Goal: Information Seeking & Learning: Check status

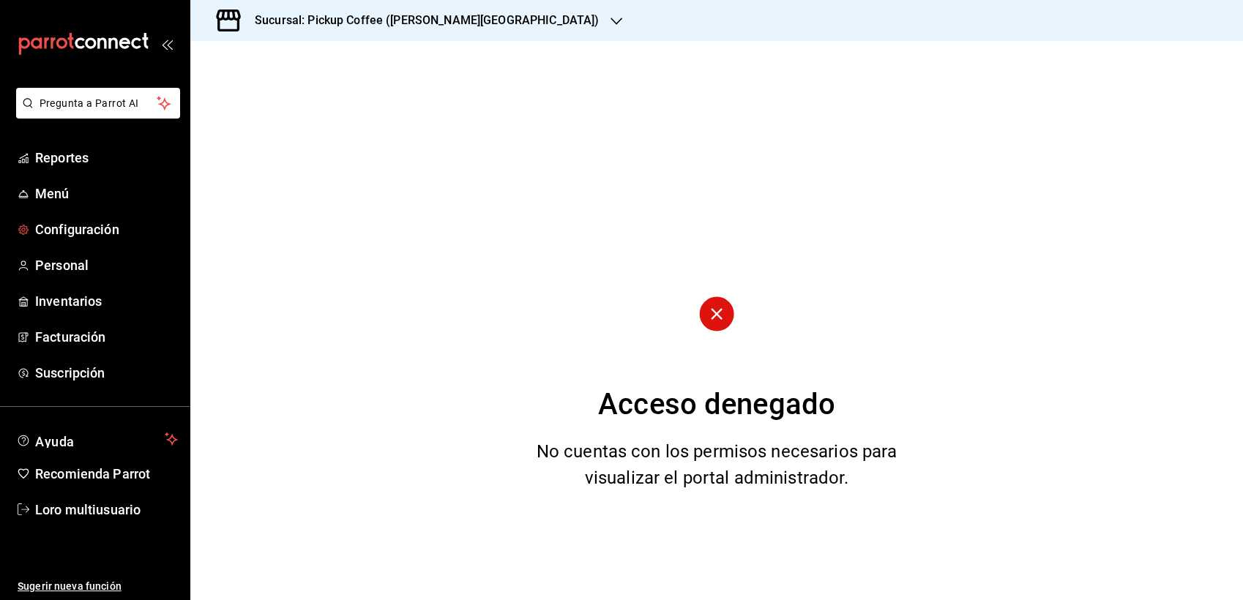
click at [93, 519] on link "Loro multiusuario" at bounding box center [95, 509] width 190 height 31
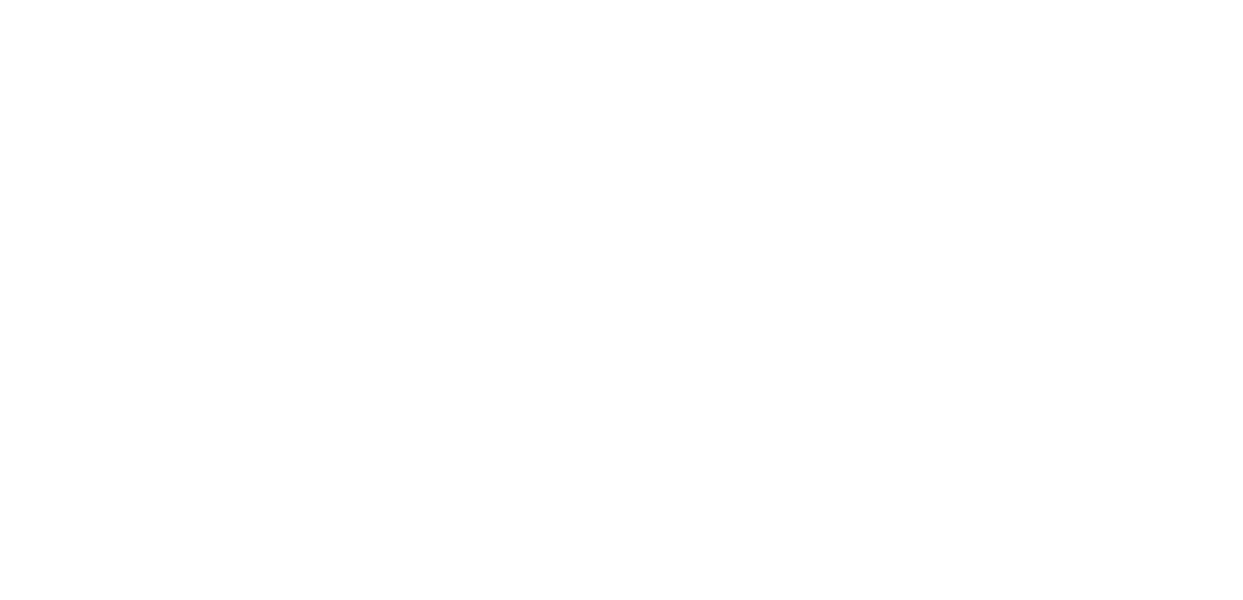
drag, startPoint x: 86, startPoint y: 518, endPoint x: 344, endPoint y: 48, distance: 536.5
click at [344, 0] on html at bounding box center [621, 0] width 1243 height 0
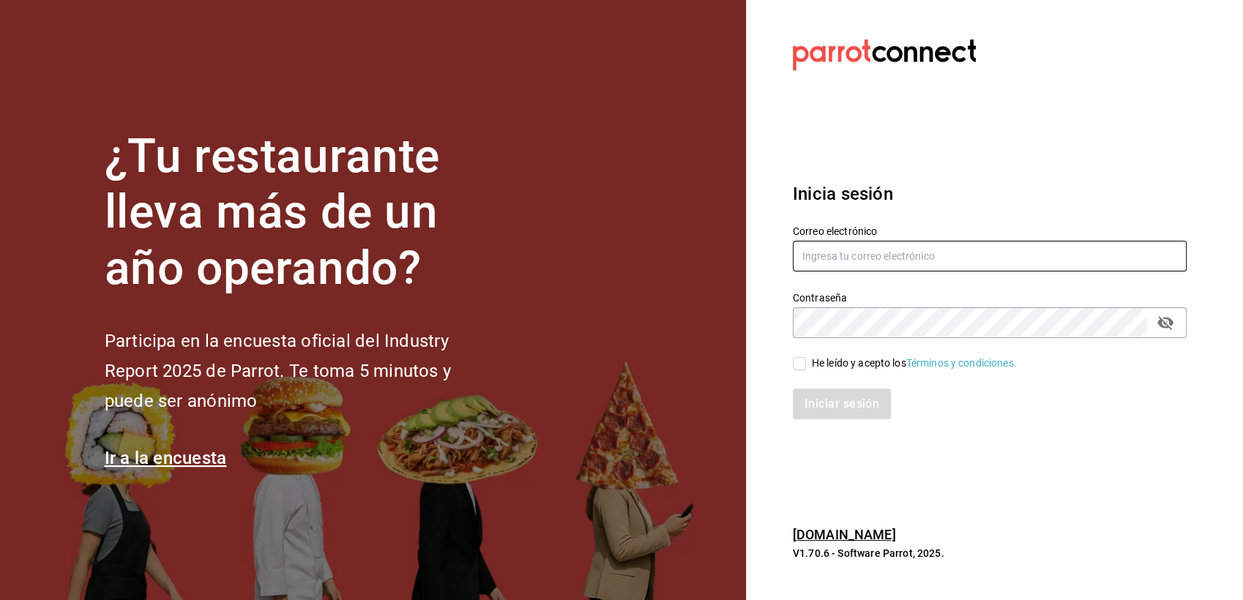
type input "[EMAIL_ADDRESS][DOMAIN_NAME]"
click at [802, 367] on input "He leído y acepto los Términos y condiciones." at bounding box center [799, 363] width 13 height 13
checkbox input "true"
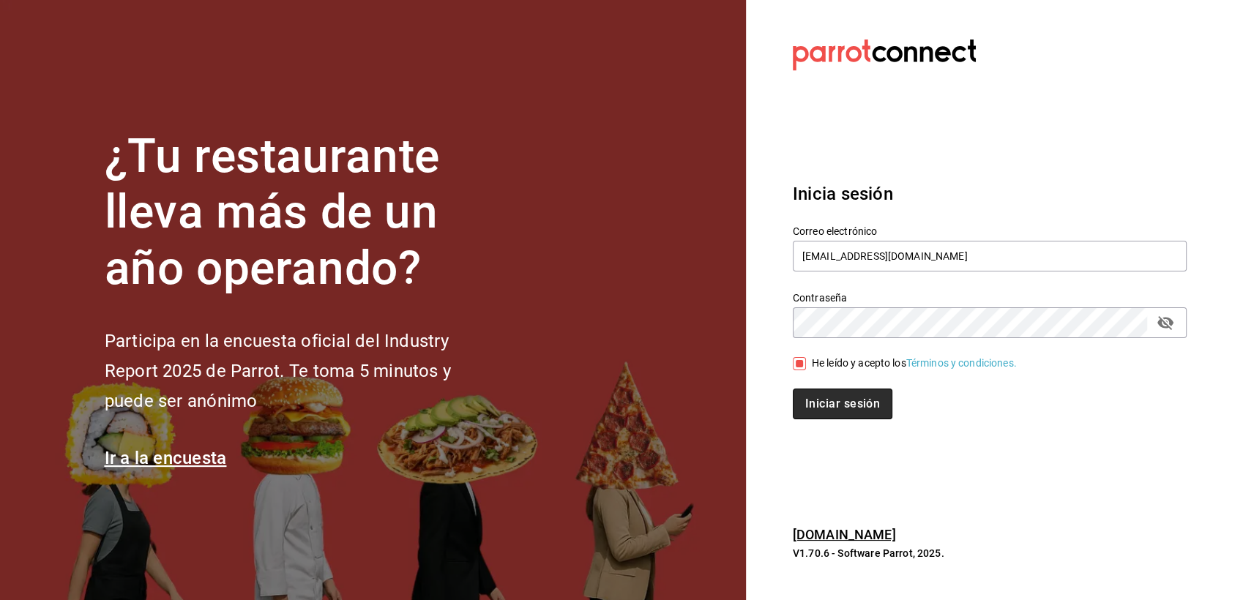
click at [817, 419] on button "Iniciar sesión" at bounding box center [843, 404] width 100 height 31
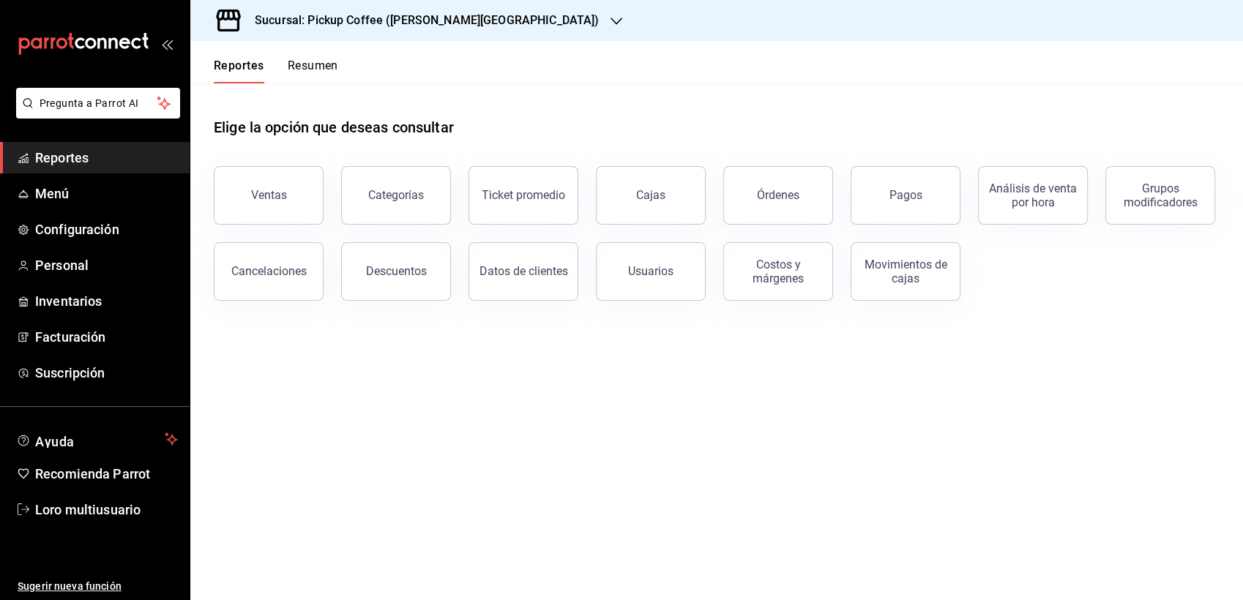
click at [359, 13] on h3 "Sucursal: Pickup Coffee ([PERSON_NAME][GEOGRAPHIC_DATA])" at bounding box center [421, 21] width 356 height 18
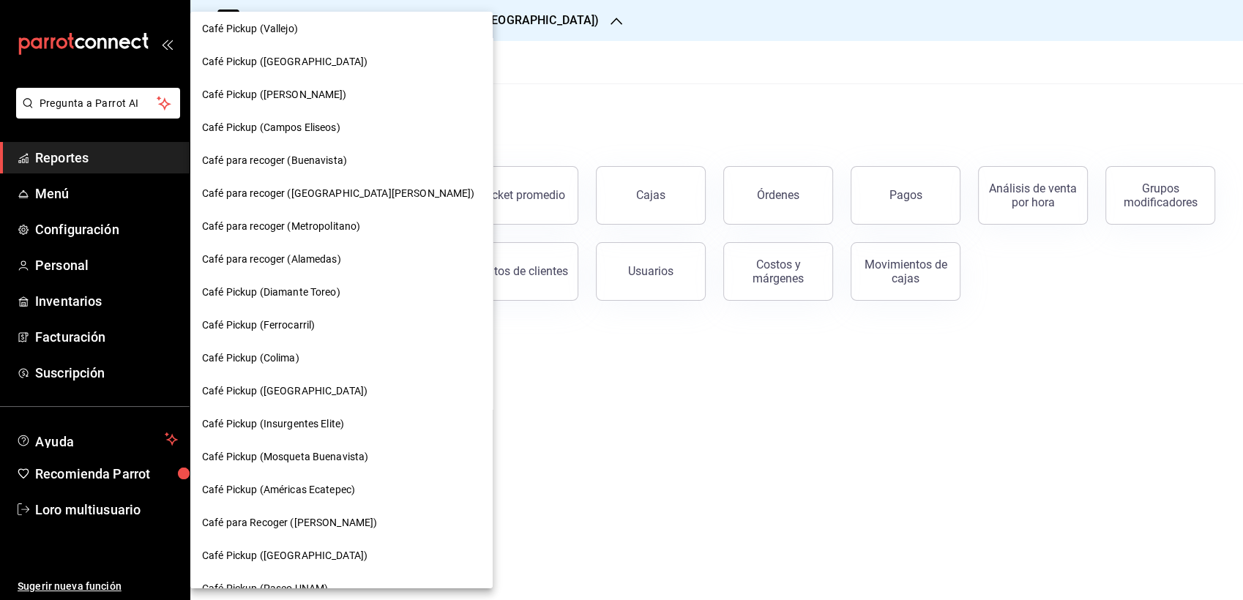
scroll to position [529, 0]
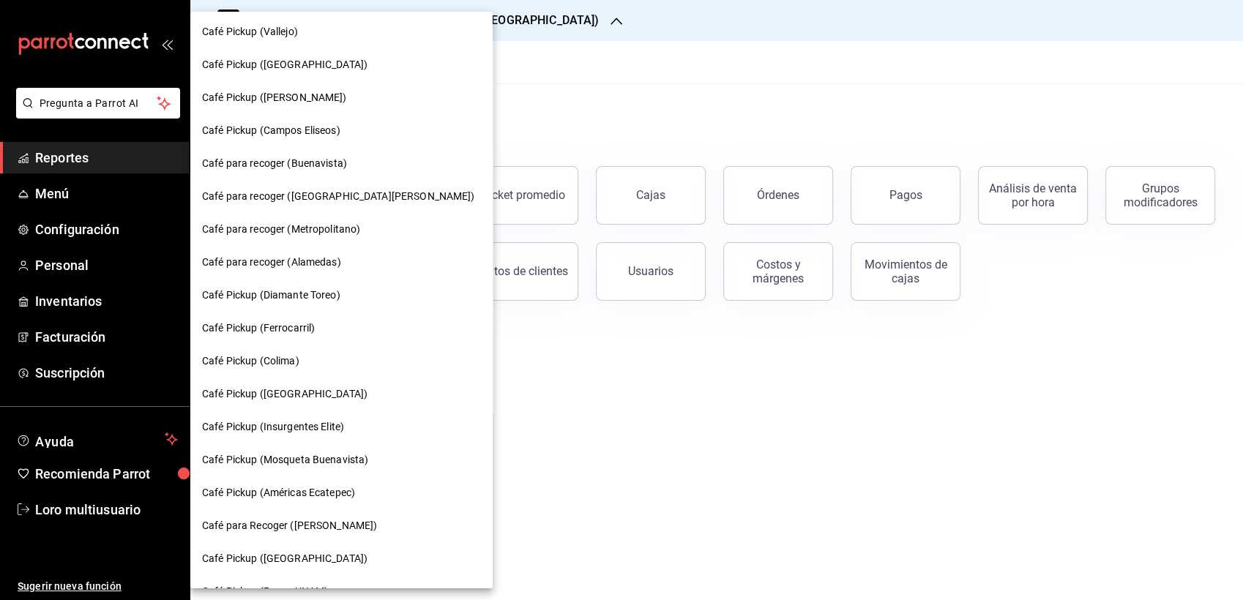
click at [246, 154] on div "Café para recoger (Buenavista)" at bounding box center [341, 163] width 302 height 33
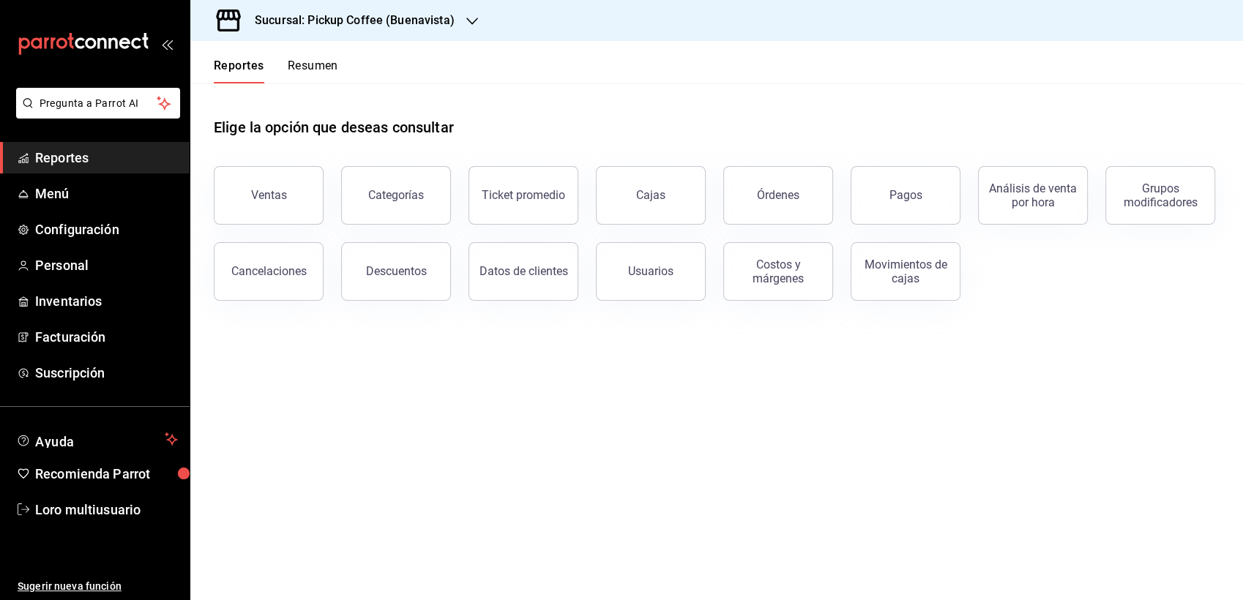
click at [310, 64] on button "Resumen" at bounding box center [313, 71] width 50 height 25
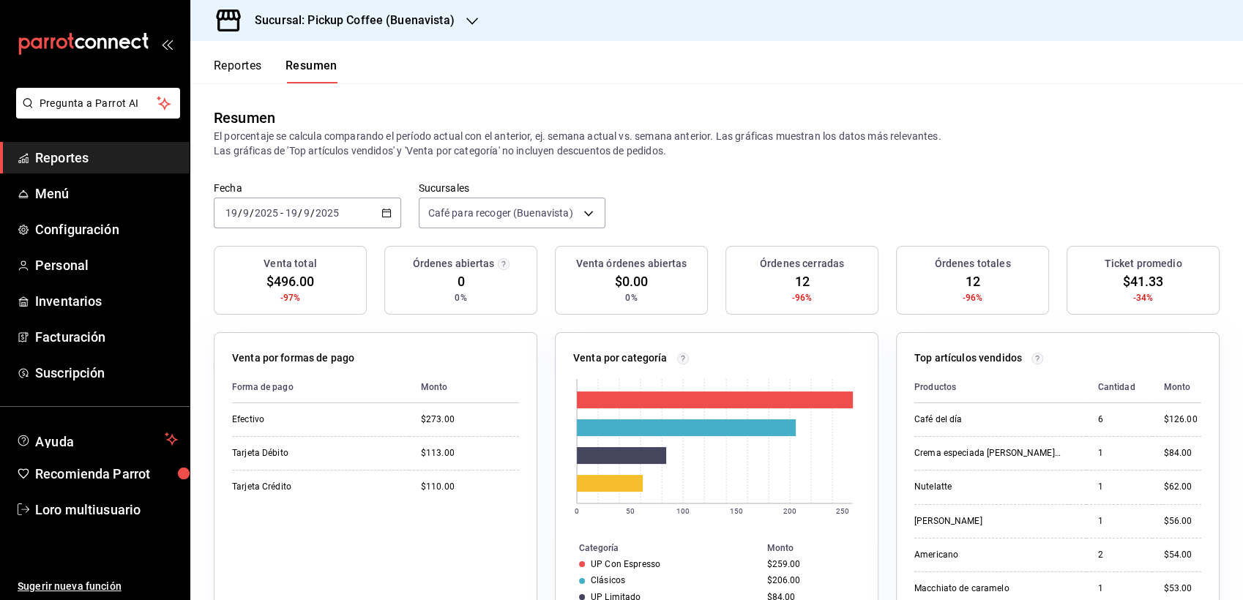
click at [306, 220] on div "[DATE] [DATE] - [DATE] [DATE]" at bounding box center [307, 213] width 187 height 31
click at [250, 414] on span "Rango de fechas" at bounding box center [282, 421] width 113 height 15
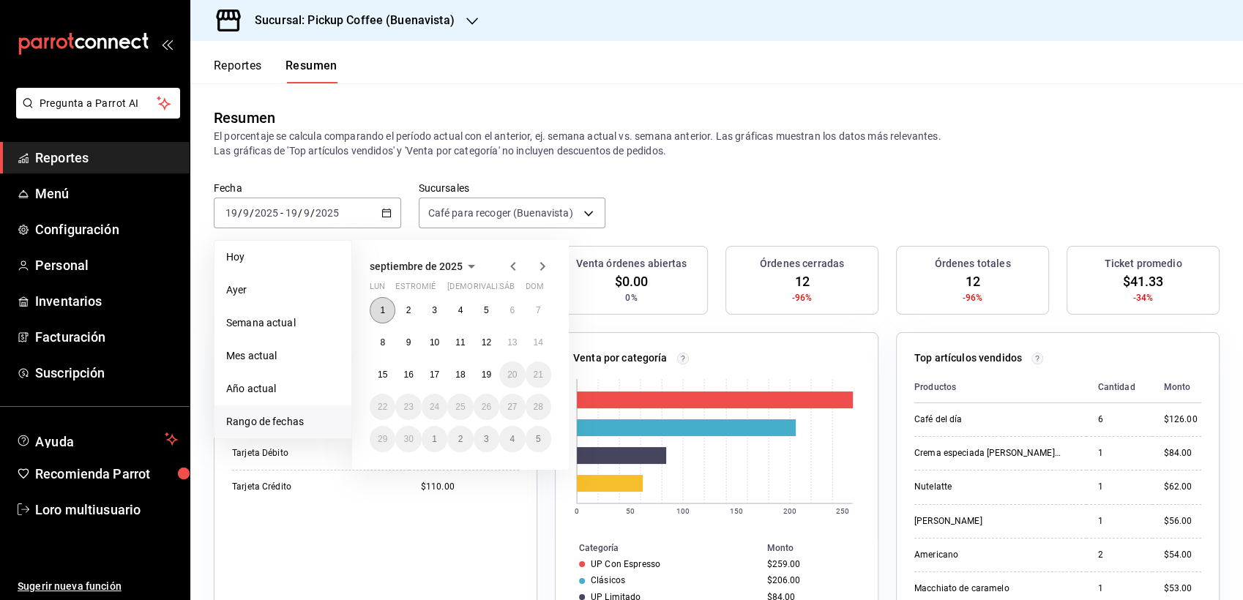
click at [386, 307] on button "1" at bounding box center [383, 310] width 26 height 26
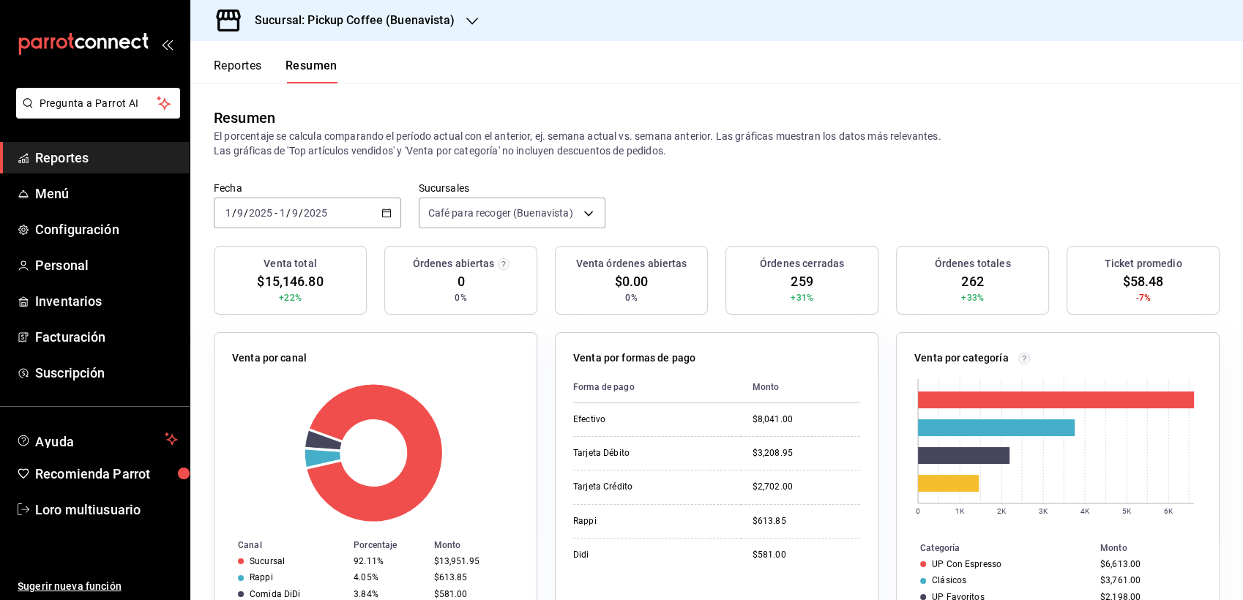
click at [319, 209] on input "2025" at bounding box center [315, 213] width 25 height 12
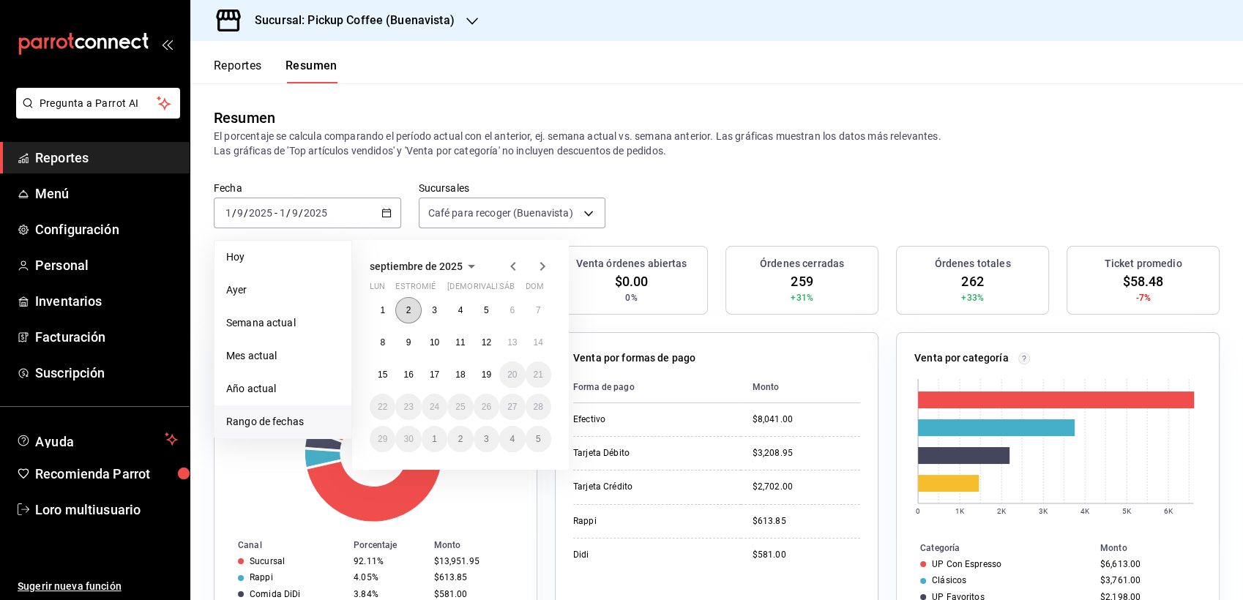
click at [402, 313] on button "2" at bounding box center [408, 310] width 26 height 26
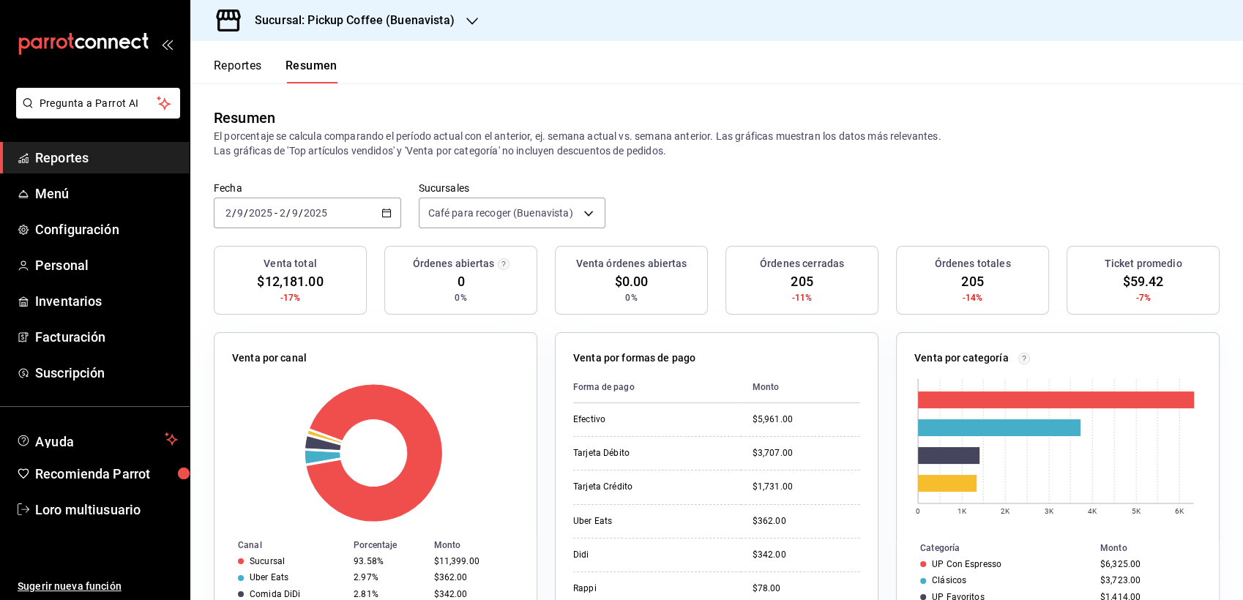
click at [299, 216] on span "/" at bounding box center [301, 213] width 4 height 12
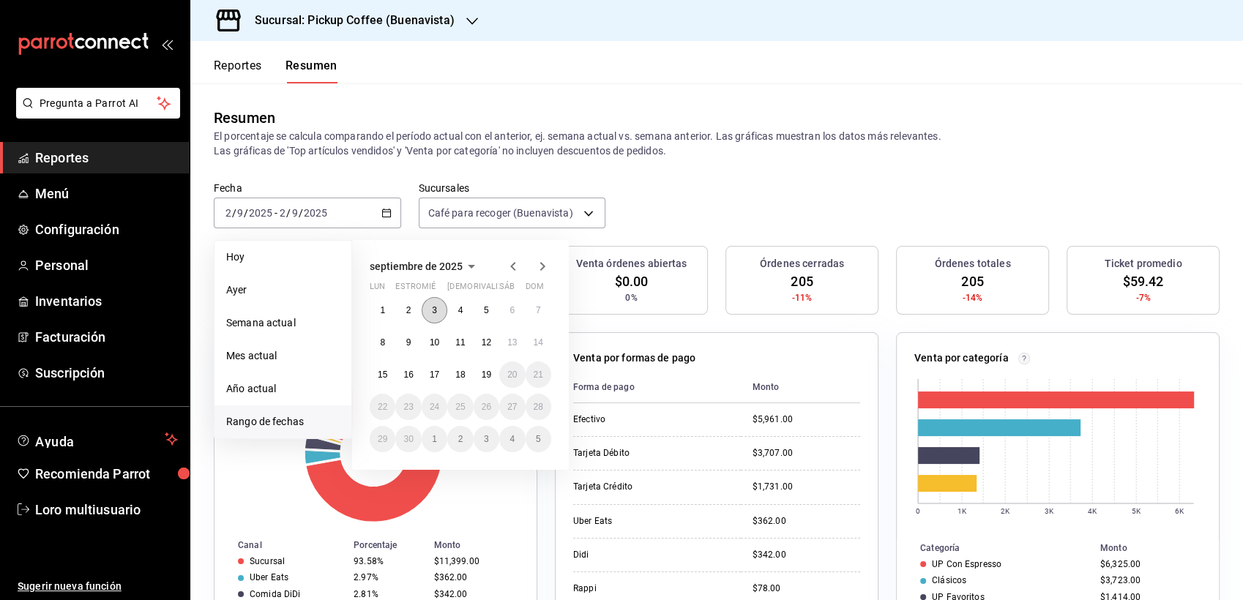
click at [439, 307] on button "3" at bounding box center [435, 310] width 26 height 26
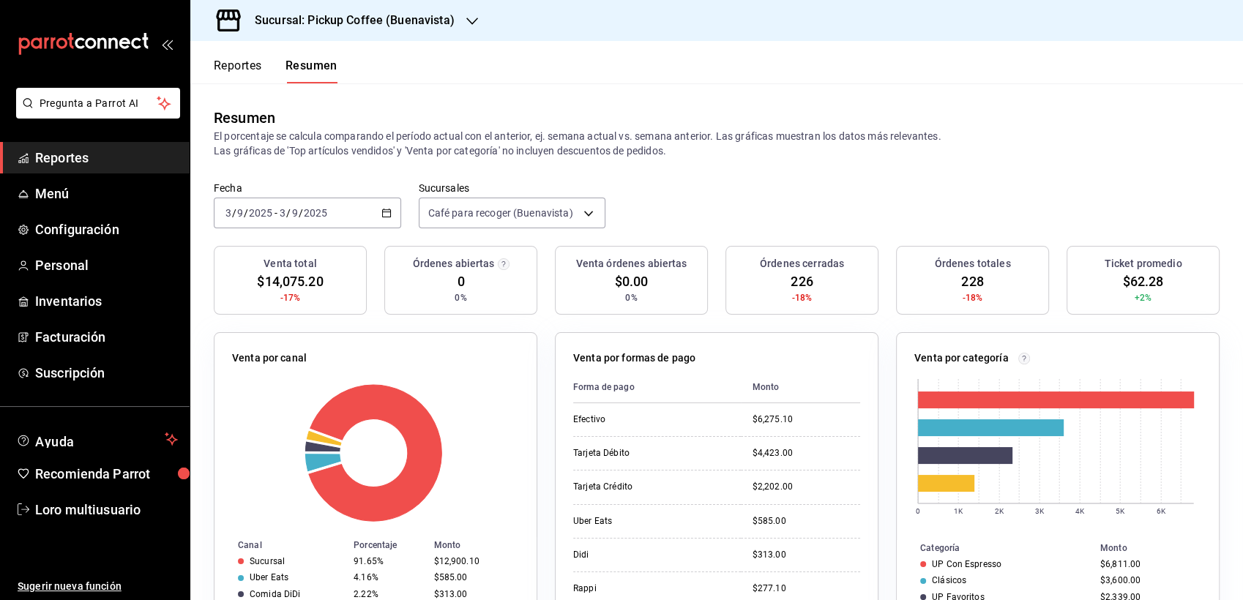
click at [302, 228] on div "Fecha [DATE] [DATE] - [DATE] [DATE] Sucursales Café para recoger (Buenavista) […" at bounding box center [716, 214] width 1052 height 64
click at [299, 220] on div "[DATE] [DATE] - [DATE] [DATE]" at bounding box center [307, 213] width 187 height 31
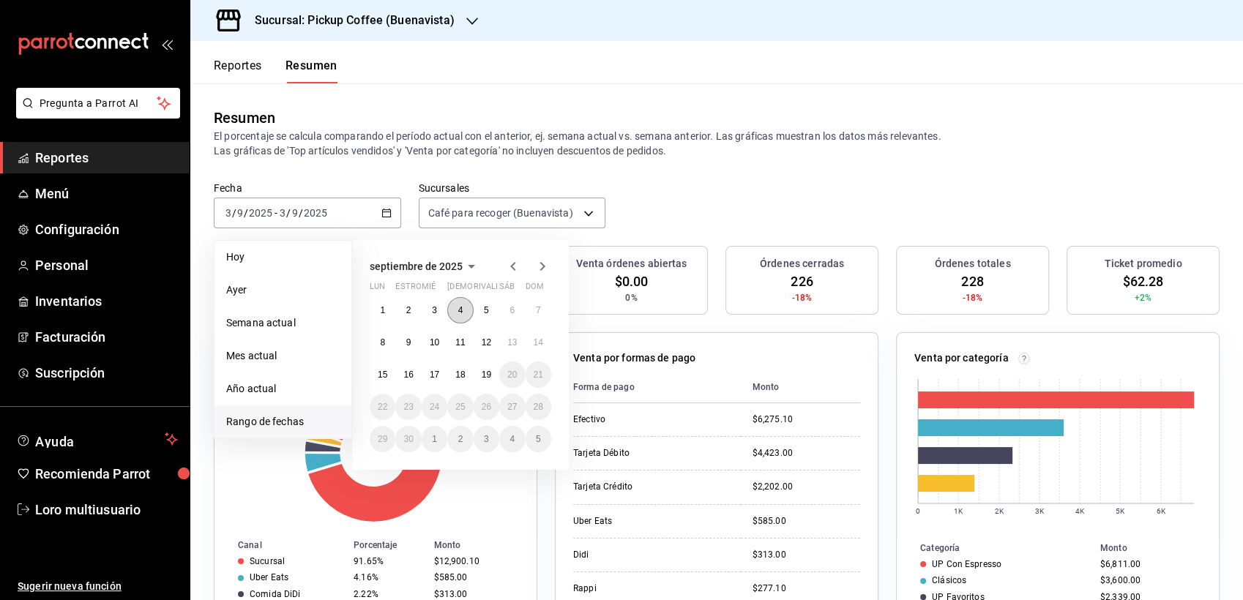
click at [463, 311] on abbr "4" at bounding box center [460, 310] width 5 height 10
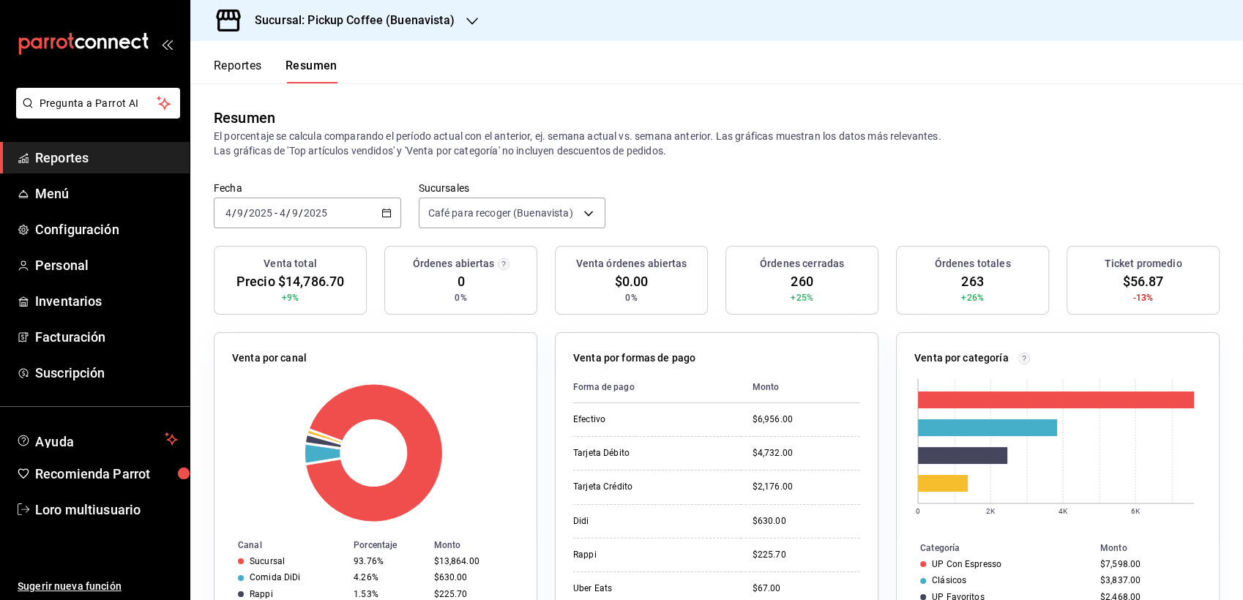
click at [317, 198] on div "[DATE] [DATE] - [DATE] [DATE]" at bounding box center [307, 213] width 187 height 31
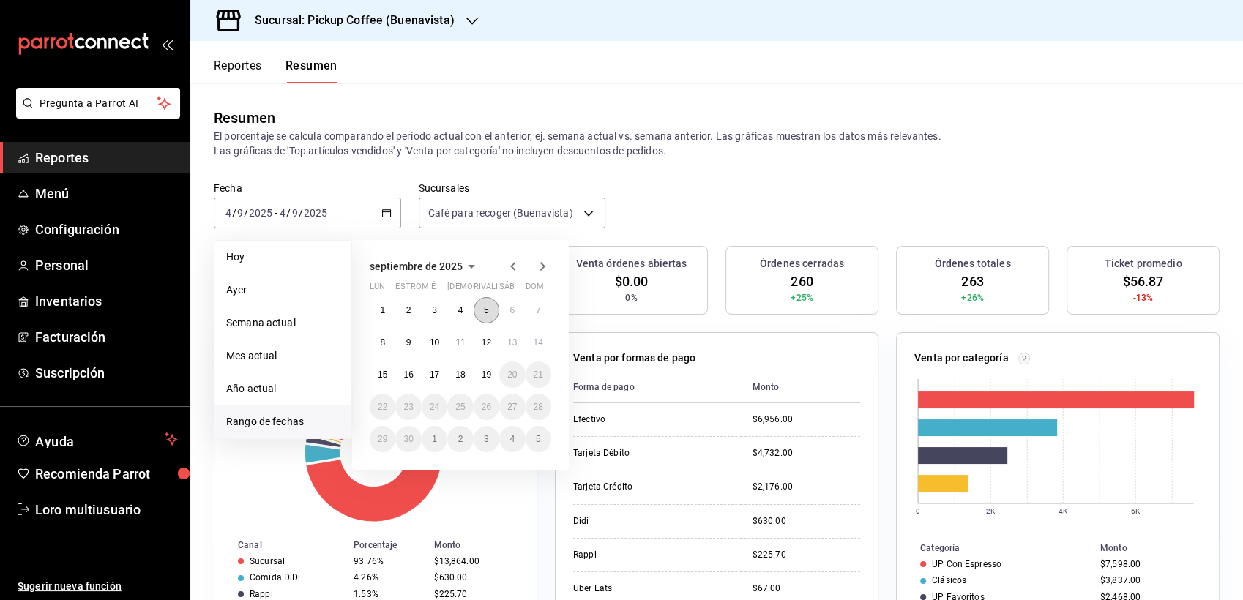
click at [484, 306] on abbr "5" at bounding box center [486, 310] width 5 height 10
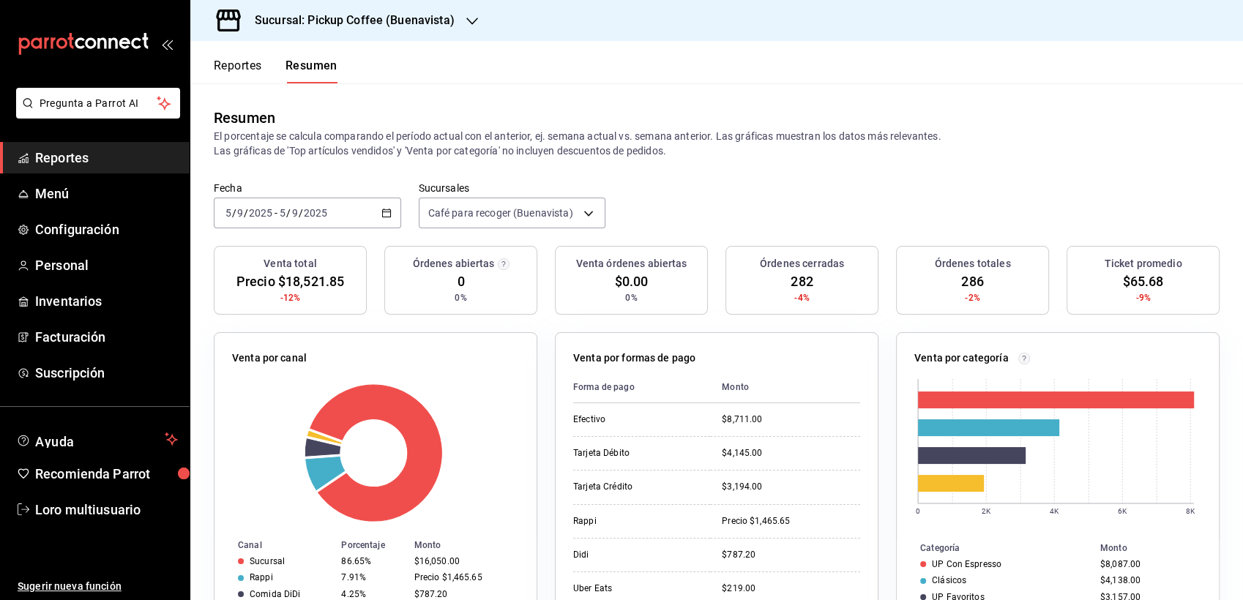
click at [281, 220] on div "[DATE] [DATE] - [DATE] [DATE]" at bounding box center [307, 213] width 187 height 31
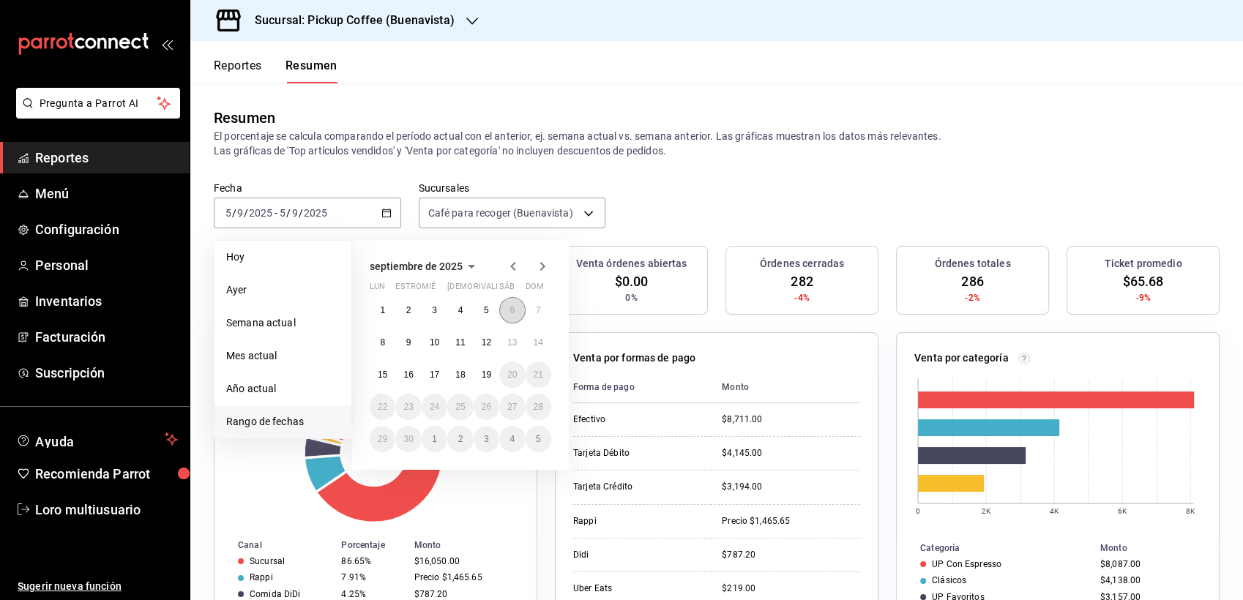
click at [523, 304] on button "6" at bounding box center [512, 310] width 26 height 26
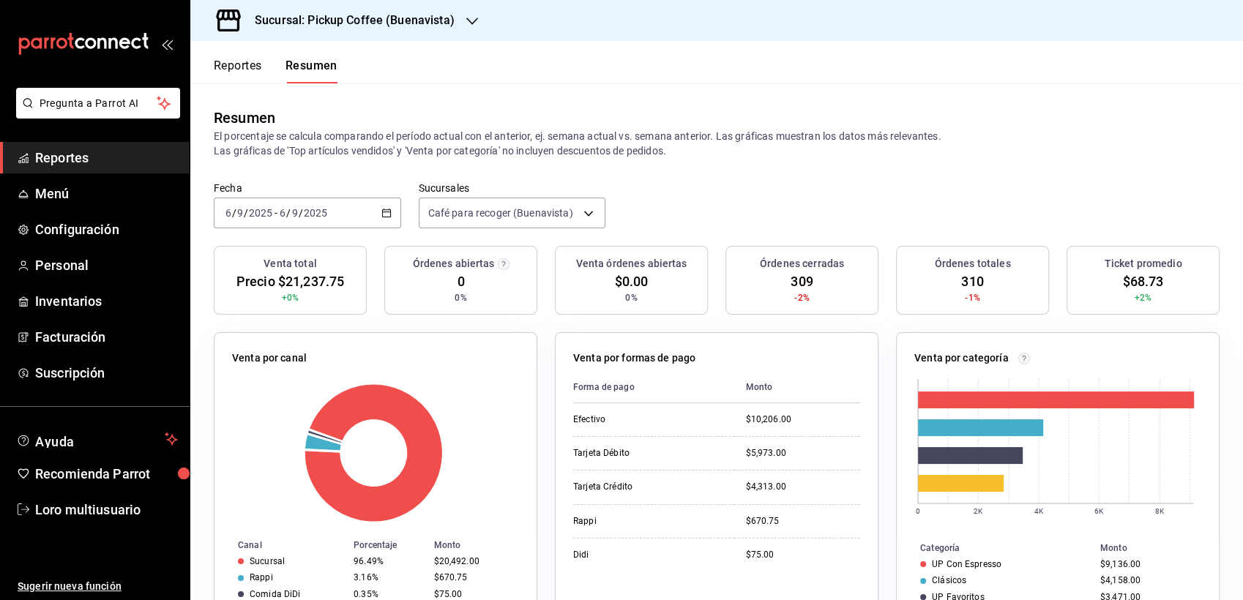
click at [314, 202] on div "[DATE] [DATE] - [DATE] [DATE]" at bounding box center [307, 213] width 187 height 31
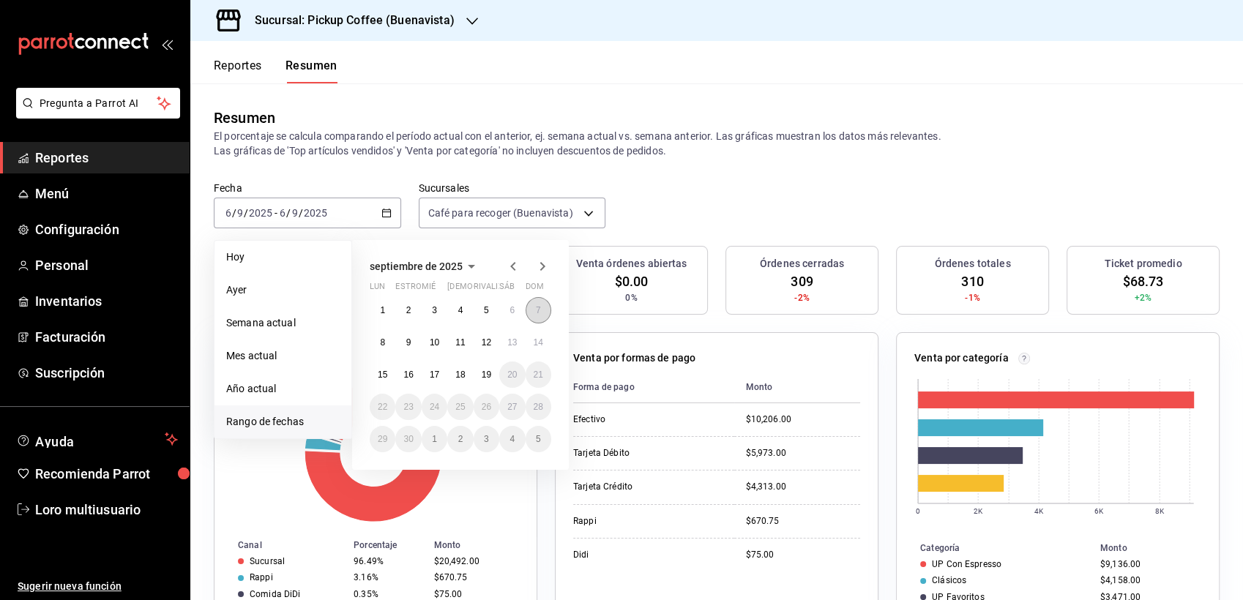
click at [529, 308] on button "7" at bounding box center [538, 310] width 26 height 26
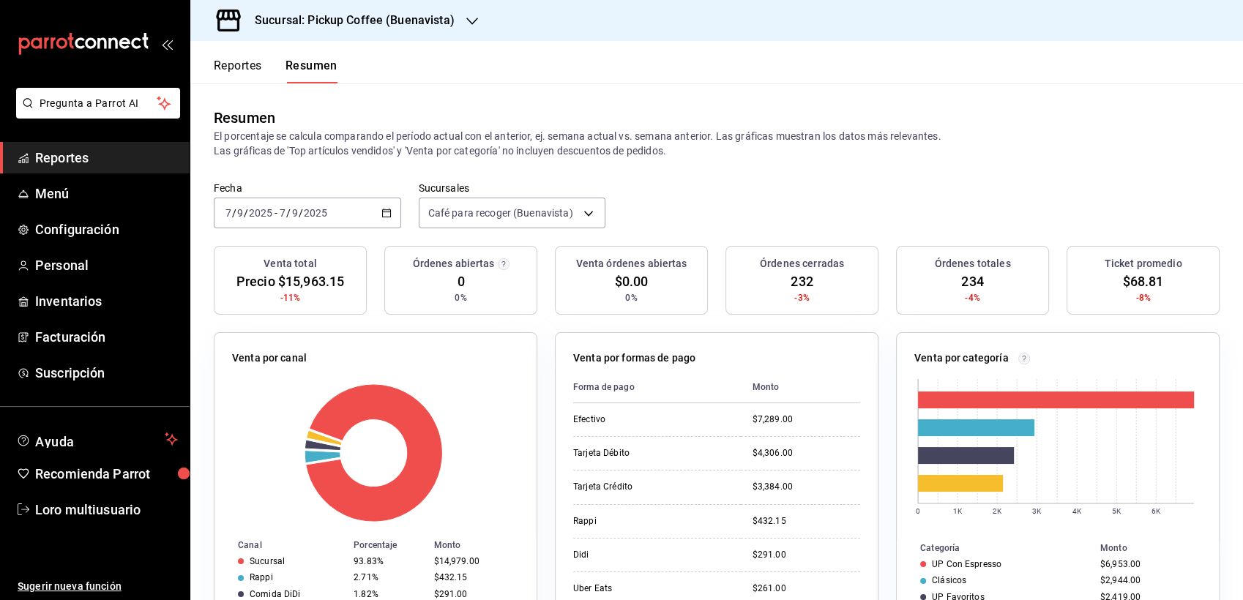
click at [334, 212] on div "[DATE] [DATE] - [DATE] [DATE]" at bounding box center [307, 213] width 187 height 31
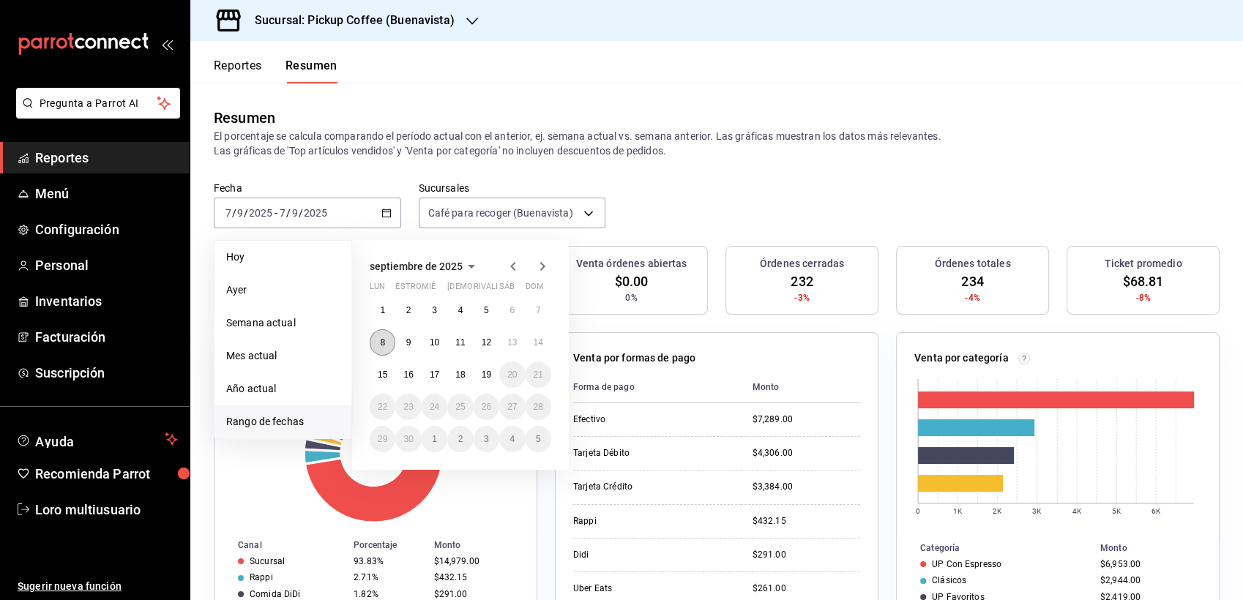
click at [386, 339] on button "8" at bounding box center [383, 342] width 26 height 26
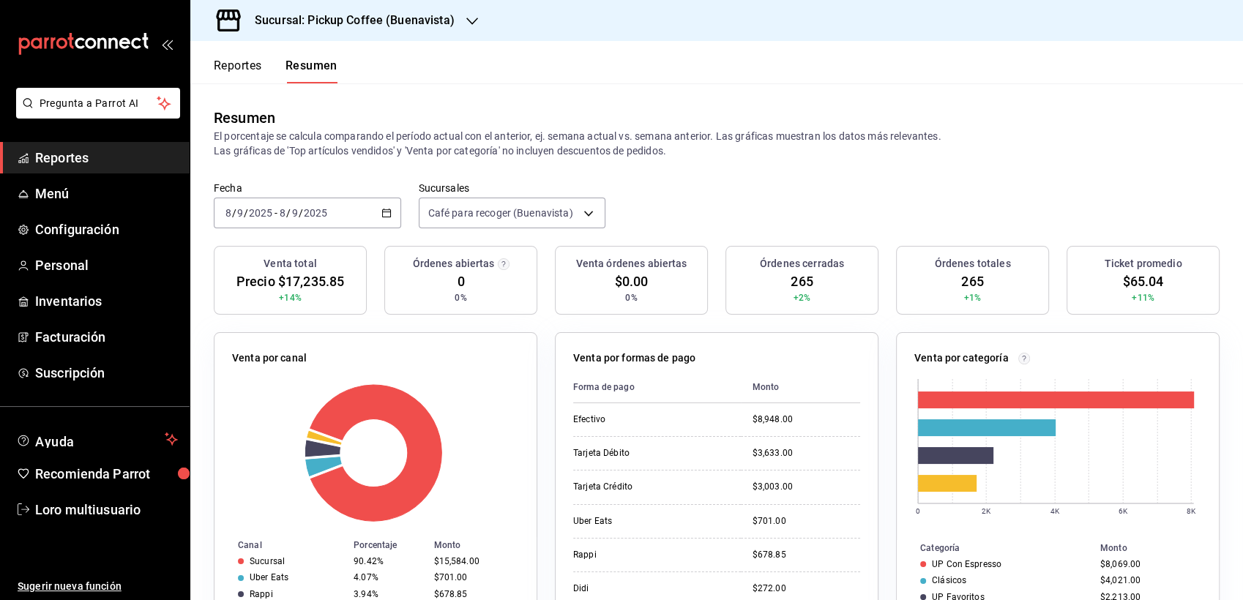
click at [327, 207] on div "[DATE] [DATE]" at bounding box center [302, 213] width 51 height 12
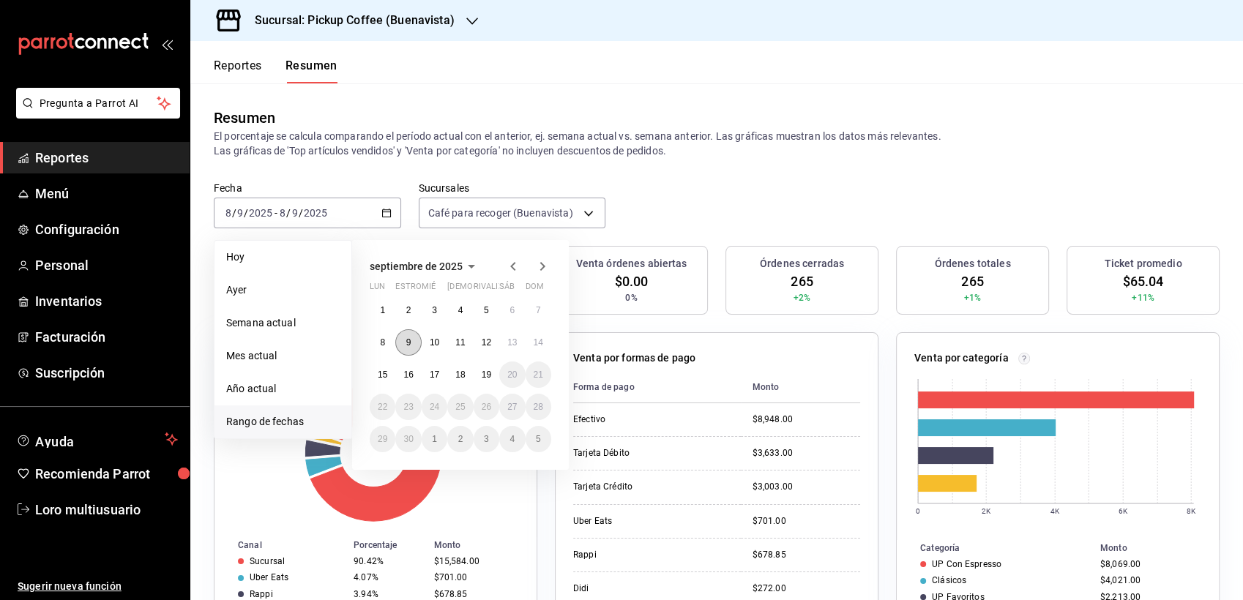
click at [415, 345] on button "9" at bounding box center [408, 342] width 26 height 26
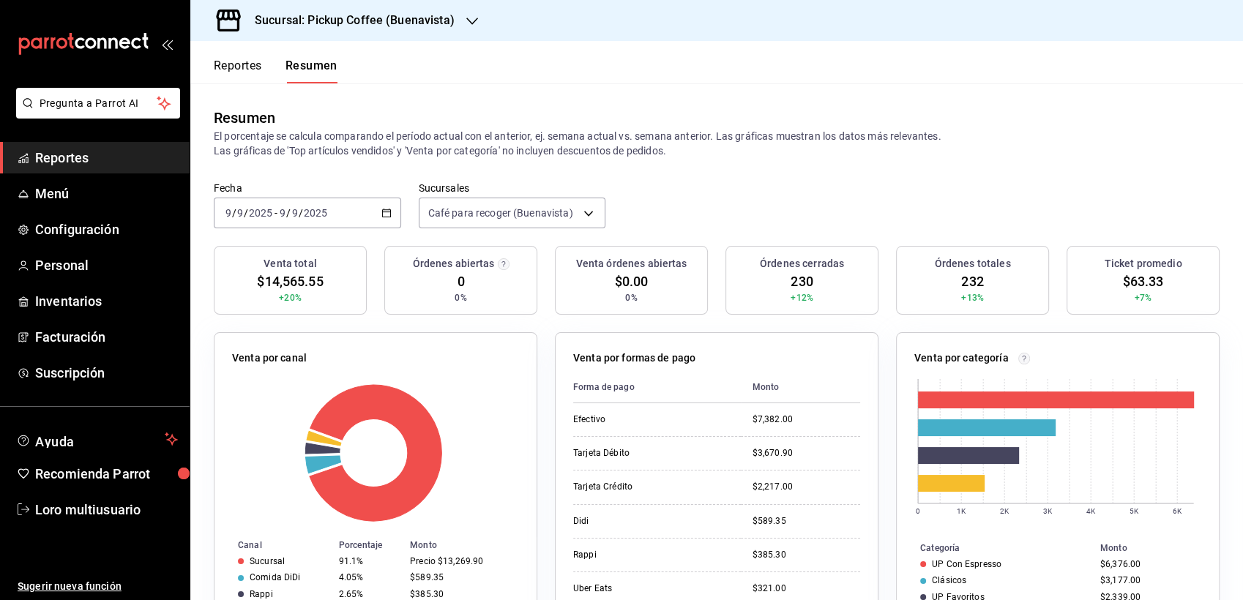
click at [316, 225] on div "[DATE] [DATE] - [DATE] [DATE]" at bounding box center [307, 213] width 187 height 31
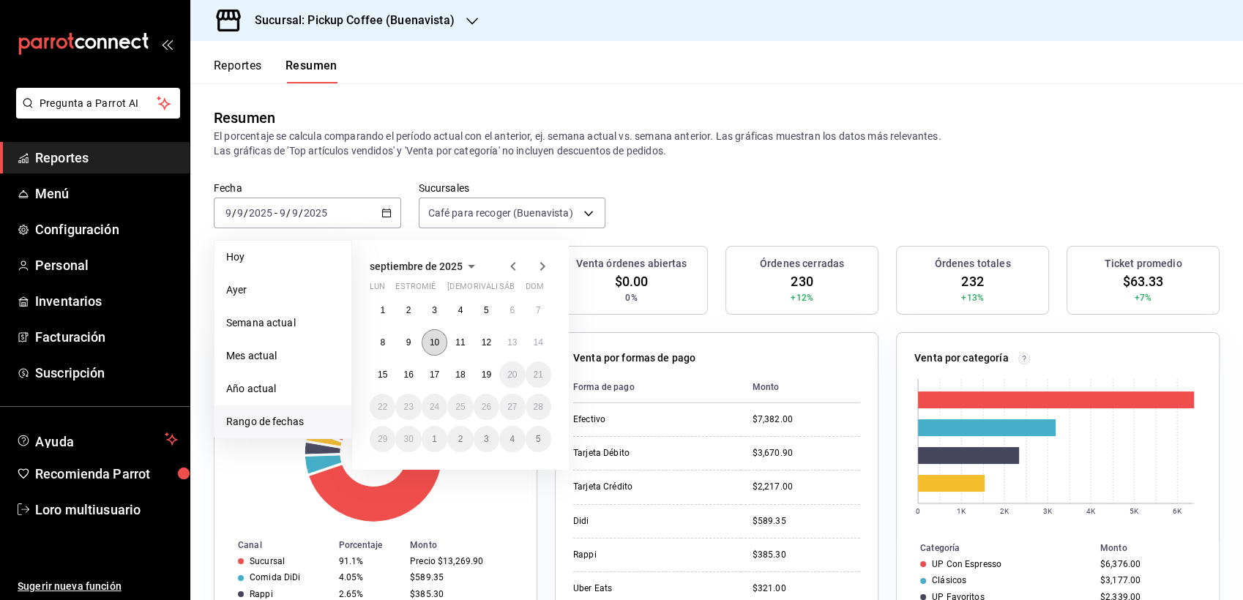
click at [430, 341] on abbr "10" at bounding box center [435, 342] width 10 height 10
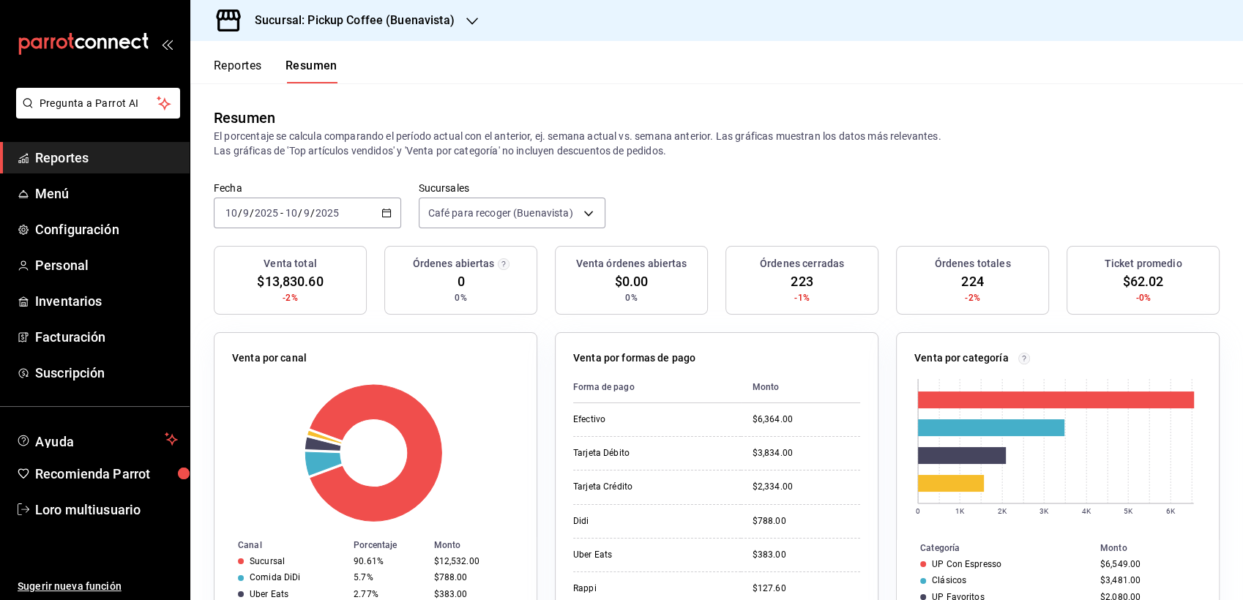
click at [315, 207] on input "2025" at bounding box center [327, 213] width 25 height 12
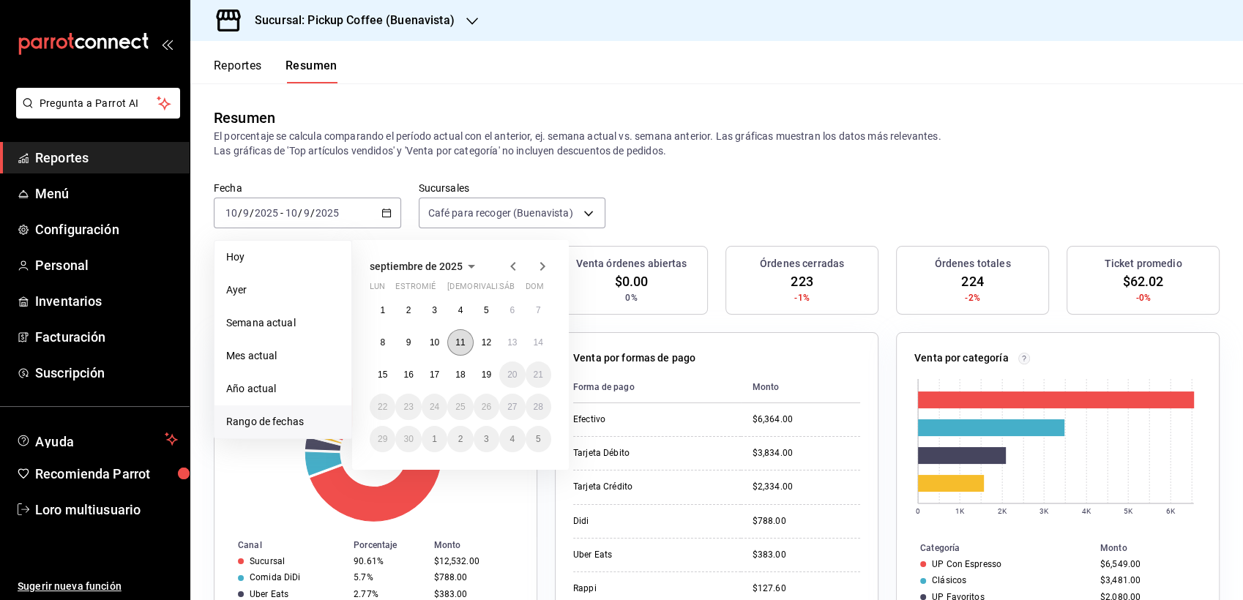
click at [456, 342] on abbr "11" at bounding box center [460, 342] width 10 height 10
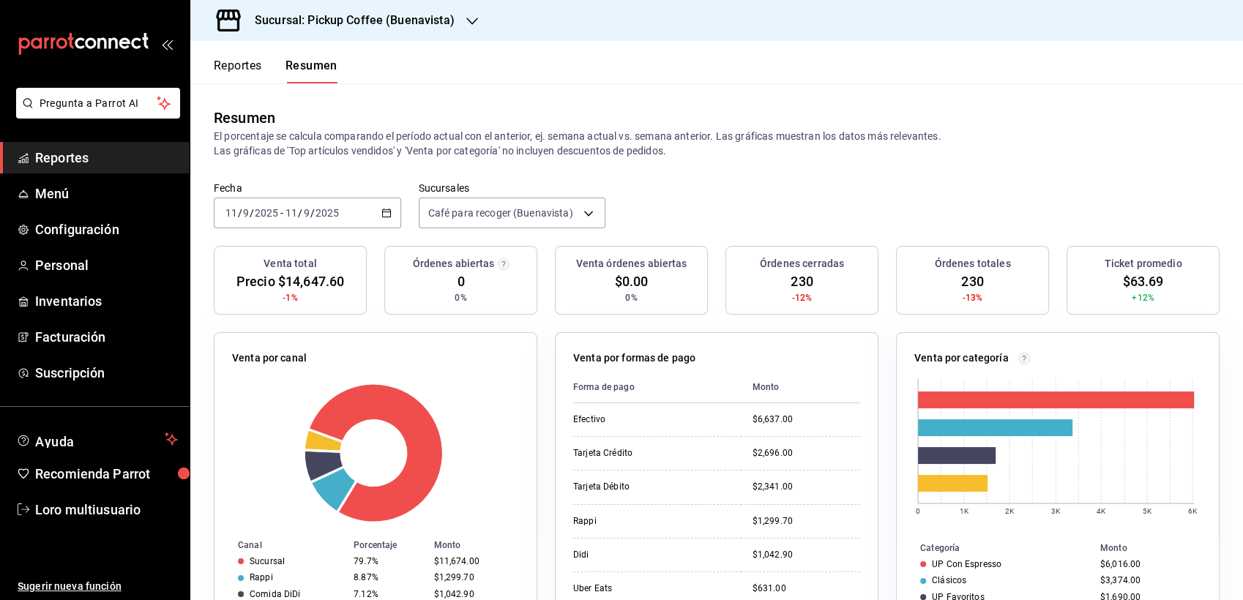
click at [304, 208] on input "9" at bounding box center [306, 213] width 7 height 12
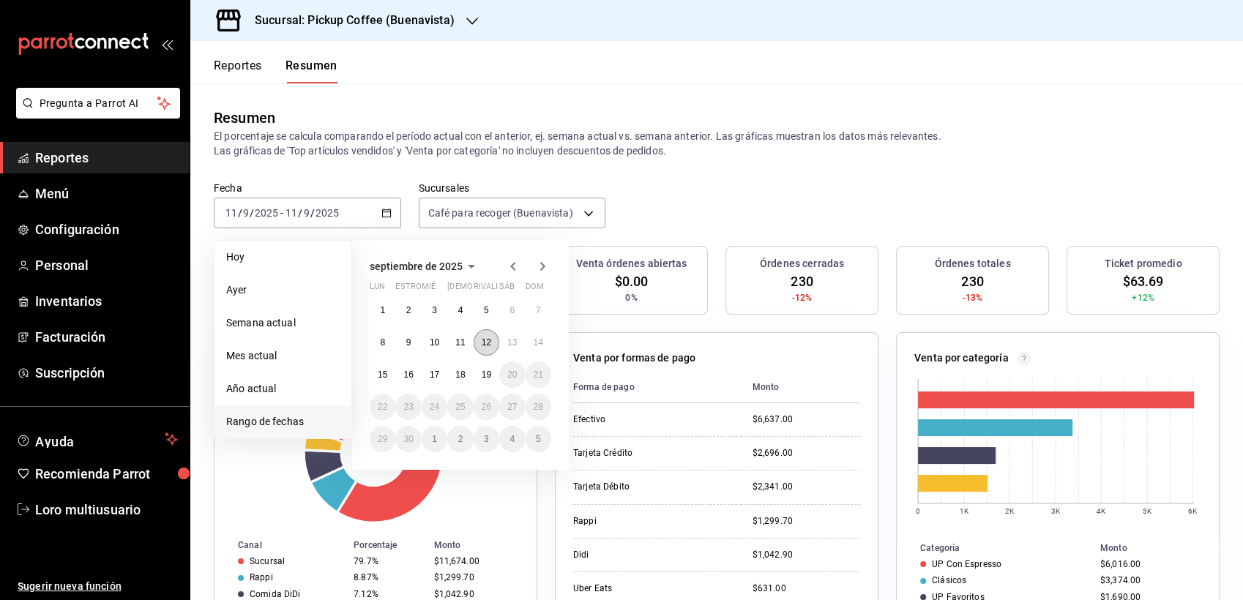
click at [482, 343] on abbr "12" at bounding box center [487, 342] width 10 height 10
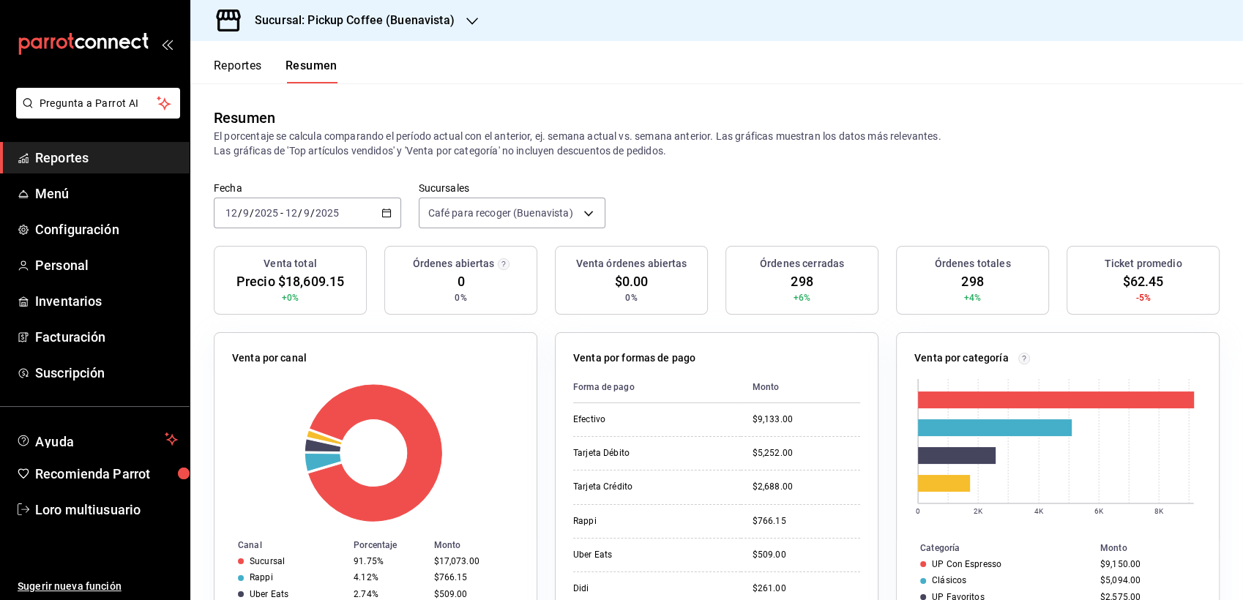
click at [283, 215] on div "[DATE] [DATE]" at bounding box center [311, 213] width 57 height 12
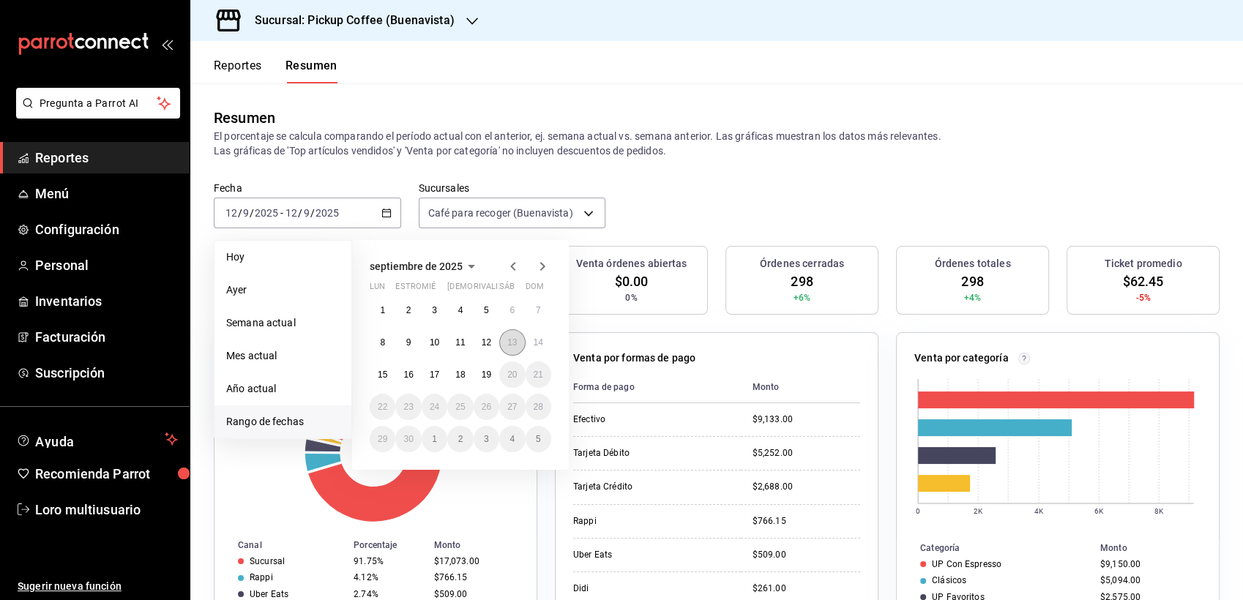
click at [520, 337] on button "13" at bounding box center [512, 342] width 26 height 26
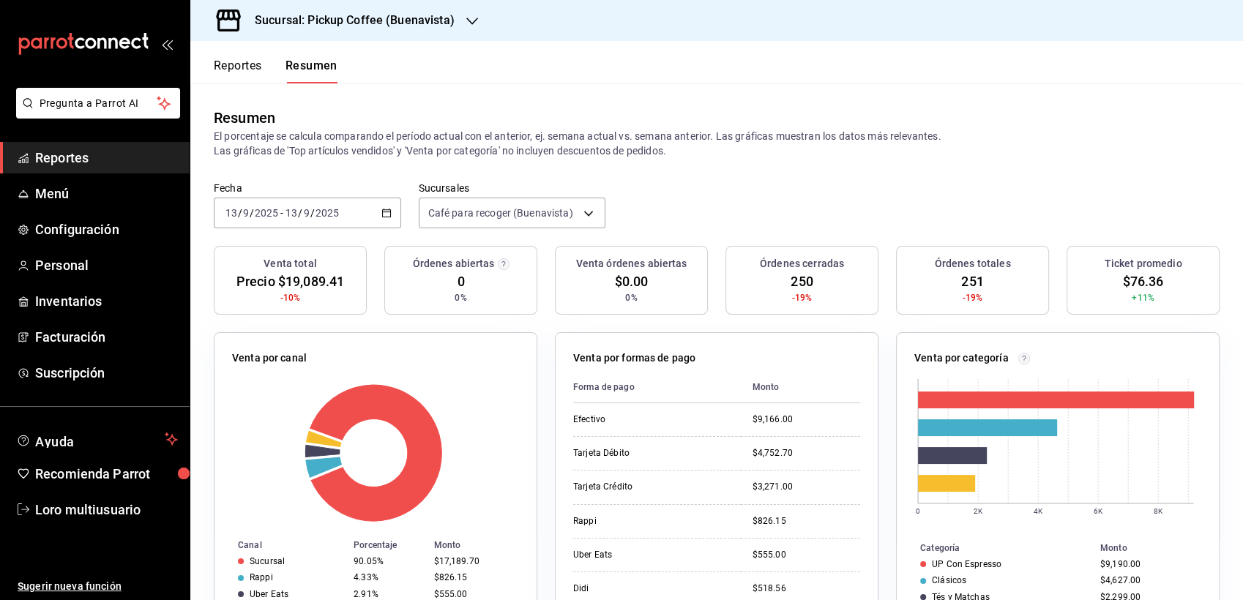
click at [315, 207] on input "2025" at bounding box center [327, 213] width 25 height 12
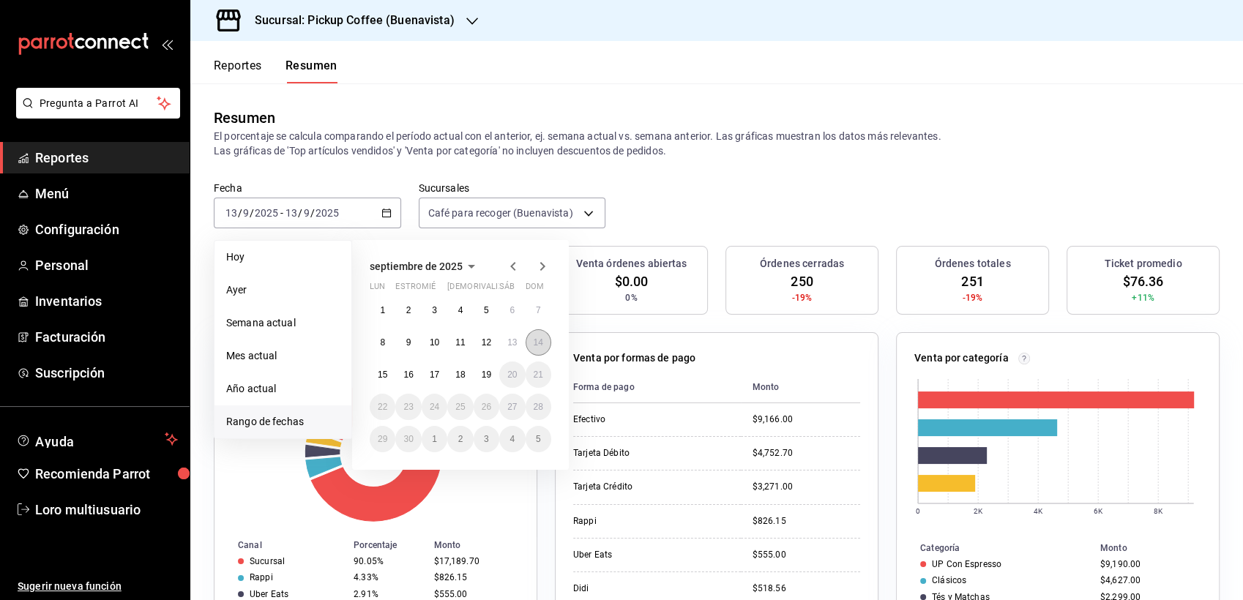
click at [542, 347] on abbr "14" at bounding box center [539, 342] width 10 height 10
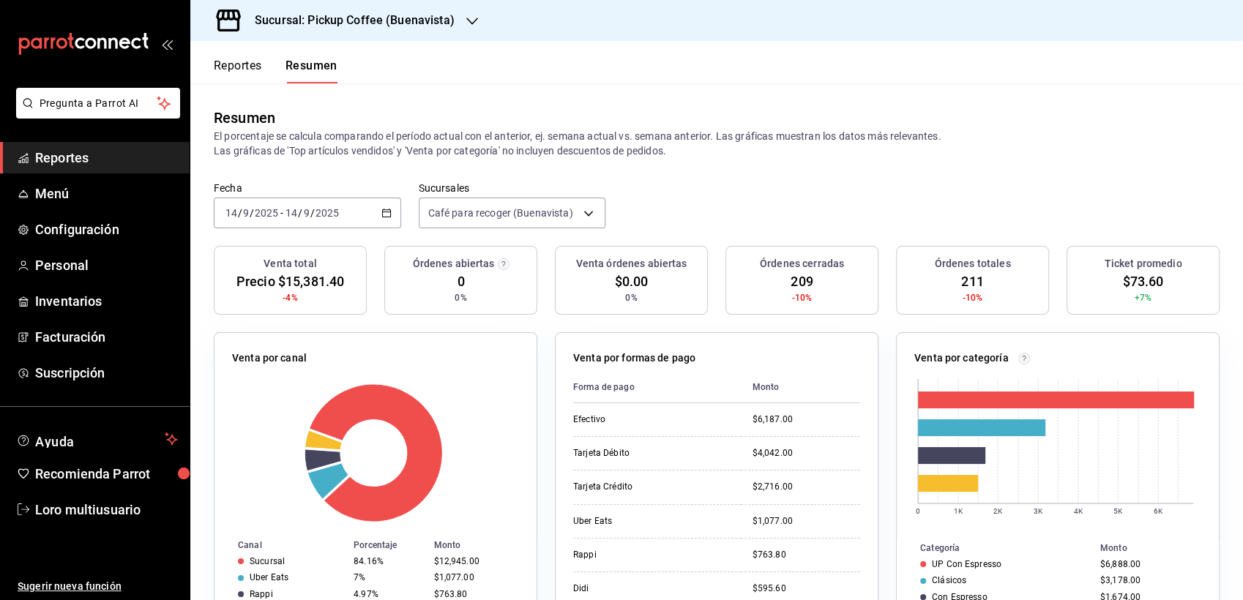
click at [294, 234] on div "Fecha [DATE] [DATE] - [DATE] [DATE] Sucursales Café para recoger (Buenavista) […" at bounding box center [716, 214] width 1052 height 64
click at [277, 214] on input "2025" at bounding box center [266, 213] width 25 height 12
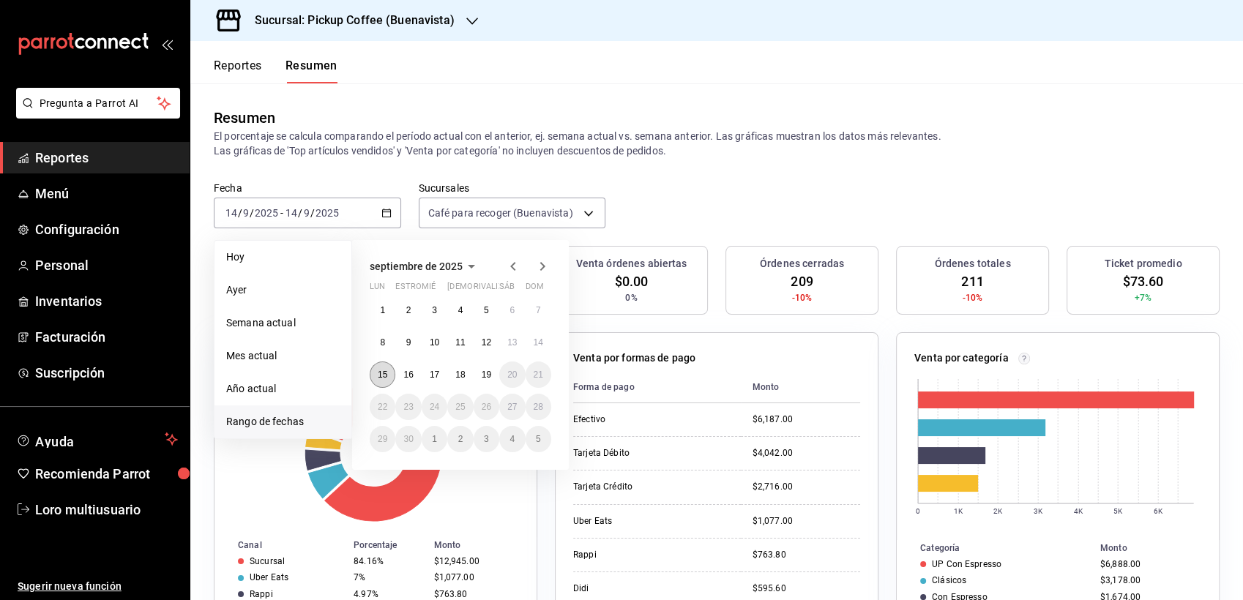
click at [378, 376] on abbr "15" at bounding box center [383, 375] width 10 height 10
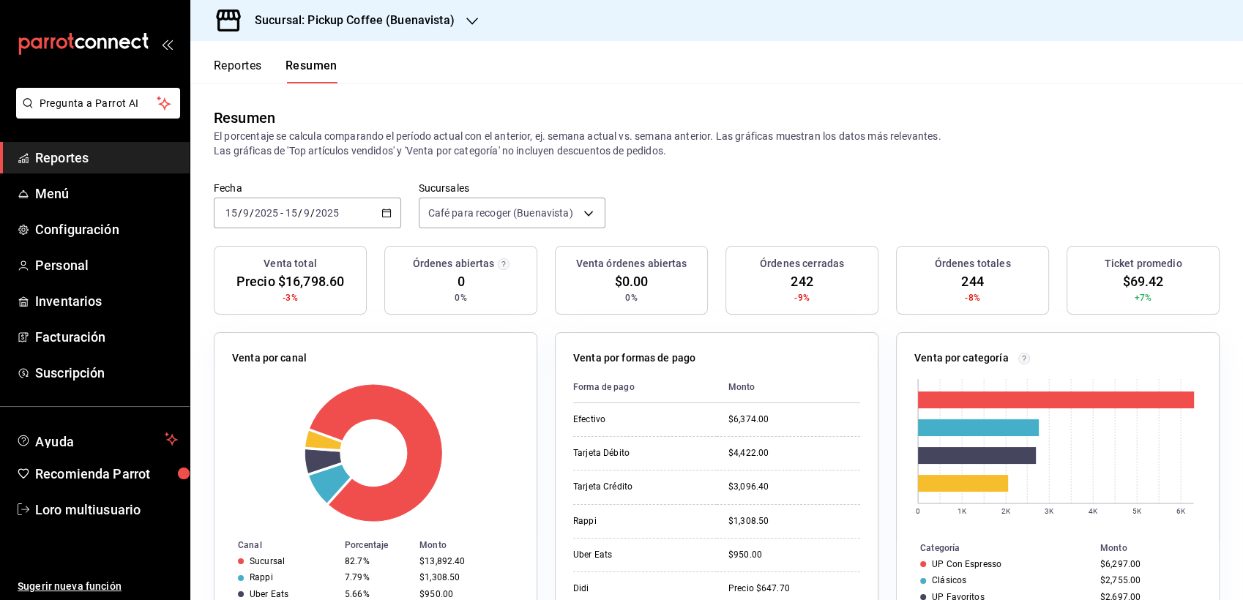
click at [328, 213] on input "2025" at bounding box center [327, 213] width 25 height 12
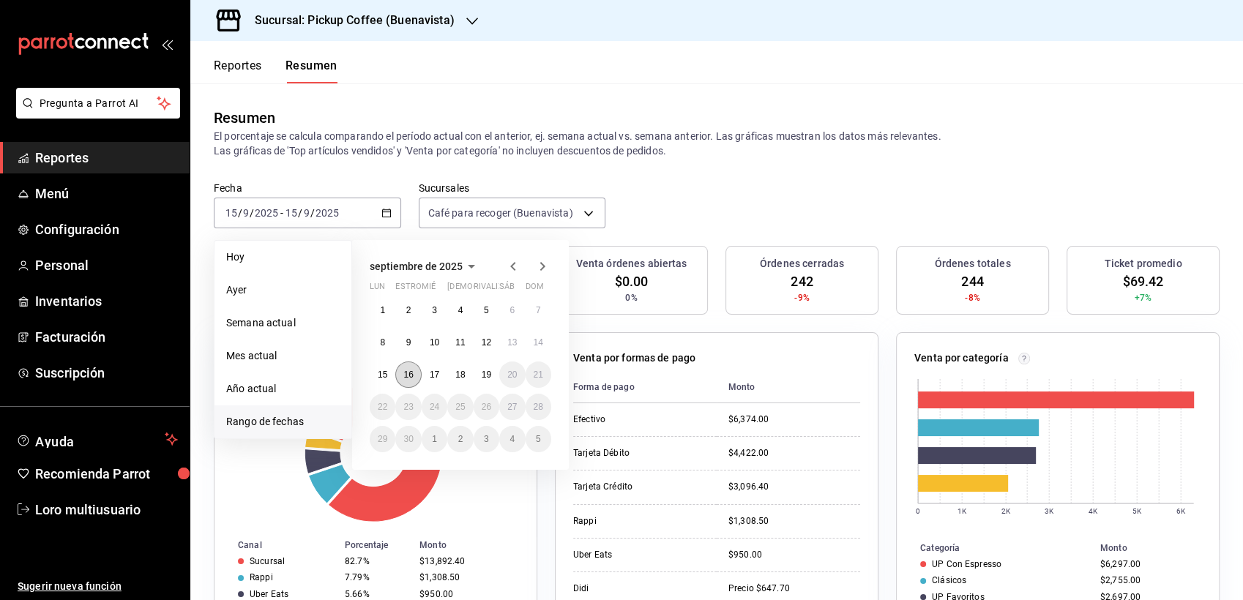
click at [413, 368] on button "16" at bounding box center [408, 375] width 26 height 26
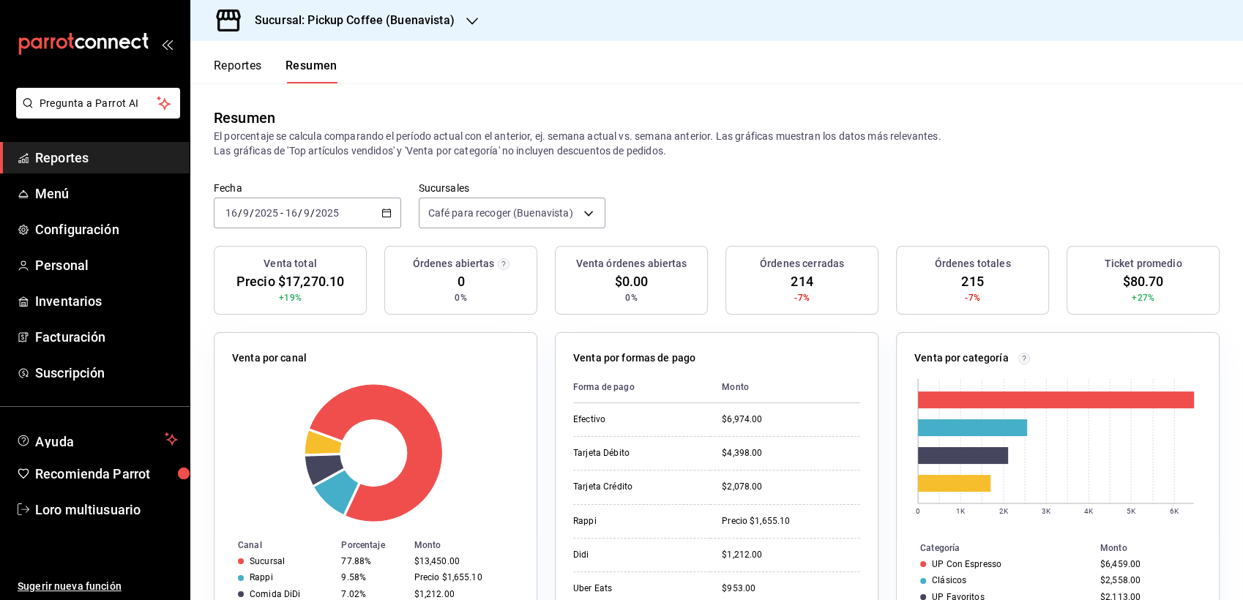
click at [313, 221] on div "[DATE] [DATE] - [DATE] [DATE]" at bounding box center [307, 213] width 187 height 31
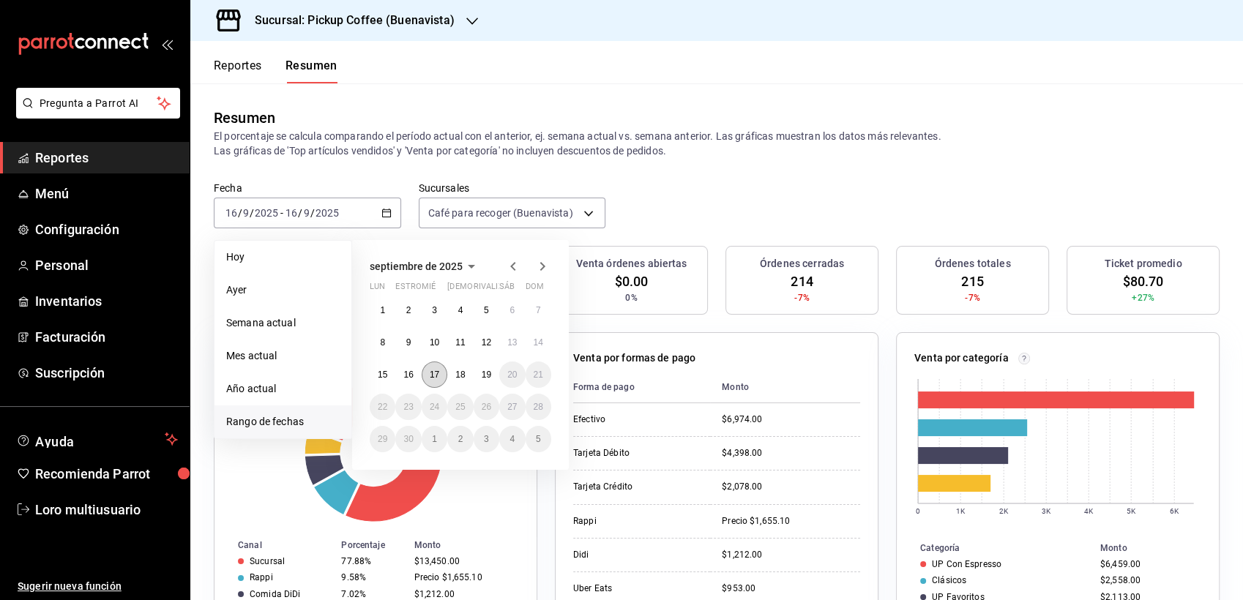
click at [435, 377] on abbr "17" at bounding box center [435, 375] width 10 height 10
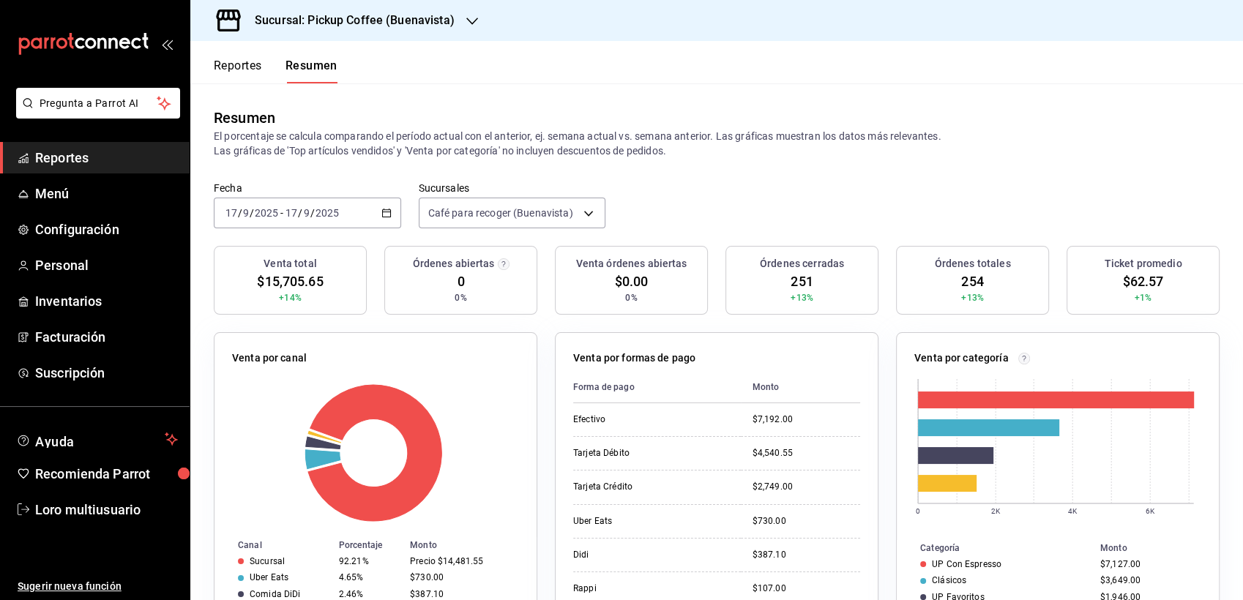
click at [327, 202] on div "[DATE] [DATE] - [DATE] [DATE]" at bounding box center [307, 213] width 187 height 31
click at [318, 198] on div "[DATE] [DATE] - [DATE] [DATE]" at bounding box center [307, 213] width 187 height 31
click at [316, 211] on input "2025" at bounding box center [327, 213] width 25 height 12
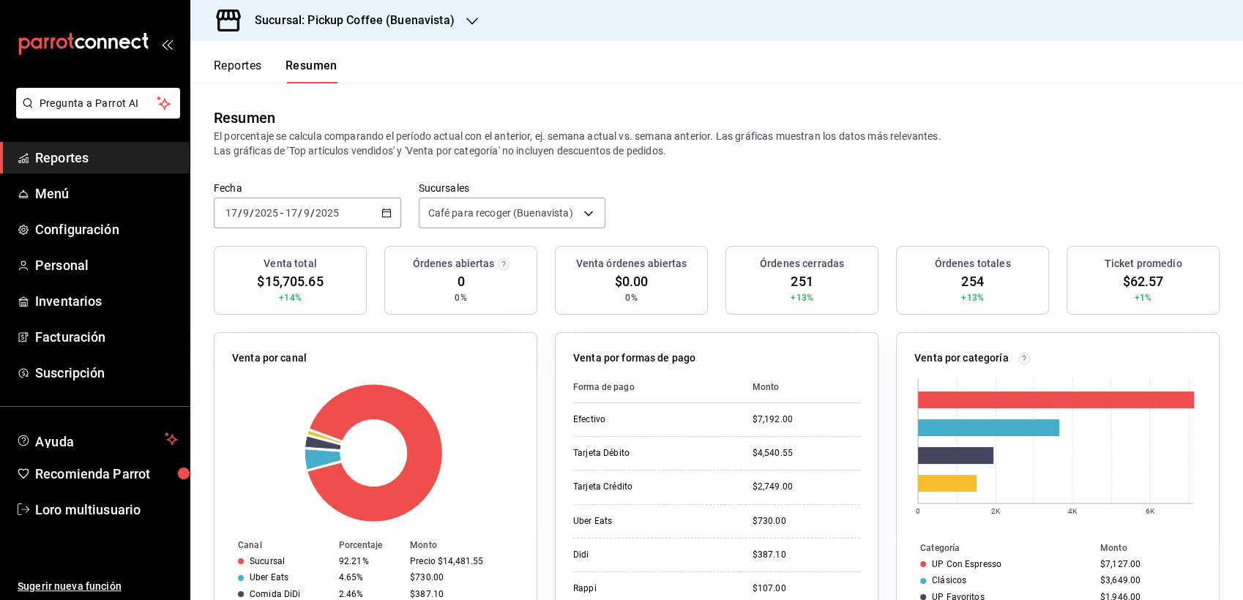
drag, startPoint x: 316, startPoint y: 211, endPoint x: 275, endPoint y: 198, distance: 42.8
click at [275, 198] on div "[DATE] [DATE] - [DATE] [DATE]" at bounding box center [307, 213] width 187 height 31
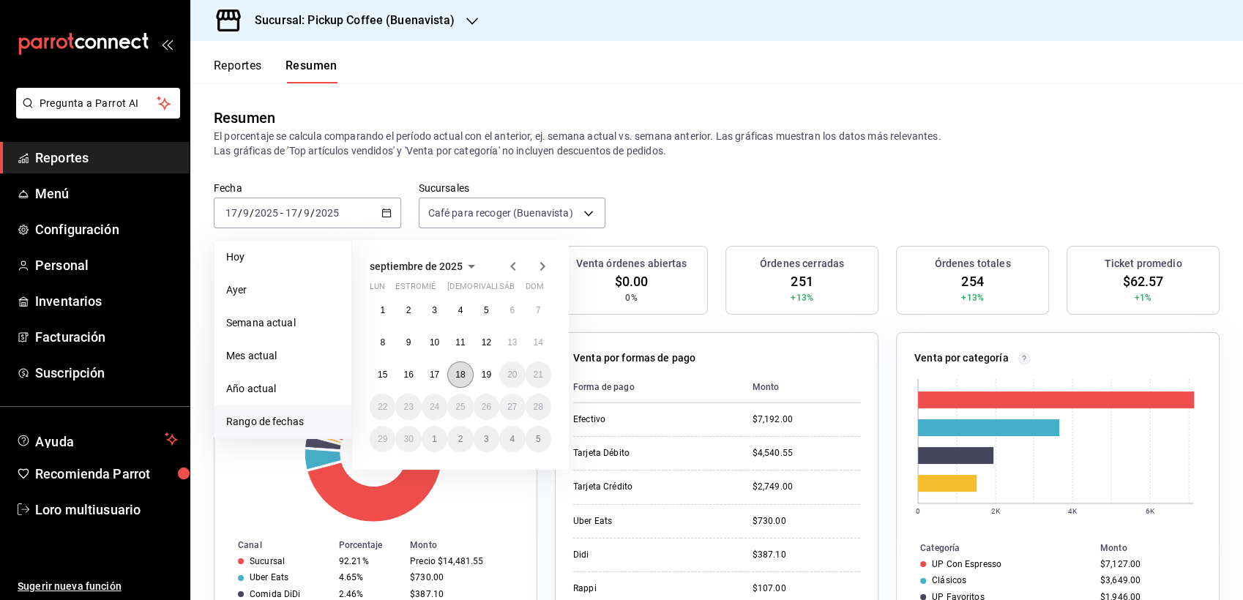
click at [463, 372] on abbr "18" at bounding box center [460, 375] width 10 height 10
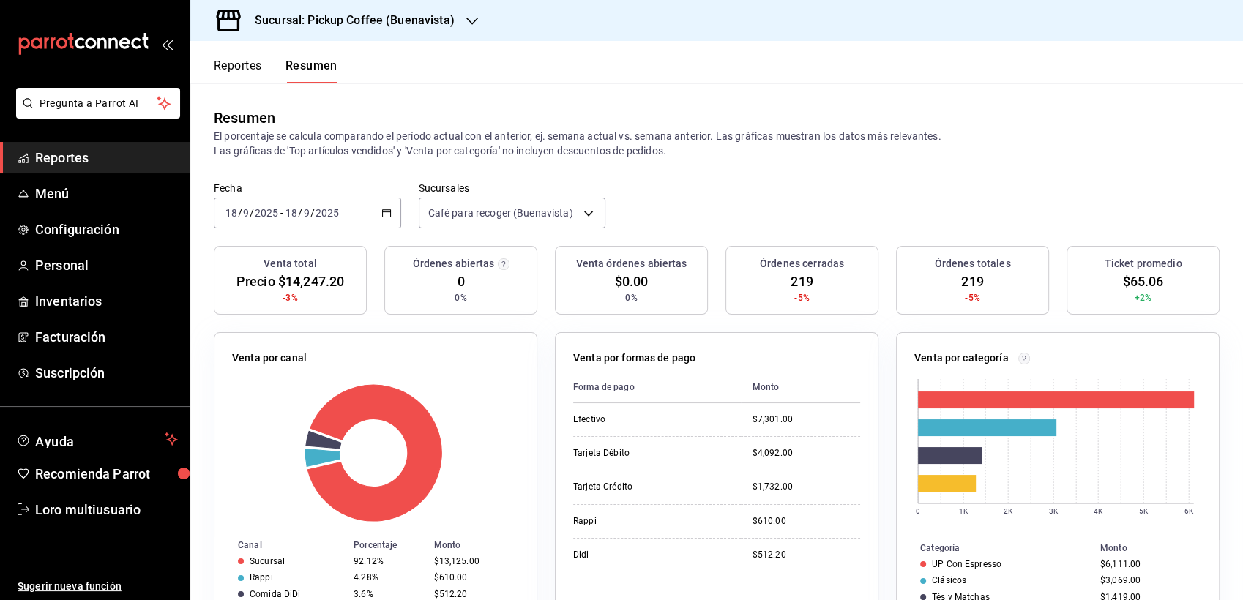
click at [311, 214] on span "/" at bounding box center [312, 213] width 4 height 12
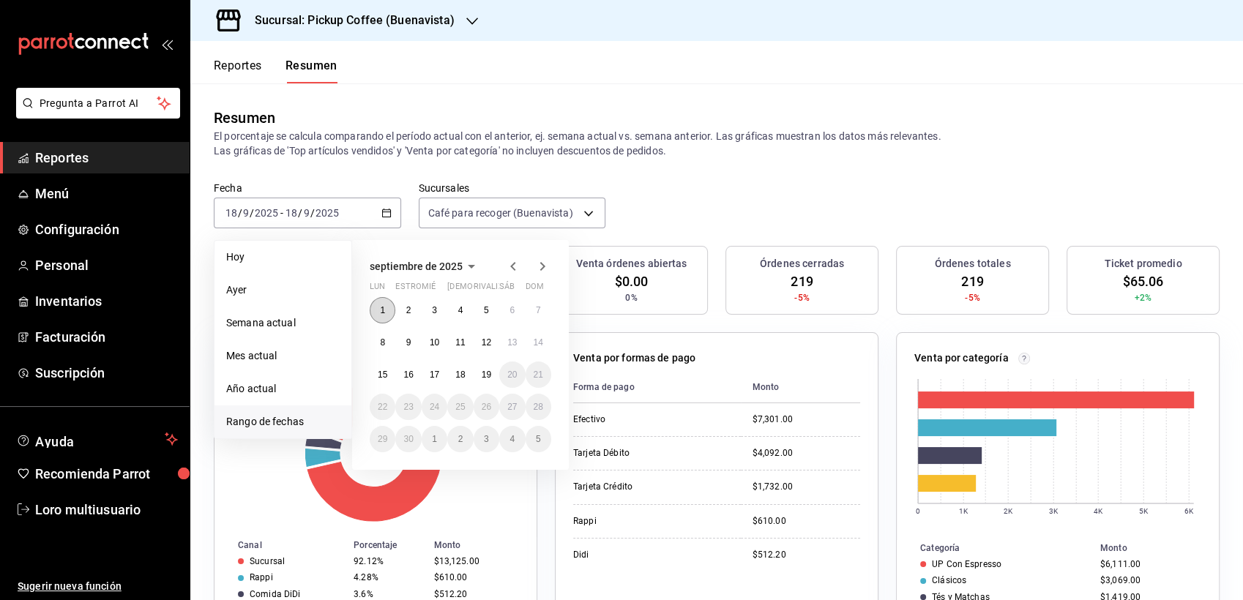
click at [381, 310] on abbr "1" at bounding box center [382, 310] width 5 height 10
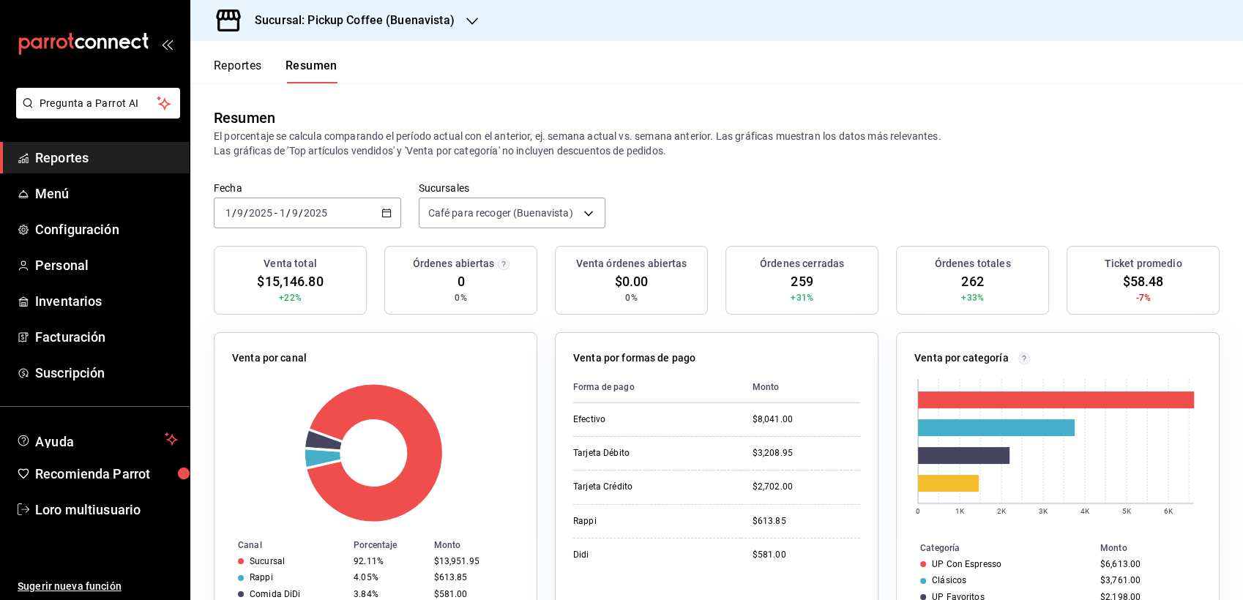
click at [427, 29] on div "Sucursal: Pickup Coffee (Buenavista)" at bounding box center [343, 20] width 282 height 41
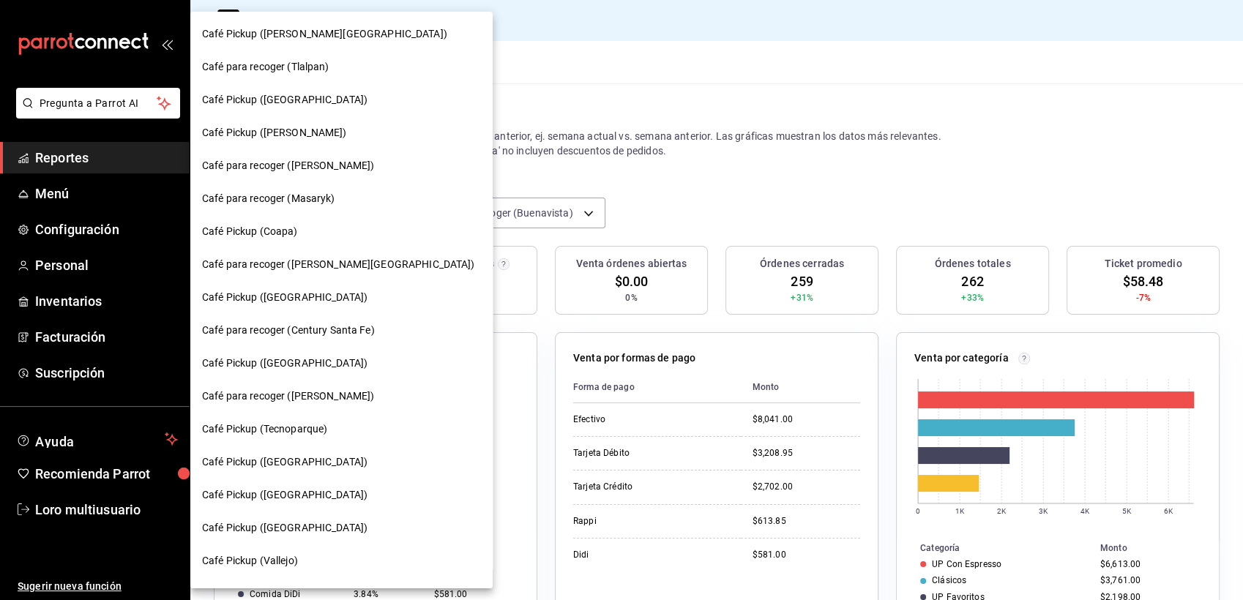
scroll to position [686, 0]
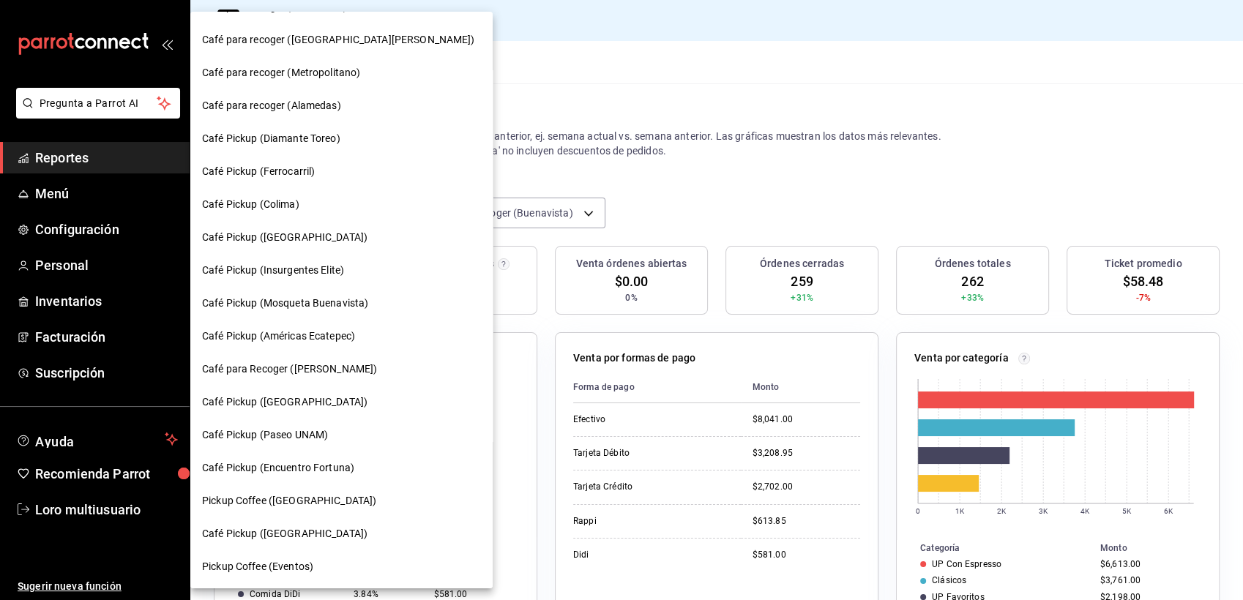
click at [274, 553] on div "Pickup Coffee (Eventos)" at bounding box center [341, 566] width 302 height 33
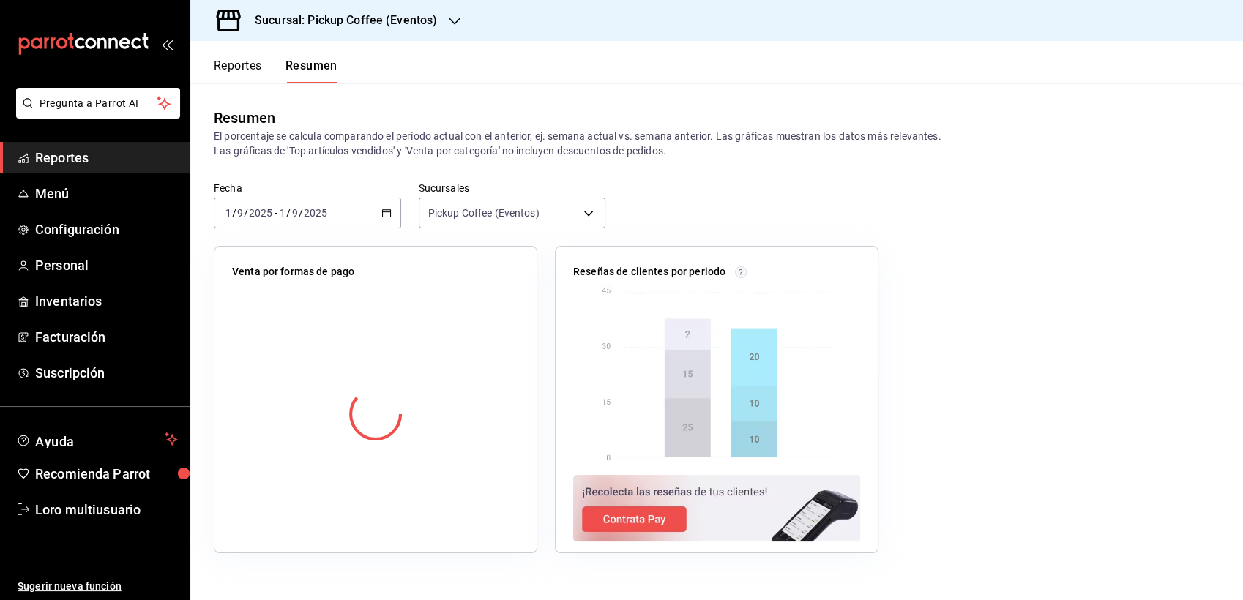
click at [291, 195] on div "Fecha [DATE] [DATE] - [DATE] [DATE]" at bounding box center [307, 205] width 187 height 47
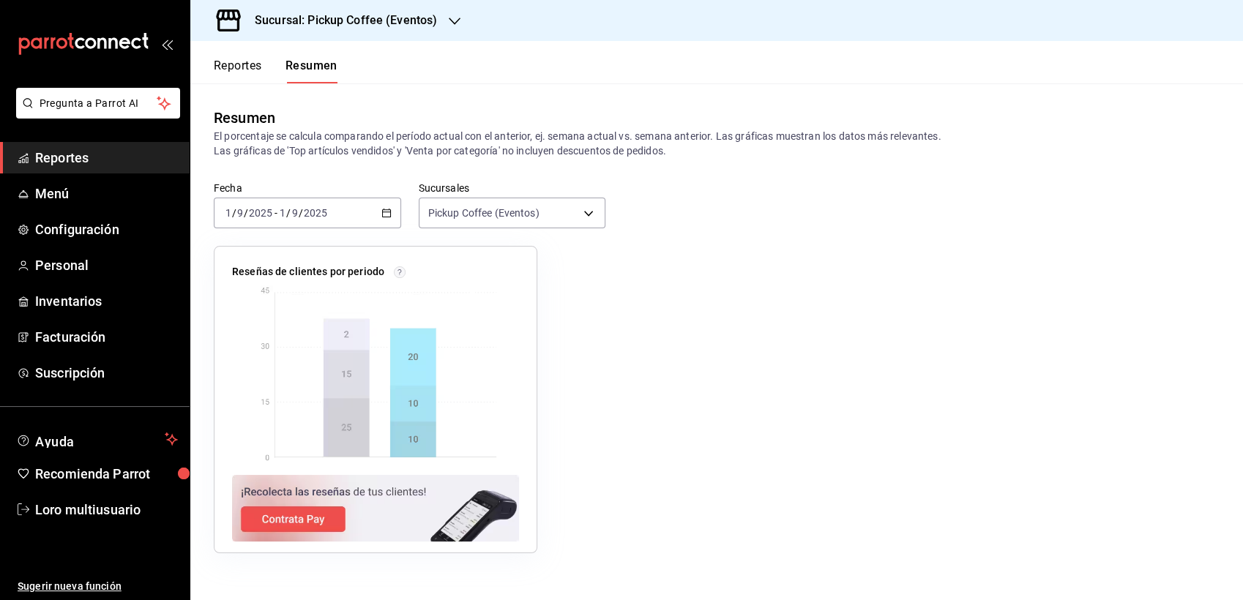
click at [296, 218] on input "9" at bounding box center [294, 213] width 7 height 12
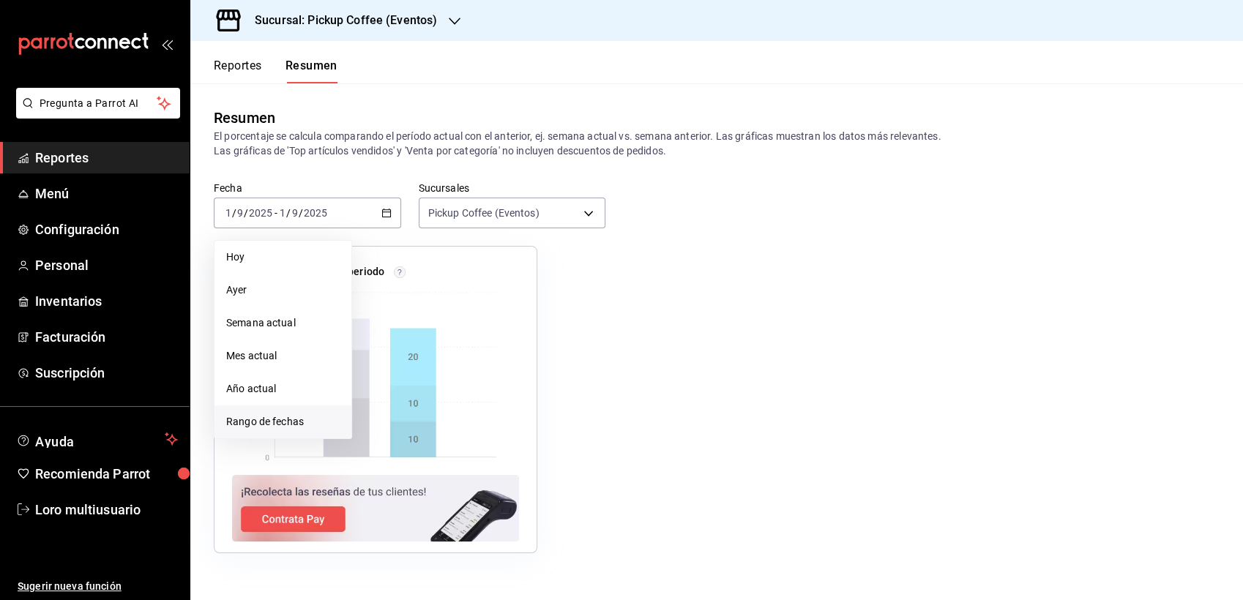
click at [289, 424] on span "Rango de fechas" at bounding box center [282, 421] width 113 height 15
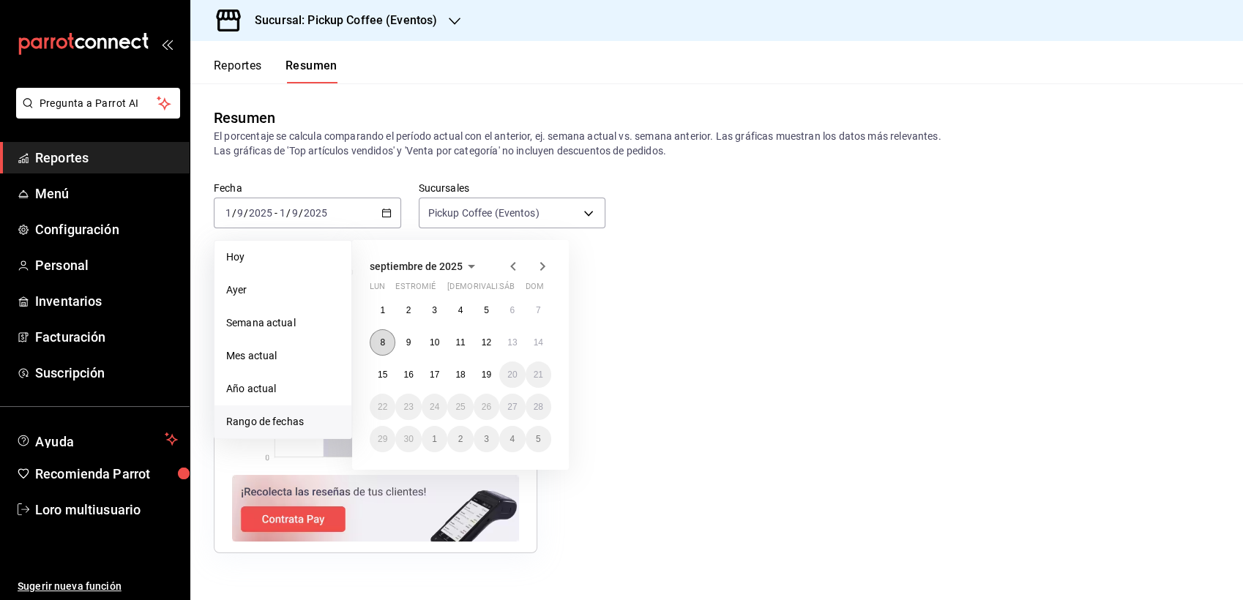
click at [374, 340] on button "8" at bounding box center [383, 342] width 26 height 26
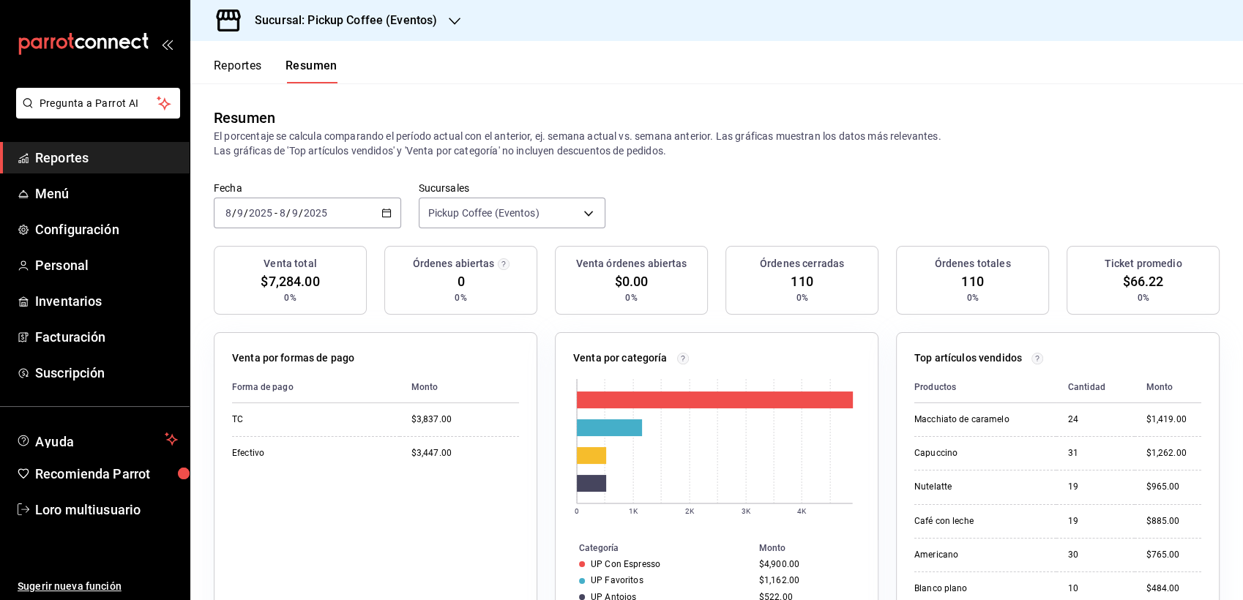
click at [296, 212] on input "9" at bounding box center [294, 213] width 7 height 12
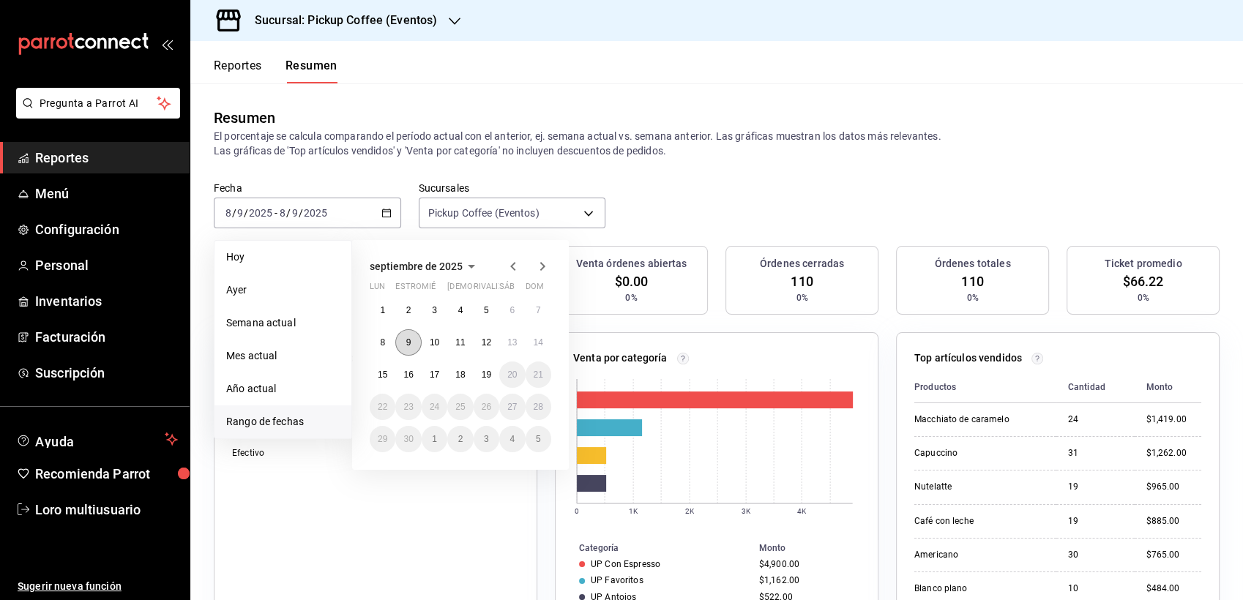
click at [403, 335] on button "9" at bounding box center [408, 342] width 26 height 26
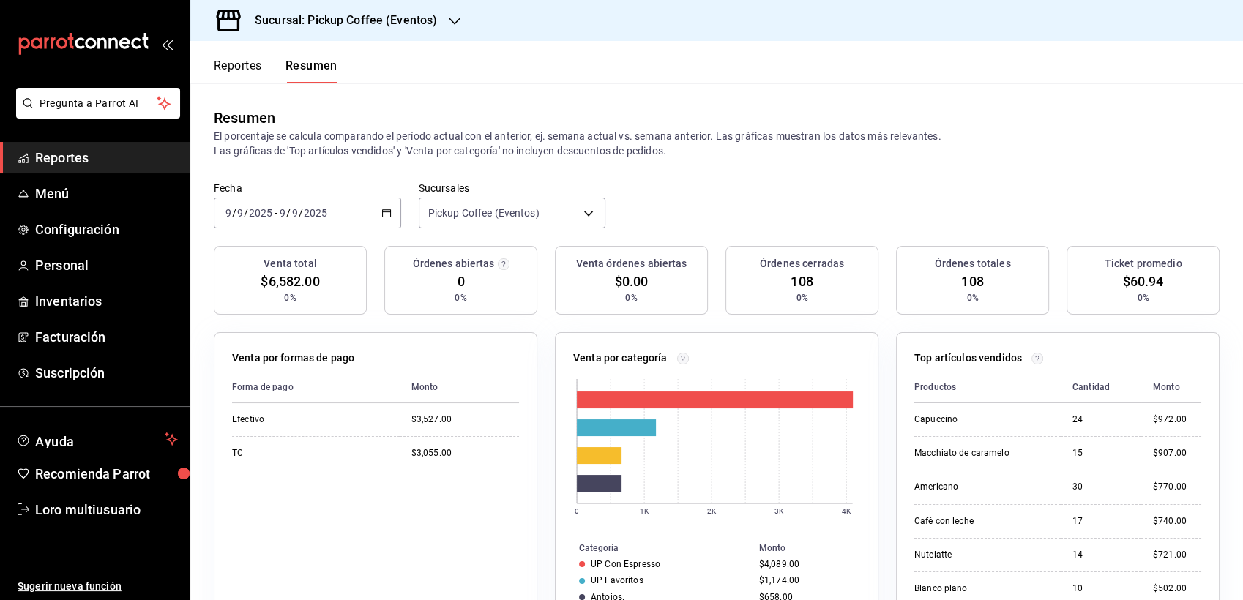
click at [282, 204] on div "[DATE] [DATE] - [DATE] [DATE]" at bounding box center [307, 213] width 187 height 31
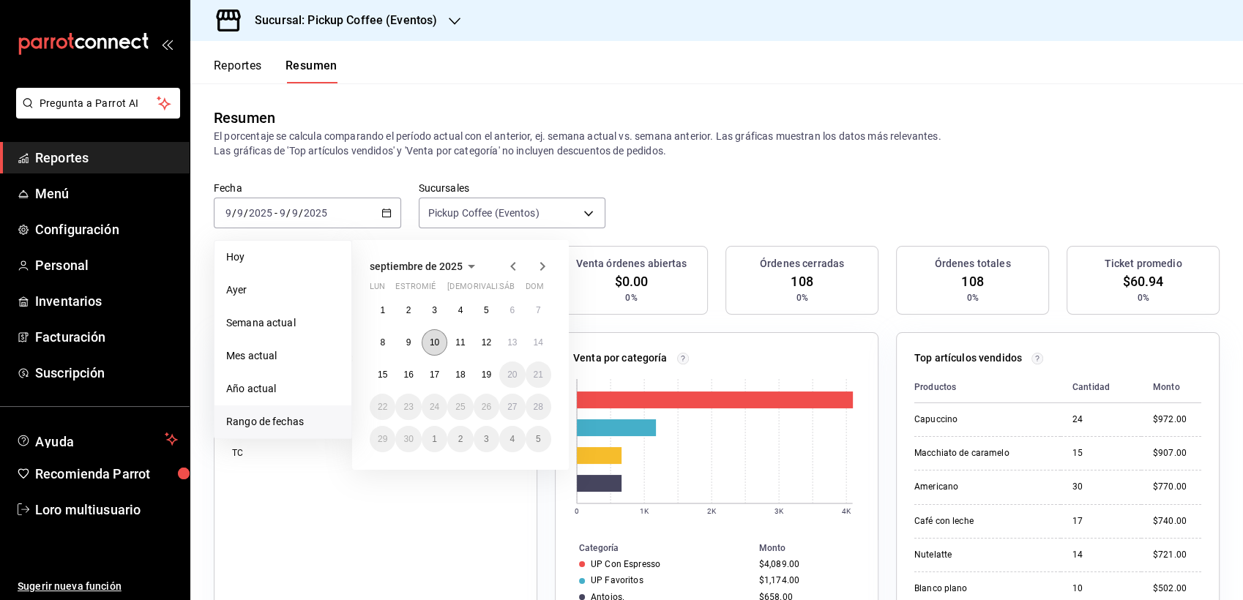
click at [438, 337] on button "10" at bounding box center [435, 342] width 26 height 26
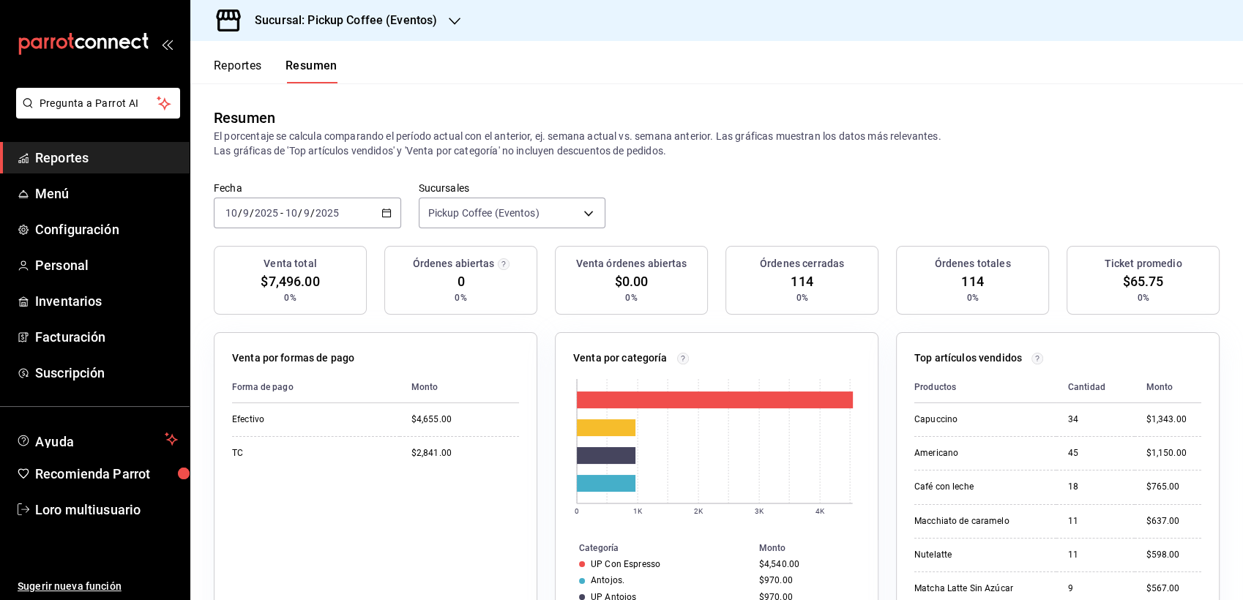
click at [325, 208] on input "2025" at bounding box center [327, 213] width 25 height 12
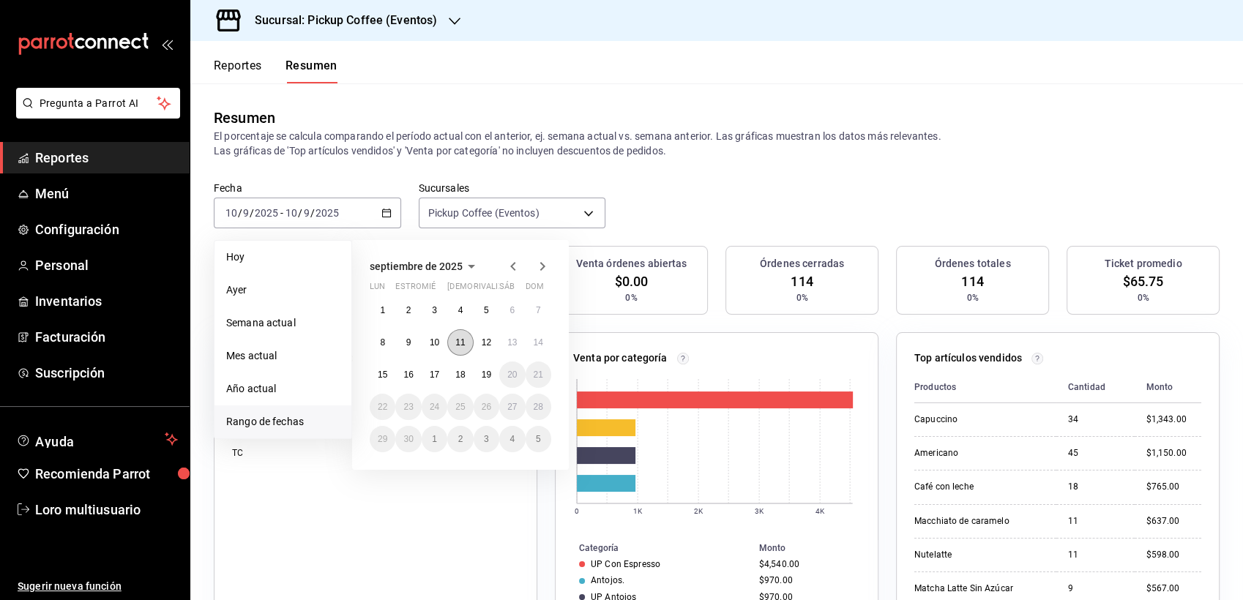
click at [465, 337] on button "11" at bounding box center [460, 342] width 26 height 26
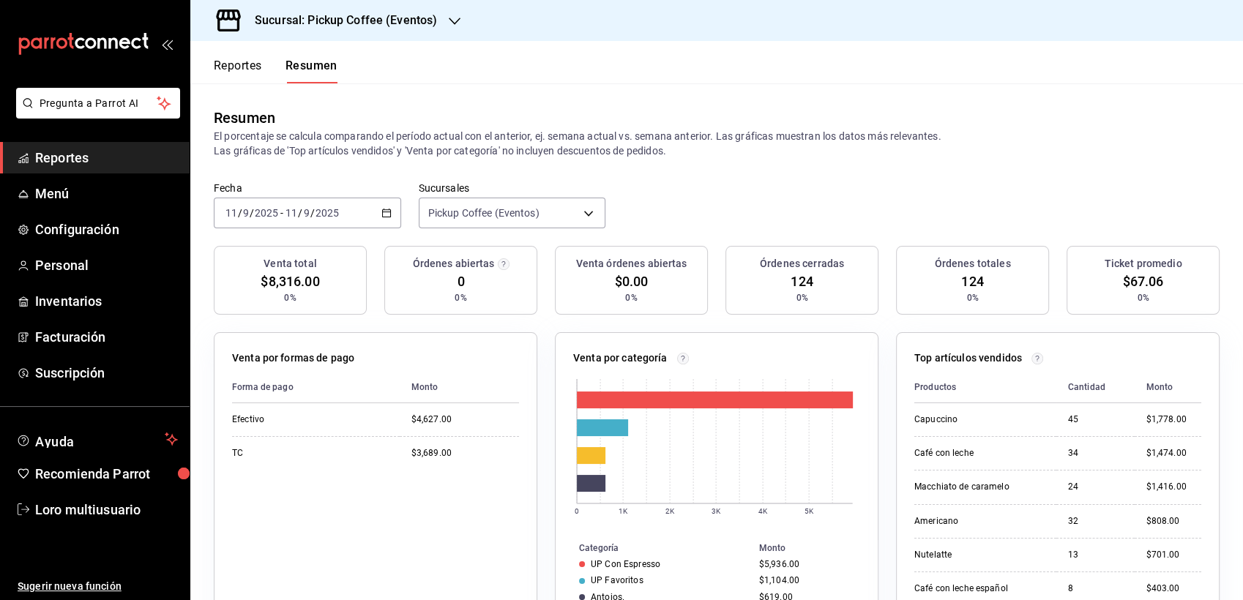
click at [308, 213] on input "9" at bounding box center [306, 213] width 7 height 12
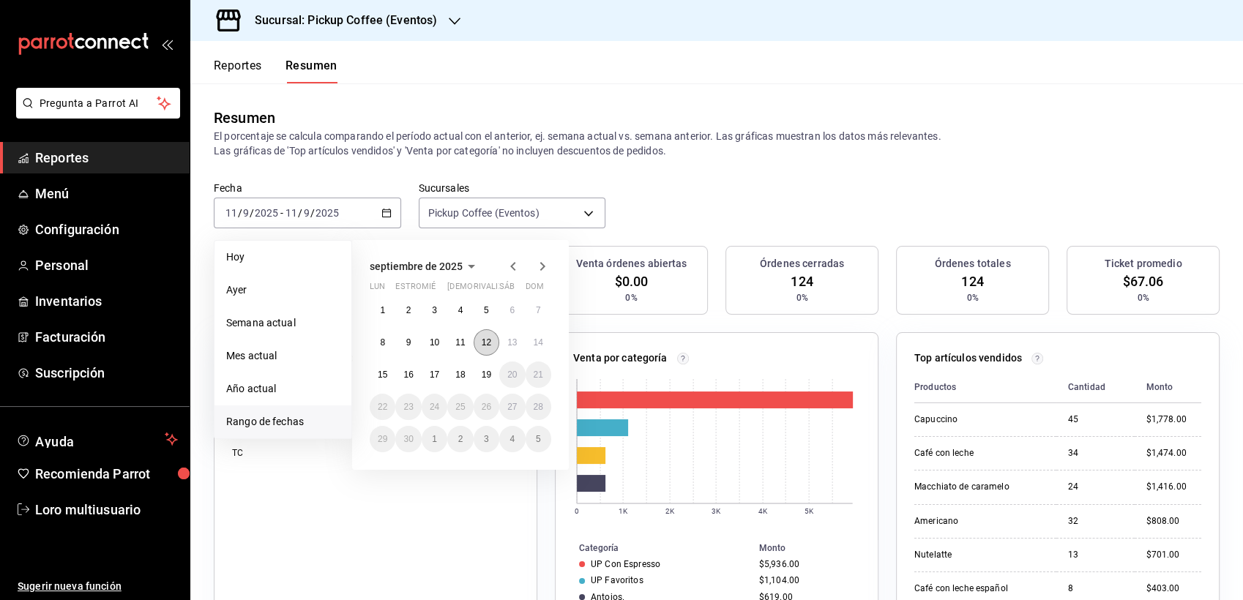
click at [479, 347] on button "12" at bounding box center [487, 342] width 26 height 26
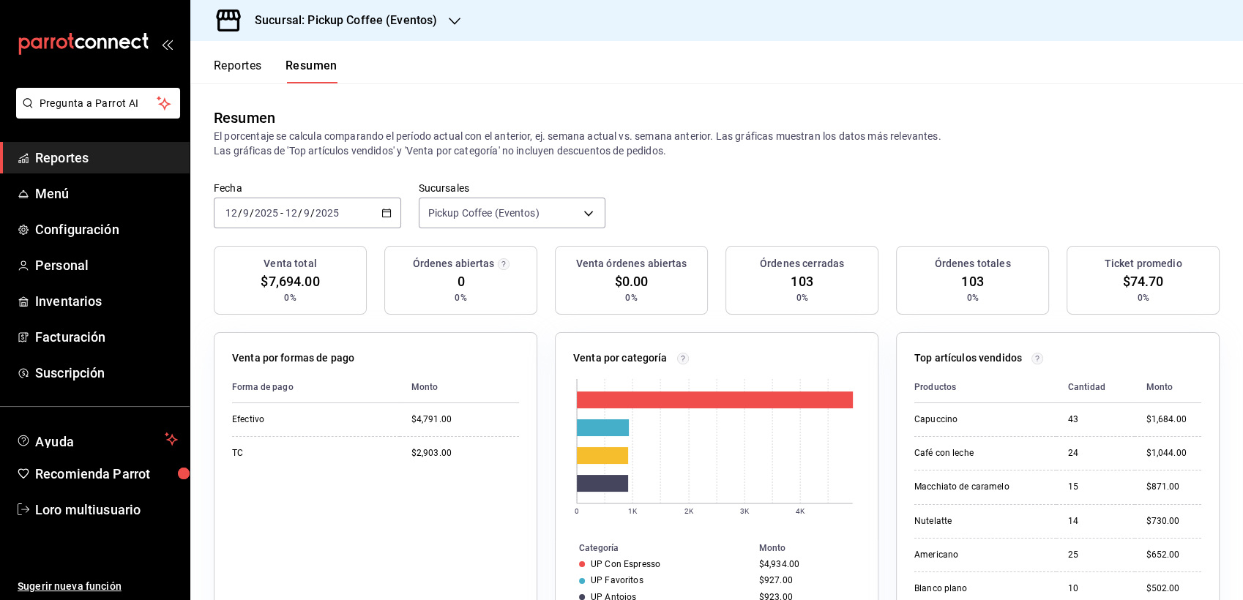
click at [333, 24] on h3 "Sucursal: Pickup Coffee (Eventos)" at bounding box center [340, 21] width 194 height 18
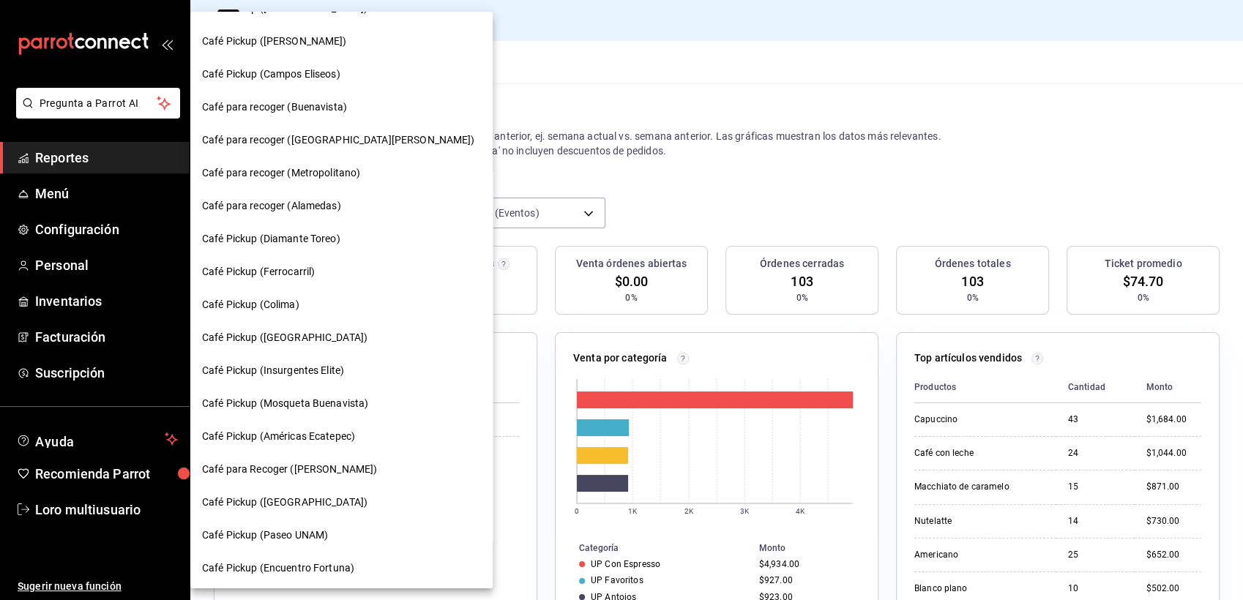
scroll to position [583, 0]
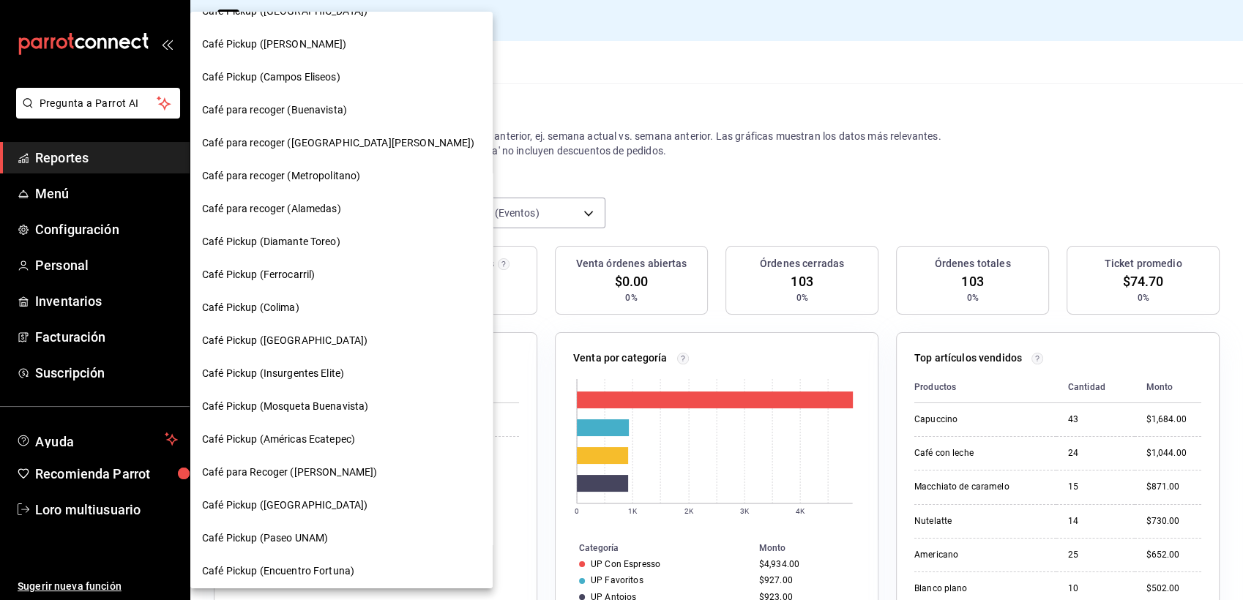
click at [297, 108] on span "Café para recoger (Buenavista)" at bounding box center [274, 109] width 145 height 15
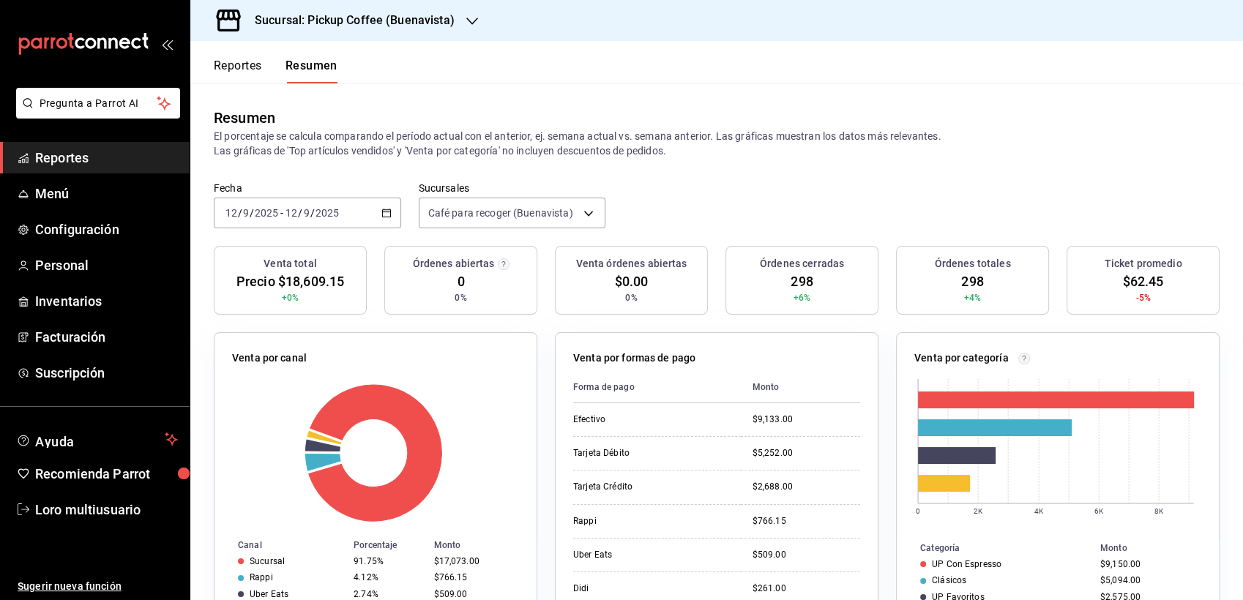
click at [343, 219] on div "[DATE] [DATE] - [DATE] [DATE]" at bounding box center [307, 213] width 187 height 31
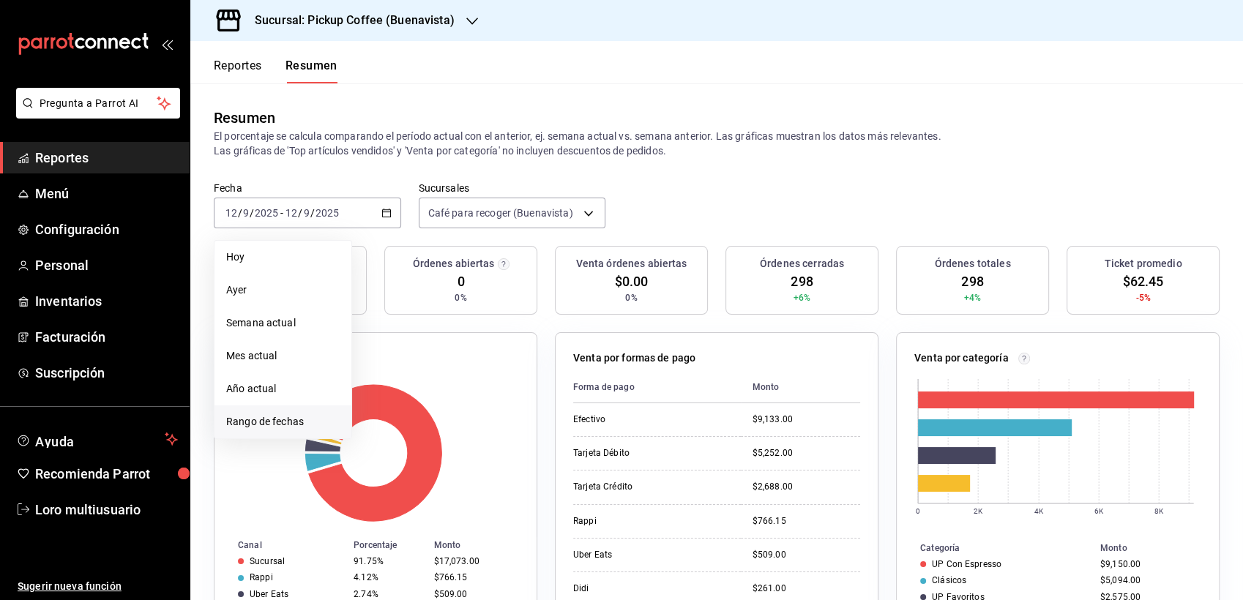
click at [273, 411] on li "Rango de fechas" at bounding box center [282, 421] width 137 height 33
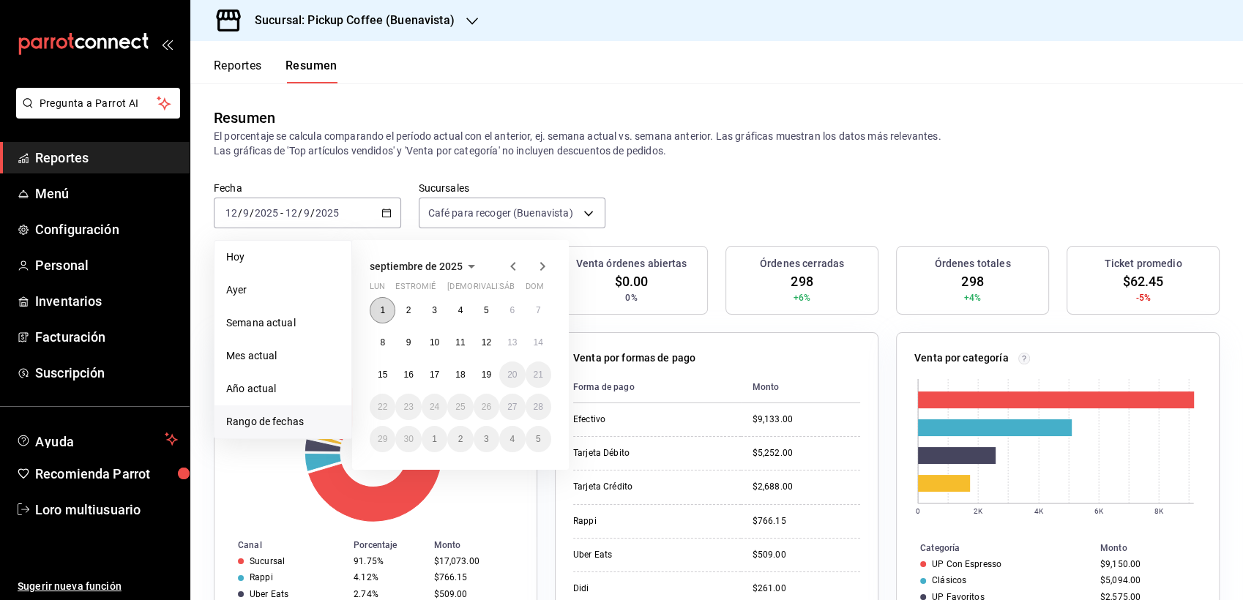
click at [375, 313] on button "1" at bounding box center [383, 310] width 26 height 26
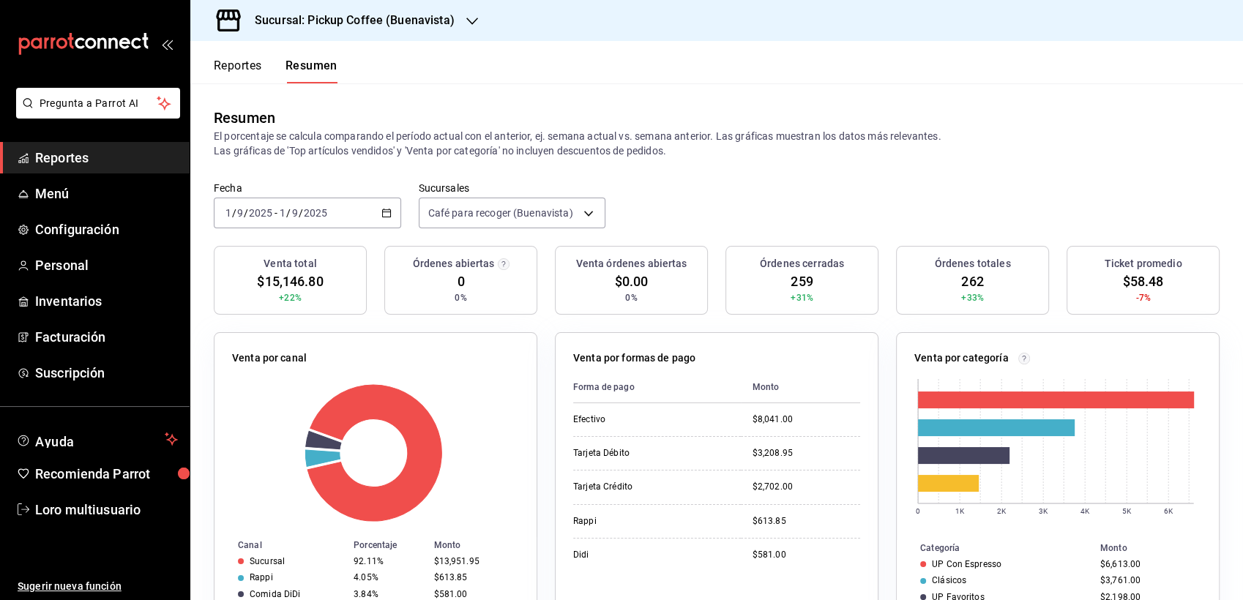
click at [282, 224] on div "[DATE] [DATE] - [DATE] [DATE]" at bounding box center [307, 213] width 187 height 31
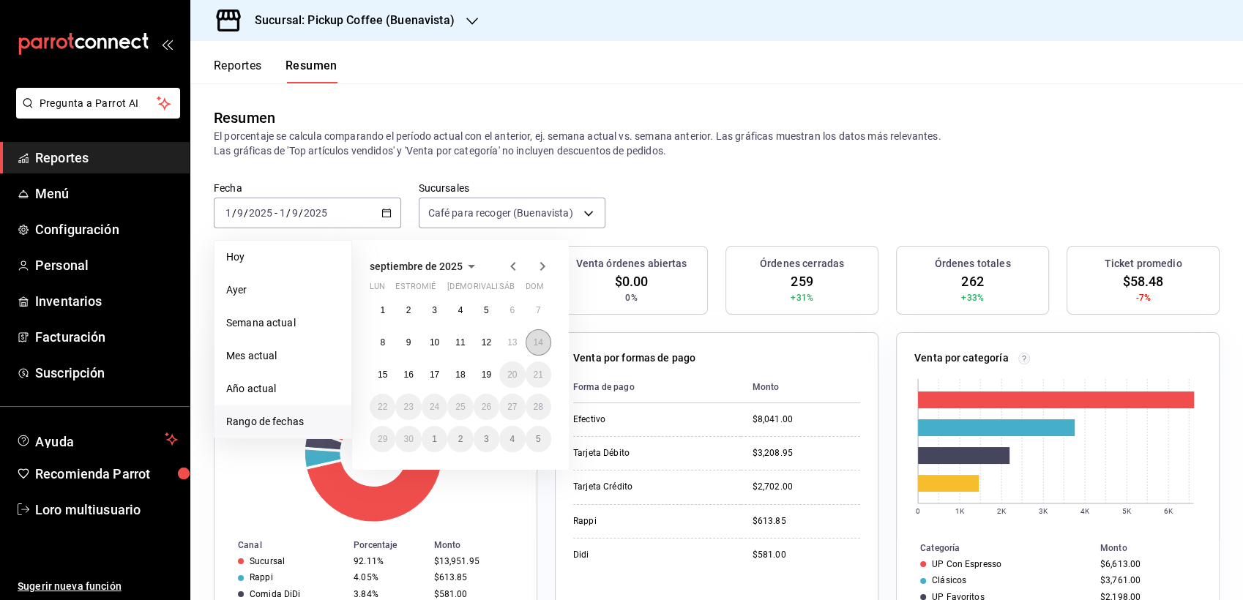
click at [540, 334] on button "14" at bounding box center [538, 342] width 26 height 26
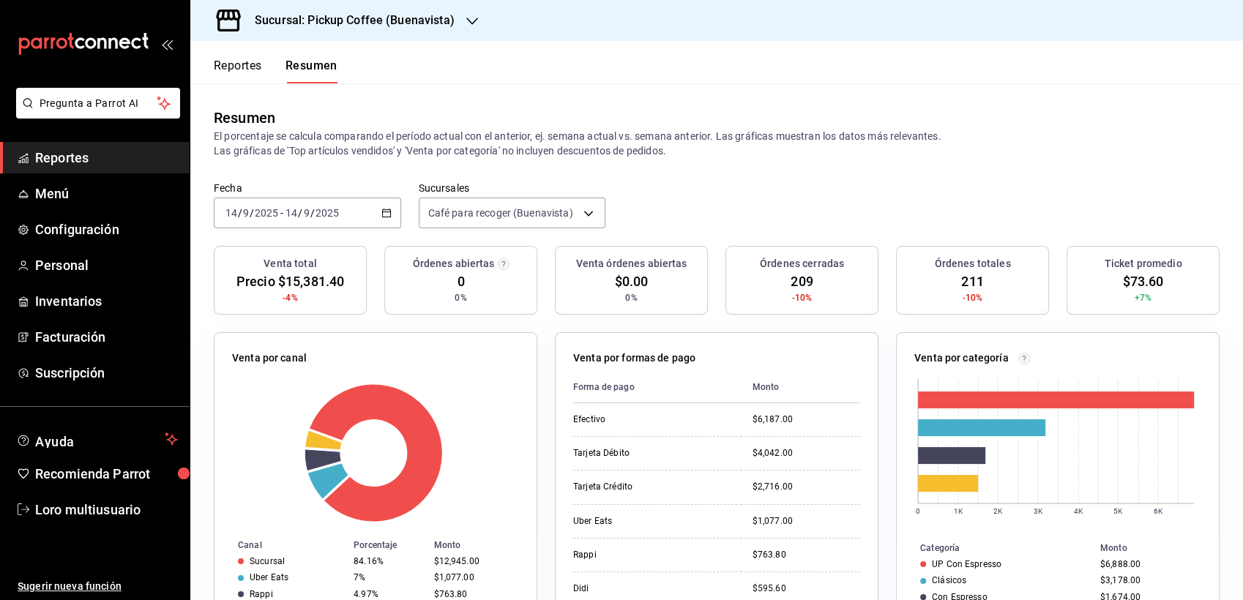
click at [293, 228] on div "[DATE] [DATE] - [DATE] [DATE]" at bounding box center [307, 213] width 187 height 31
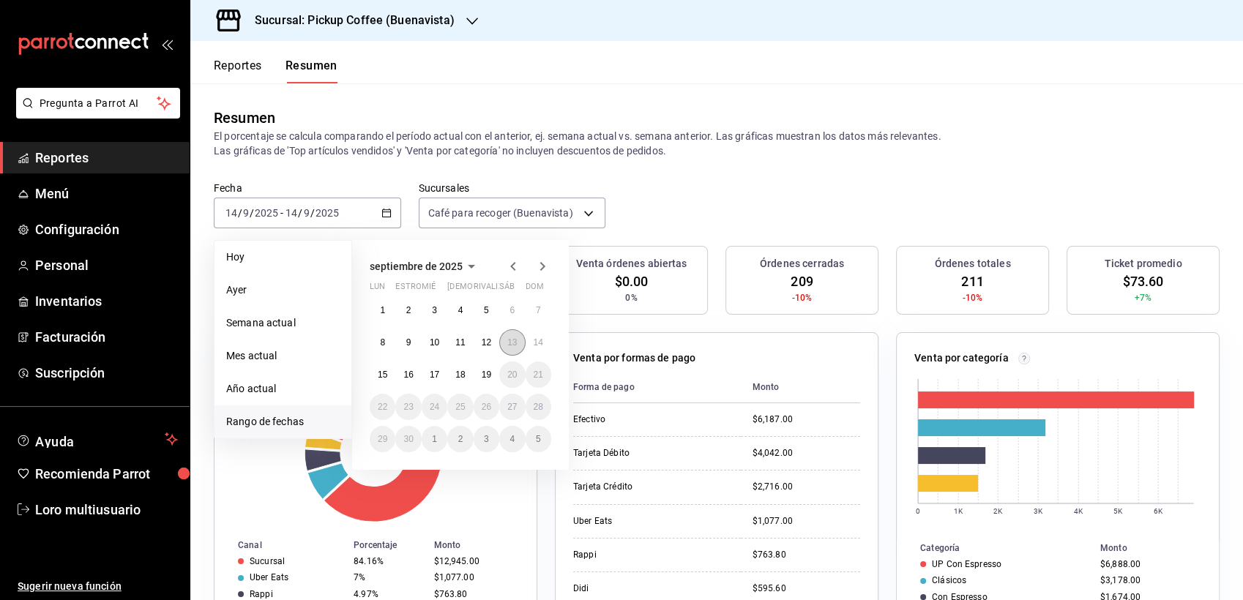
click at [515, 346] on abbr "13" at bounding box center [512, 342] width 10 height 10
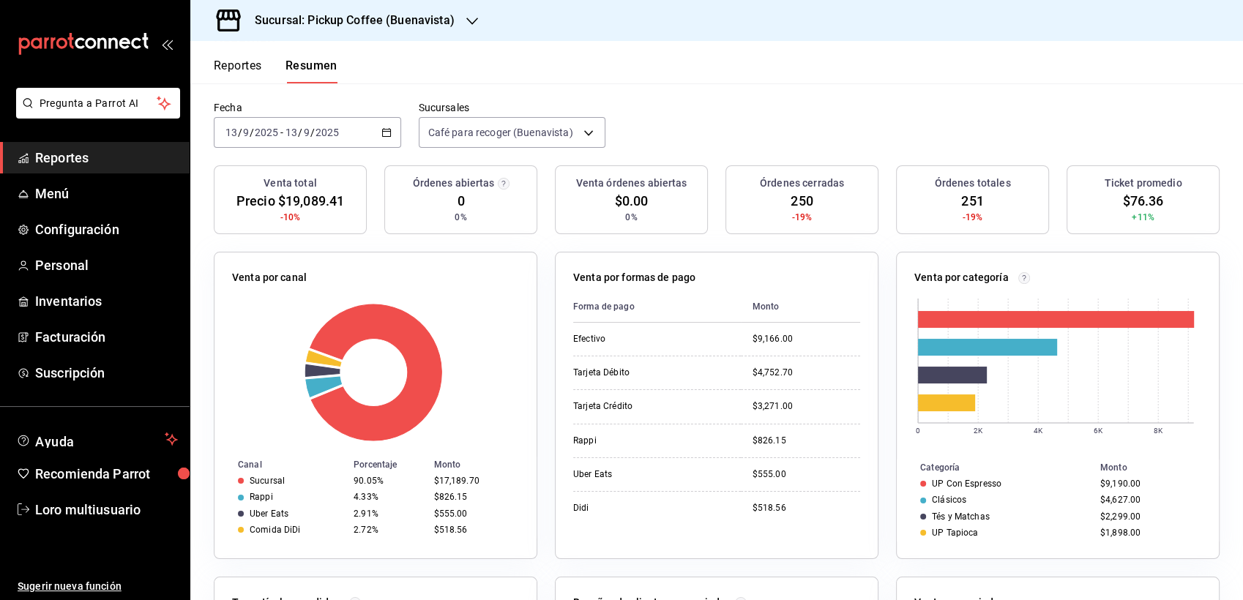
scroll to position [81, 0]
click at [573, 289] on div "Venta por formas de pago" at bounding box center [716, 279] width 287 height 21
click at [274, 126] on input "2025" at bounding box center [266, 132] width 25 height 12
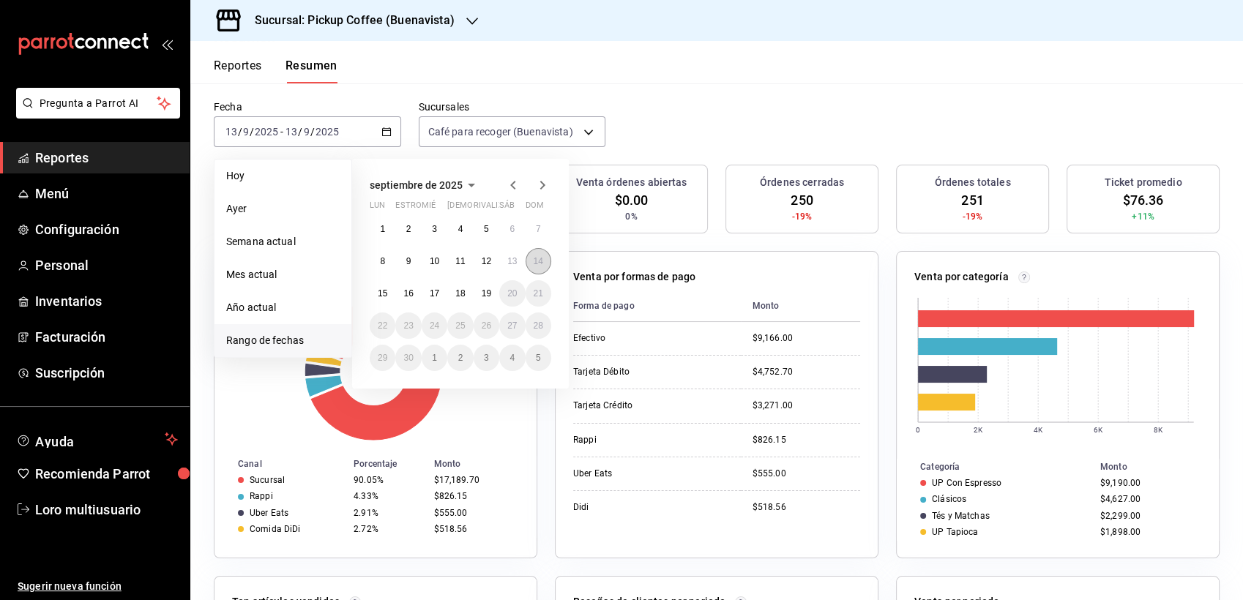
click at [539, 261] on abbr "14" at bounding box center [539, 261] width 10 height 10
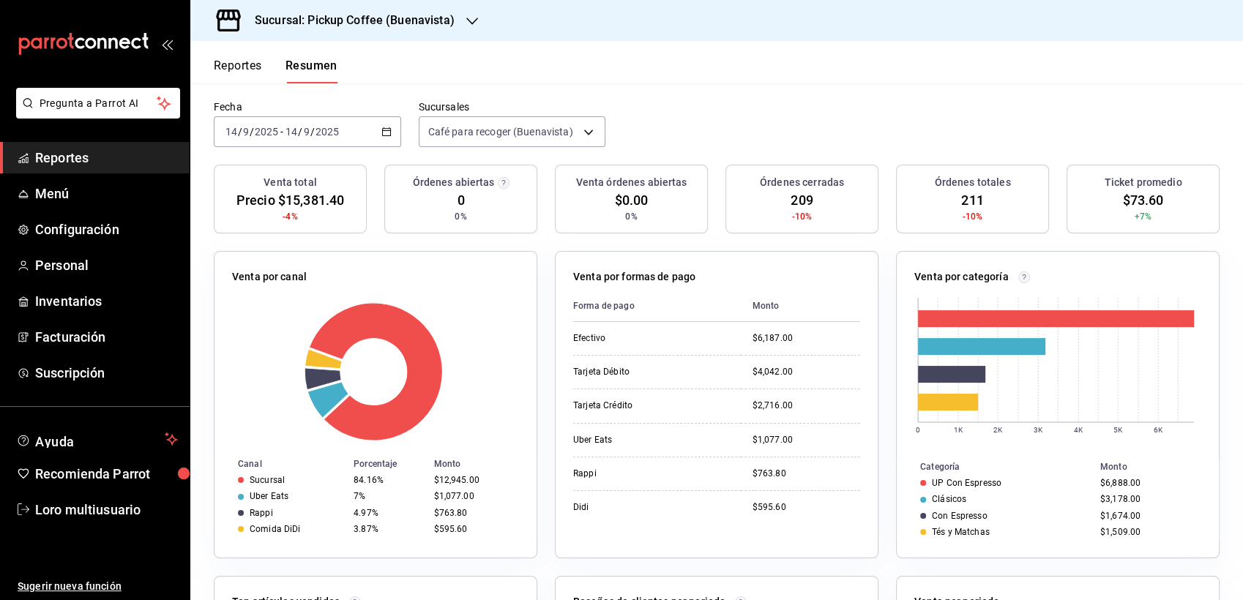
click at [345, 8] on div "Sucursal: Pickup Coffee (Buenavista)" at bounding box center [343, 20] width 282 height 41
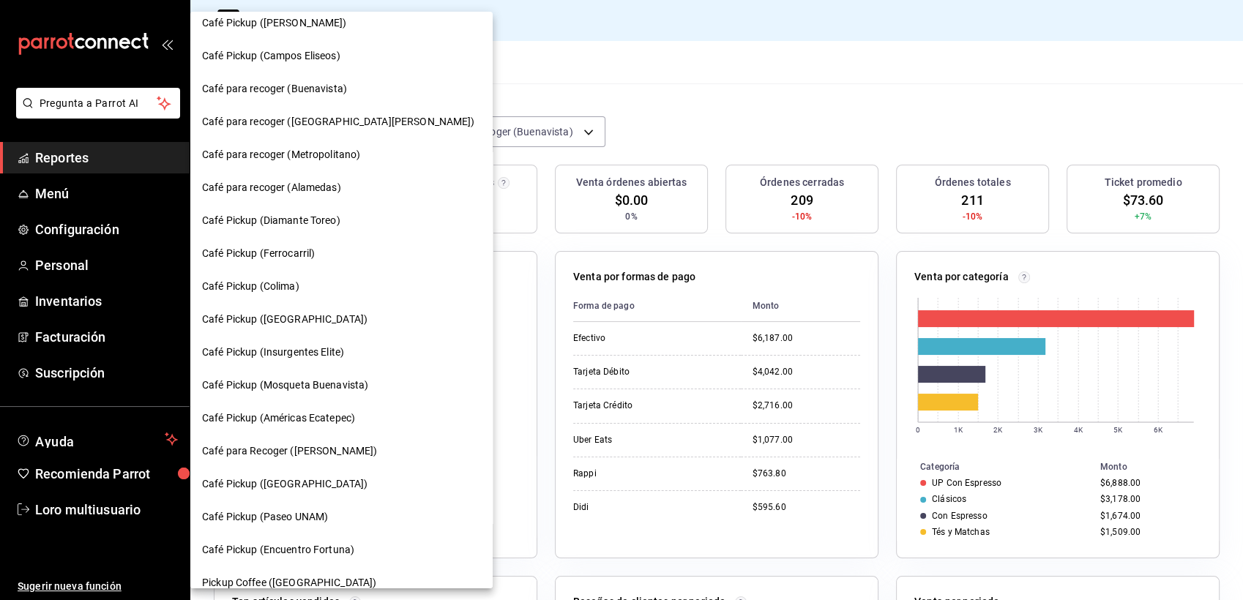
scroll to position [686, 0]
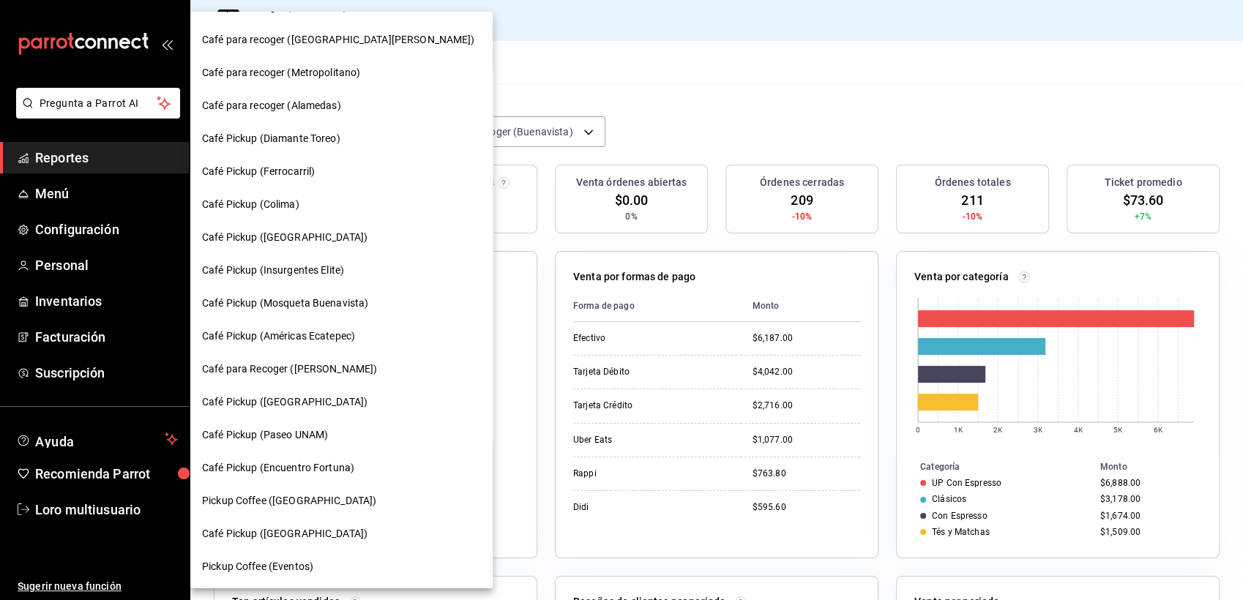
click at [340, 504] on div "Pickup Coffee ([GEOGRAPHIC_DATA])" at bounding box center [341, 500] width 279 height 15
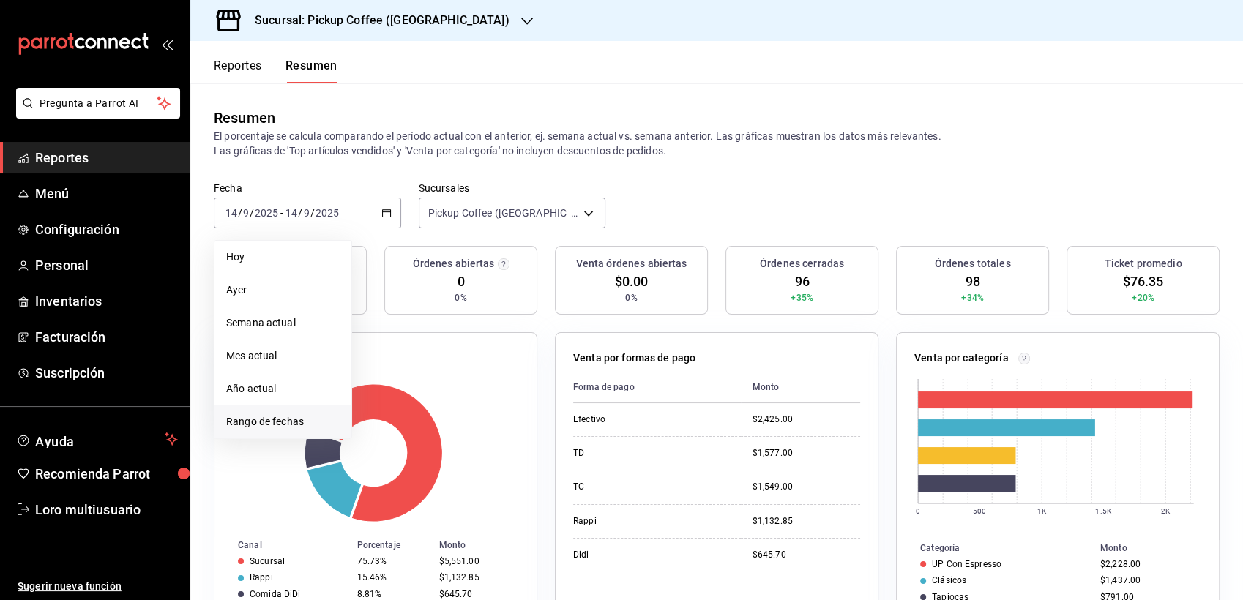
click at [252, 423] on span "Rango de fechas" at bounding box center [282, 421] width 113 height 15
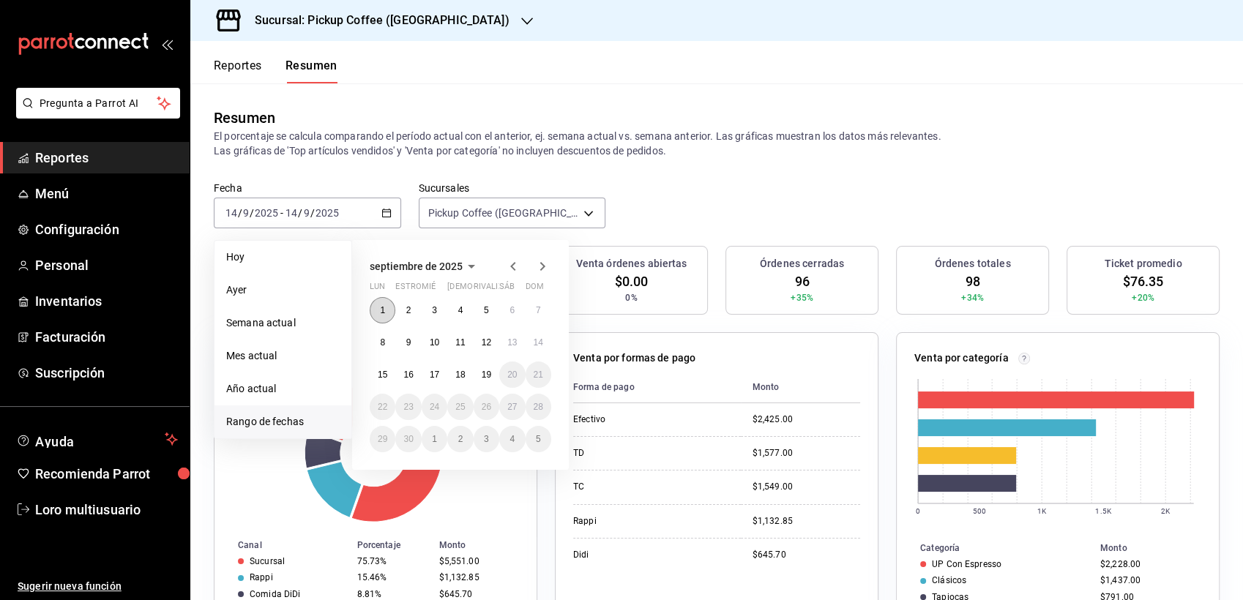
click at [383, 303] on button "1" at bounding box center [383, 310] width 26 height 26
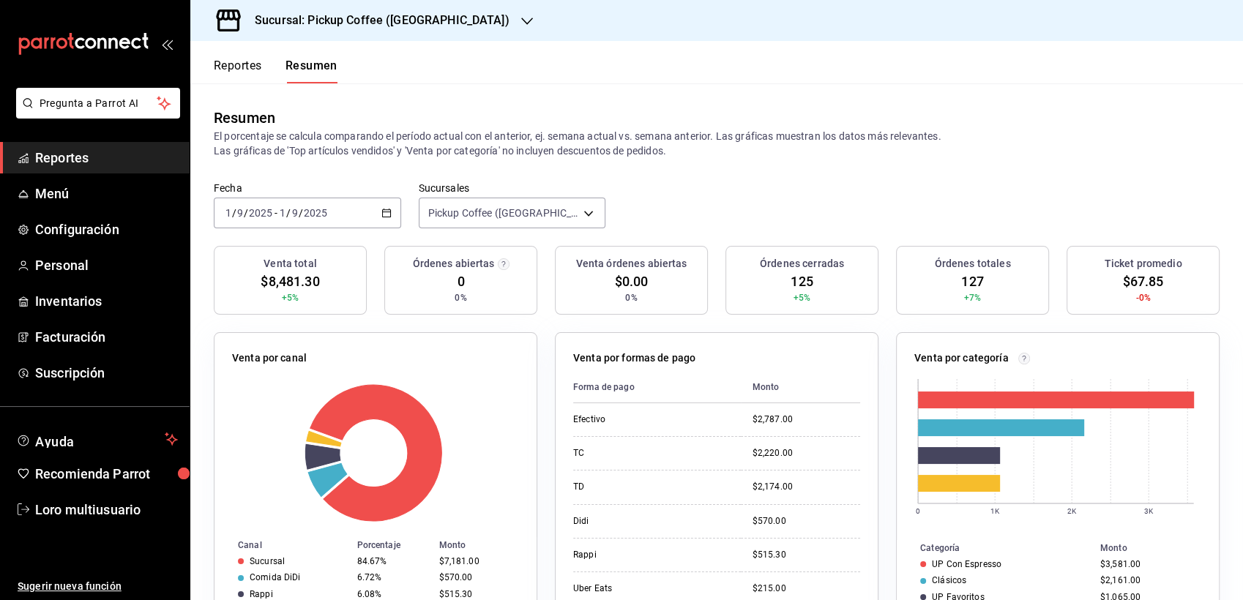
click at [274, 218] on span "-" at bounding box center [275, 213] width 3 height 12
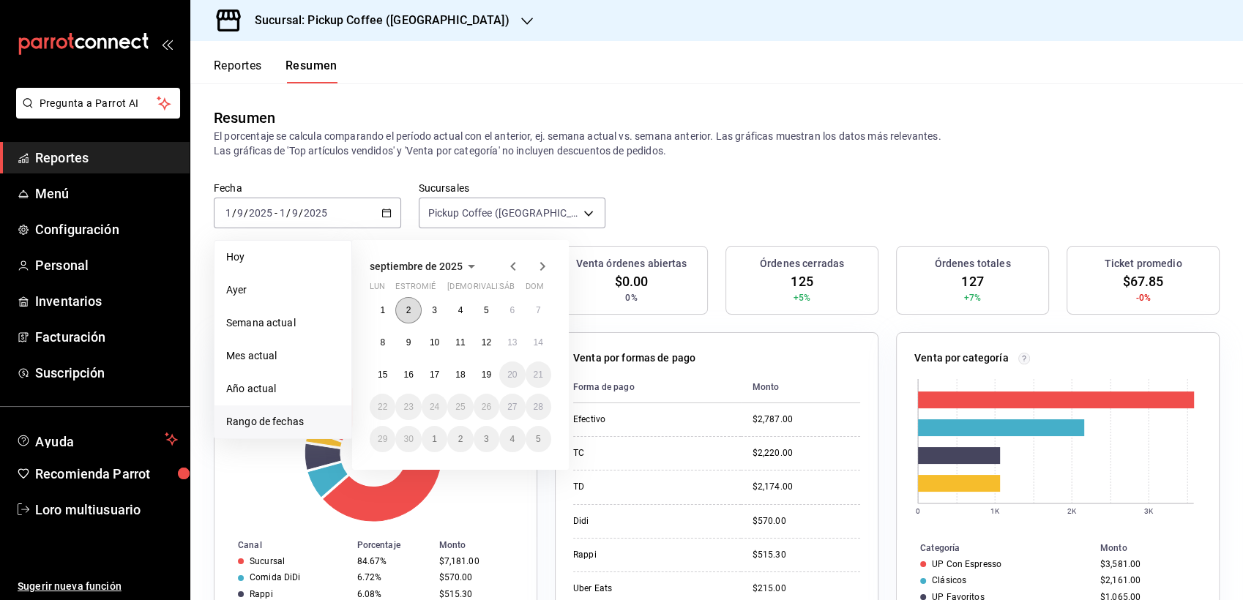
click at [406, 311] on abbr "2" at bounding box center [408, 310] width 5 height 10
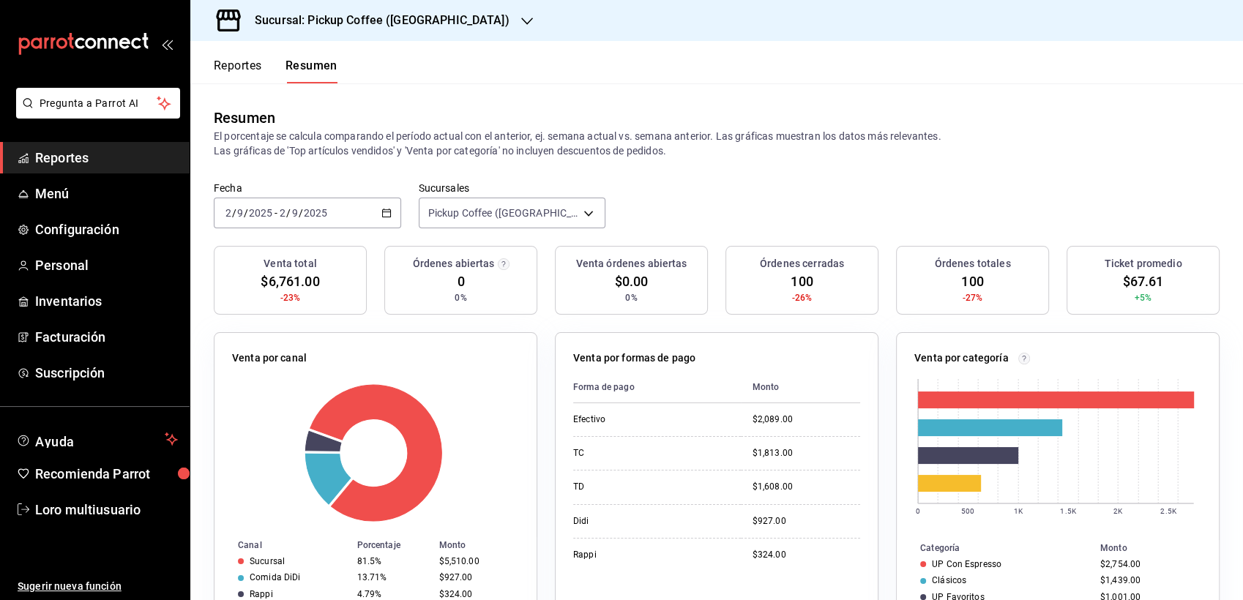
click at [314, 220] on div "[DATE] [DATE] - [DATE] [DATE]" at bounding box center [307, 213] width 187 height 31
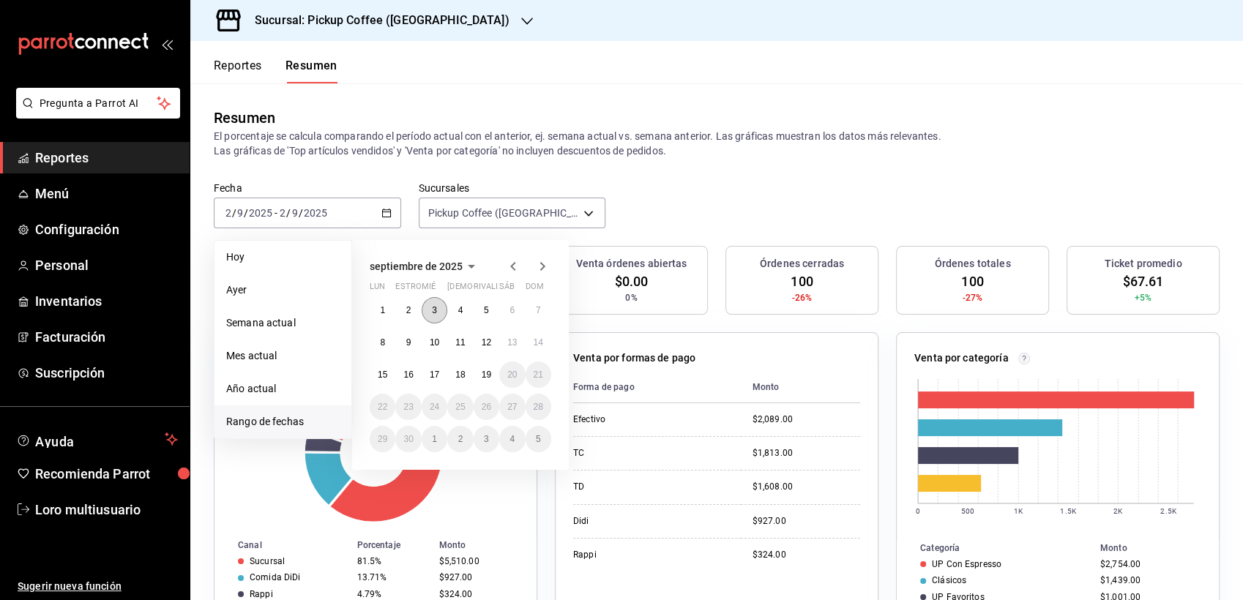
click at [433, 307] on abbr "3" at bounding box center [434, 310] width 5 height 10
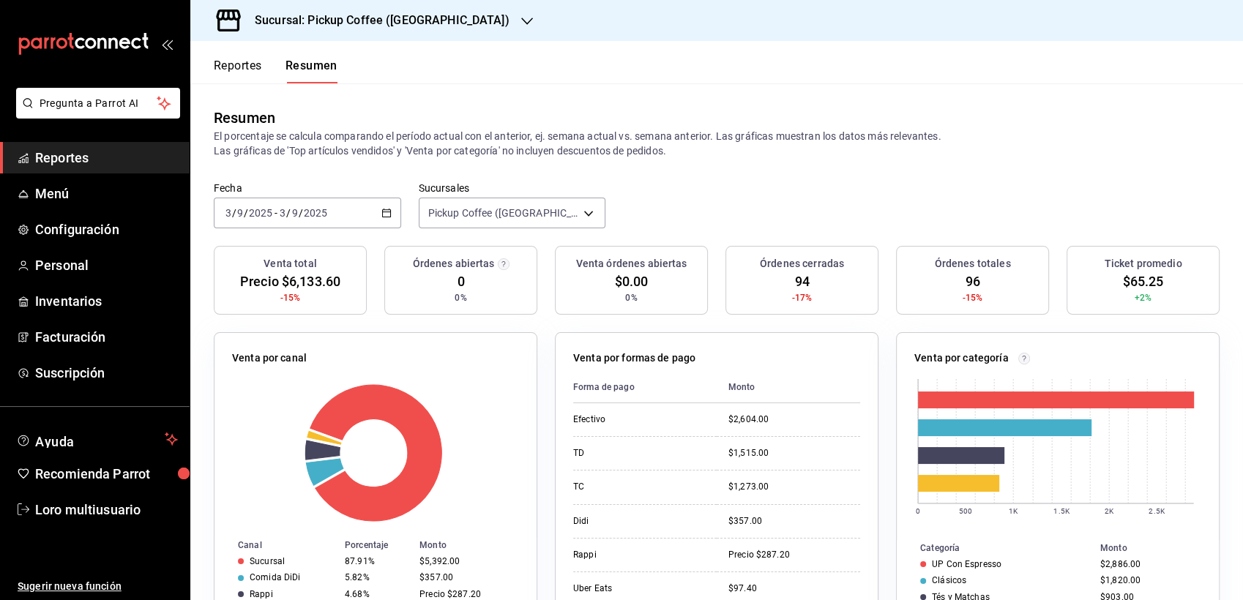
click at [300, 207] on span "/" at bounding box center [301, 213] width 4 height 12
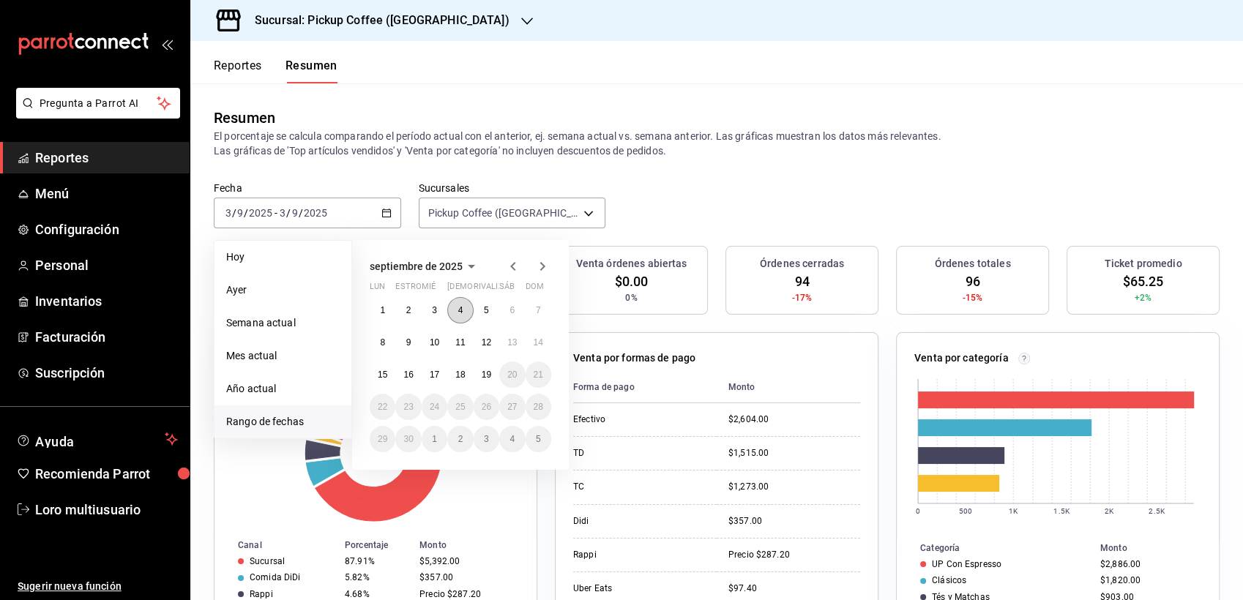
click at [463, 313] on abbr "4" at bounding box center [460, 310] width 5 height 10
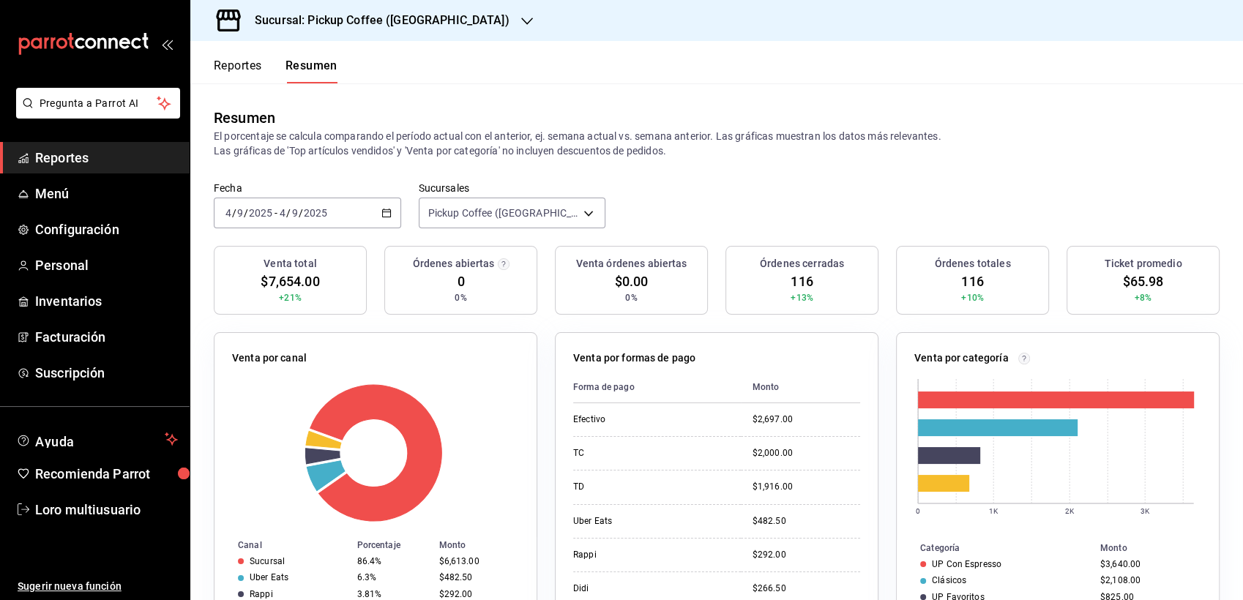
click at [332, 215] on div "[DATE] [DATE] - [DATE] [DATE]" at bounding box center [307, 213] width 187 height 31
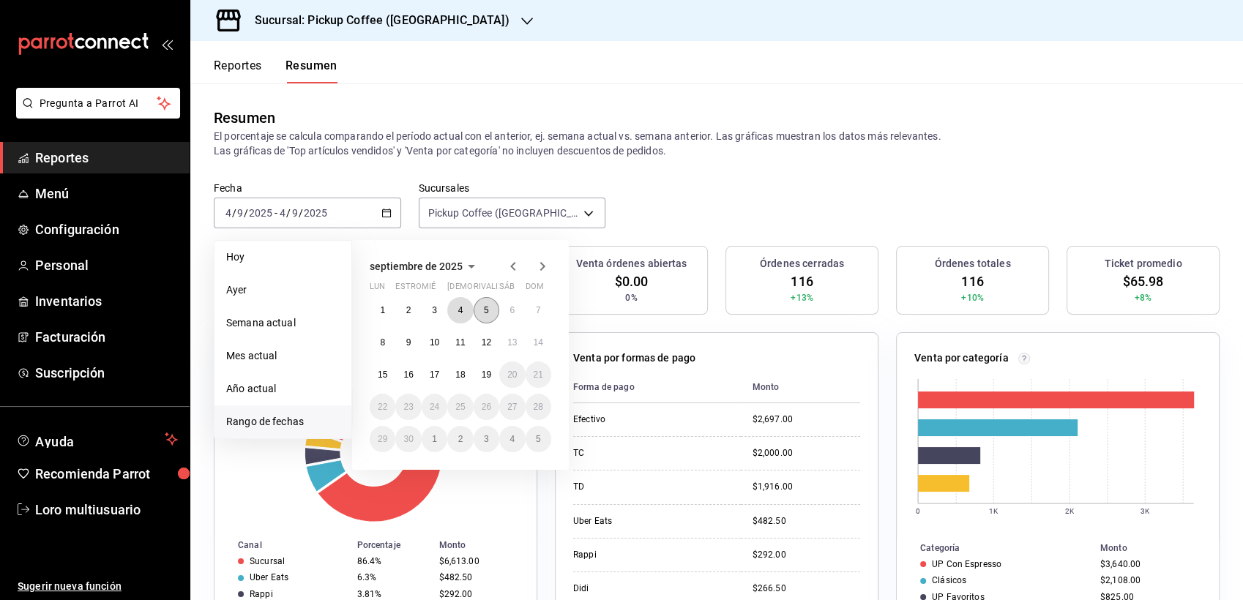
click at [476, 315] on div "1 2 3 4 5 6 7 8 9 10 11 12 13 14 15 16 17 18 19 20 21 22 23 24 25 26 27 28 29 3…" at bounding box center [461, 374] width 182 height 155
click at [476, 315] on button "5" at bounding box center [487, 310] width 26 height 26
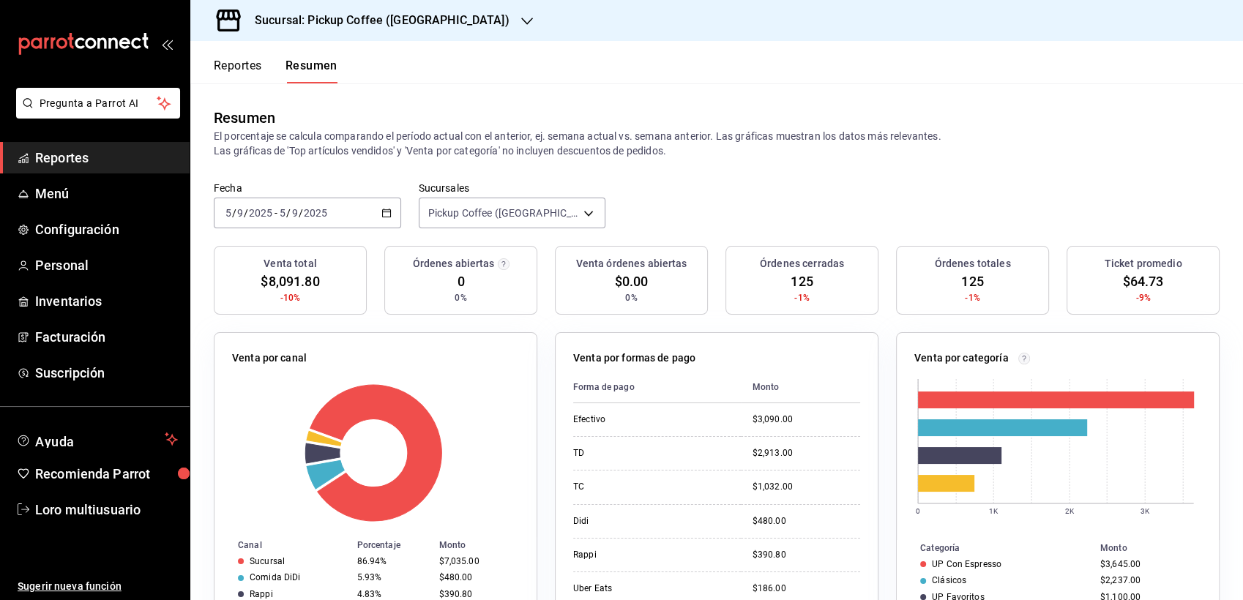
click at [310, 221] on div "[DATE] [DATE] - [DATE] [DATE]" at bounding box center [307, 213] width 187 height 31
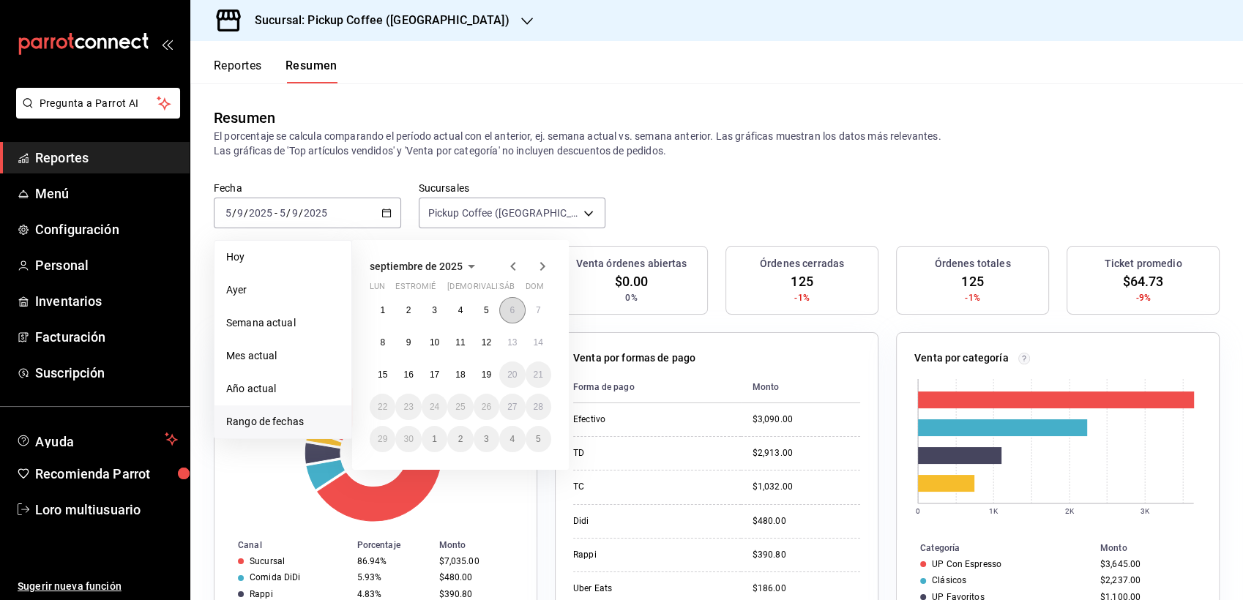
click at [509, 313] on button "6" at bounding box center [512, 310] width 26 height 26
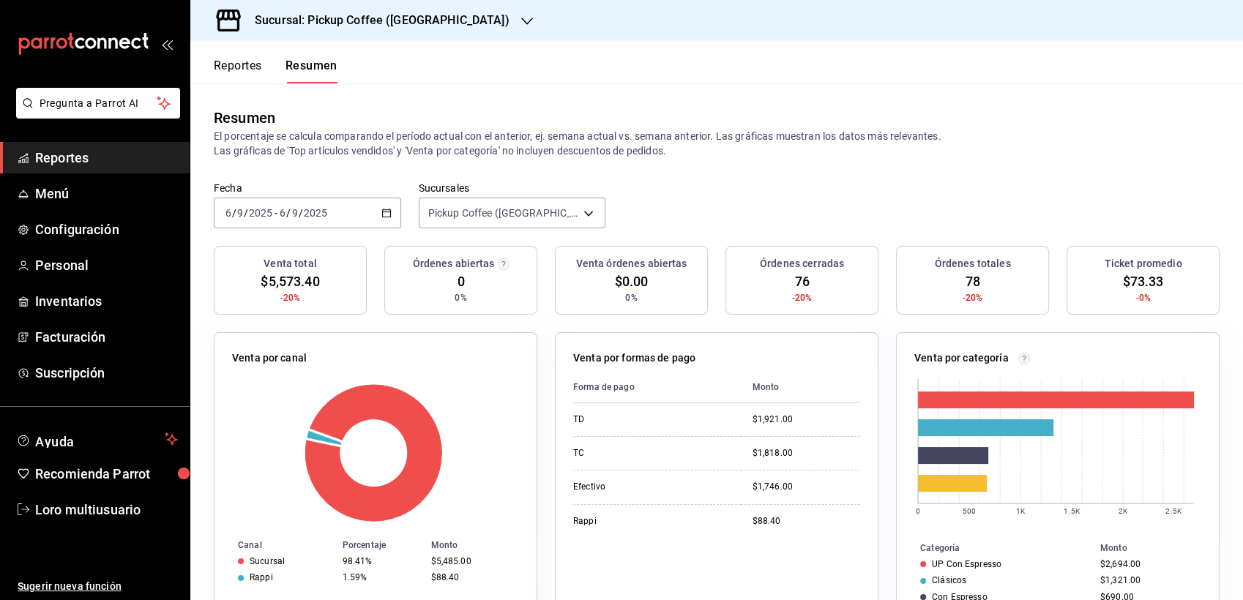
click at [314, 227] on div "[DATE] [DATE] - [DATE] [DATE]" at bounding box center [307, 213] width 187 height 31
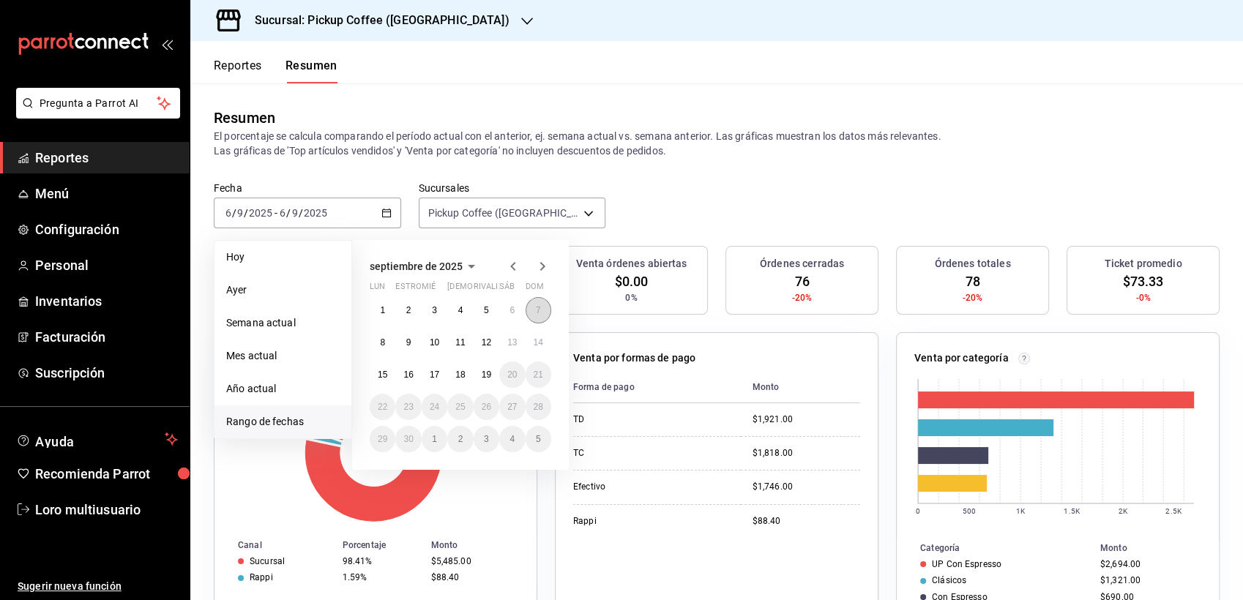
click at [534, 304] on button "7" at bounding box center [538, 310] width 26 height 26
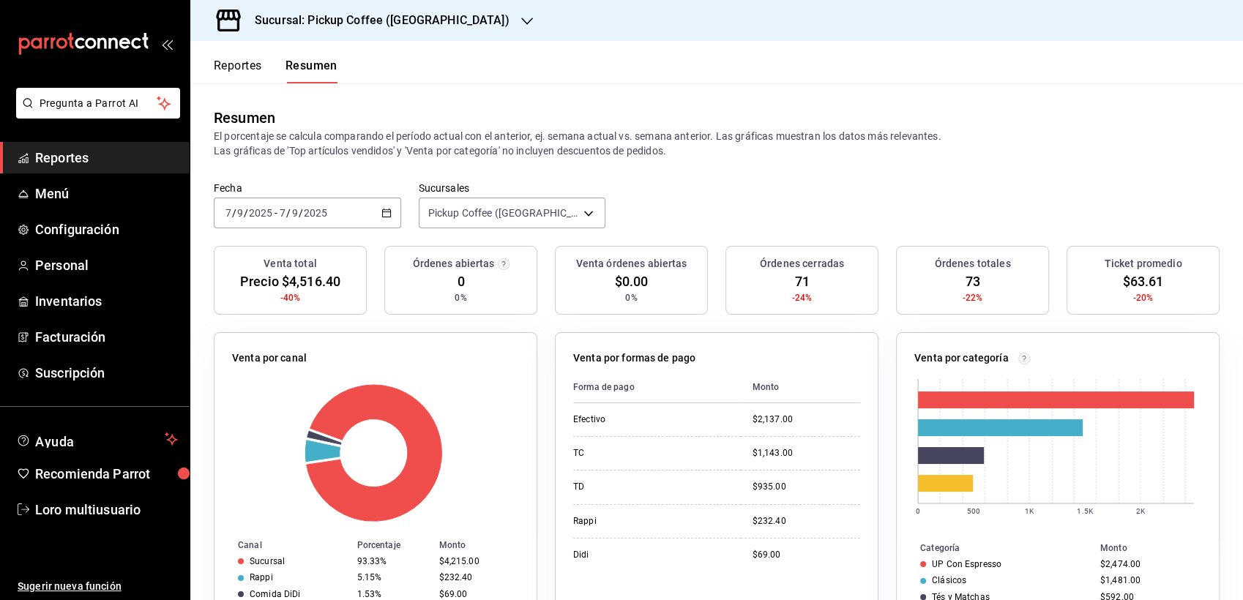
click at [296, 214] on input "9" at bounding box center [294, 213] width 7 height 12
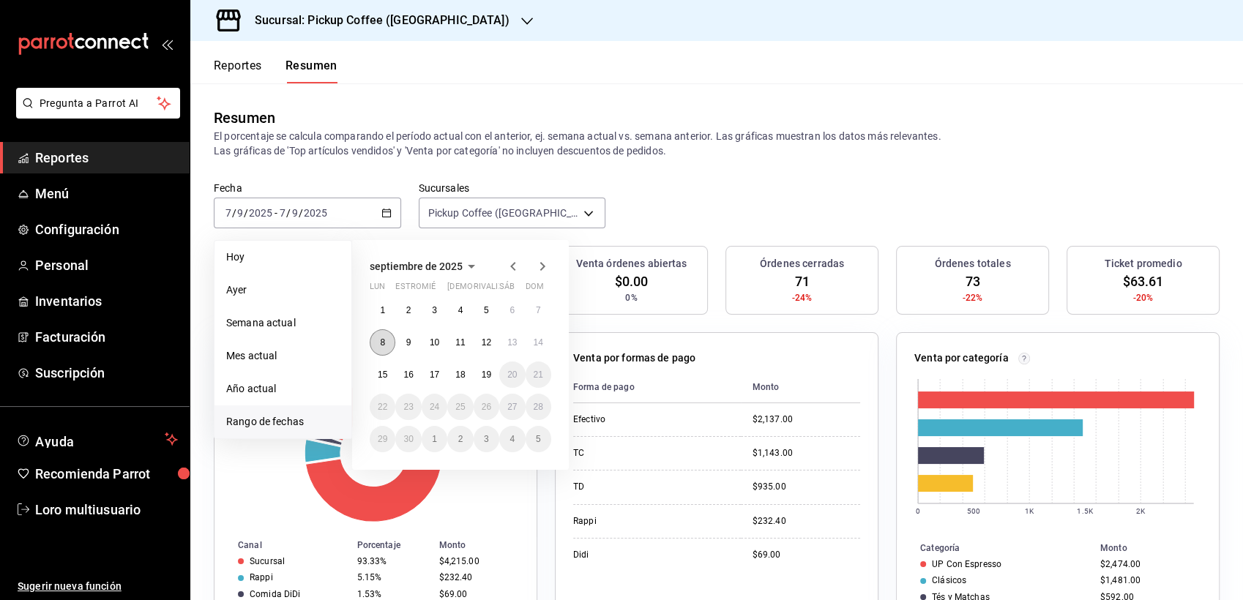
click at [385, 345] on abbr "8" at bounding box center [382, 342] width 5 height 10
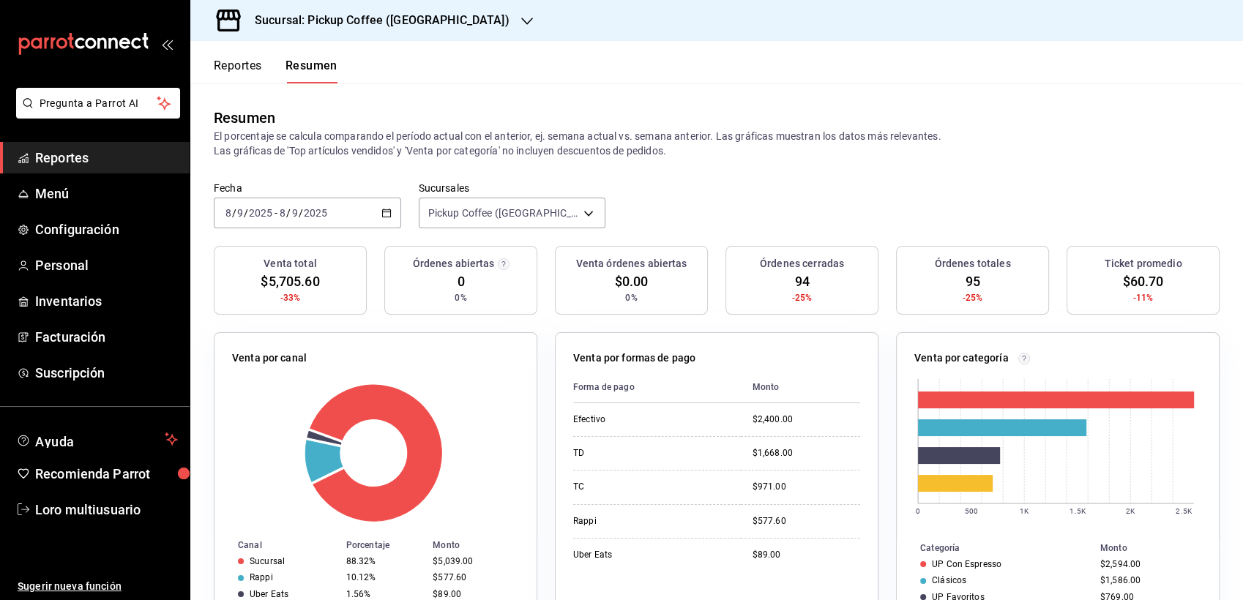
click at [293, 225] on div "[DATE] [DATE] - [DATE] [DATE]" at bounding box center [307, 213] width 187 height 31
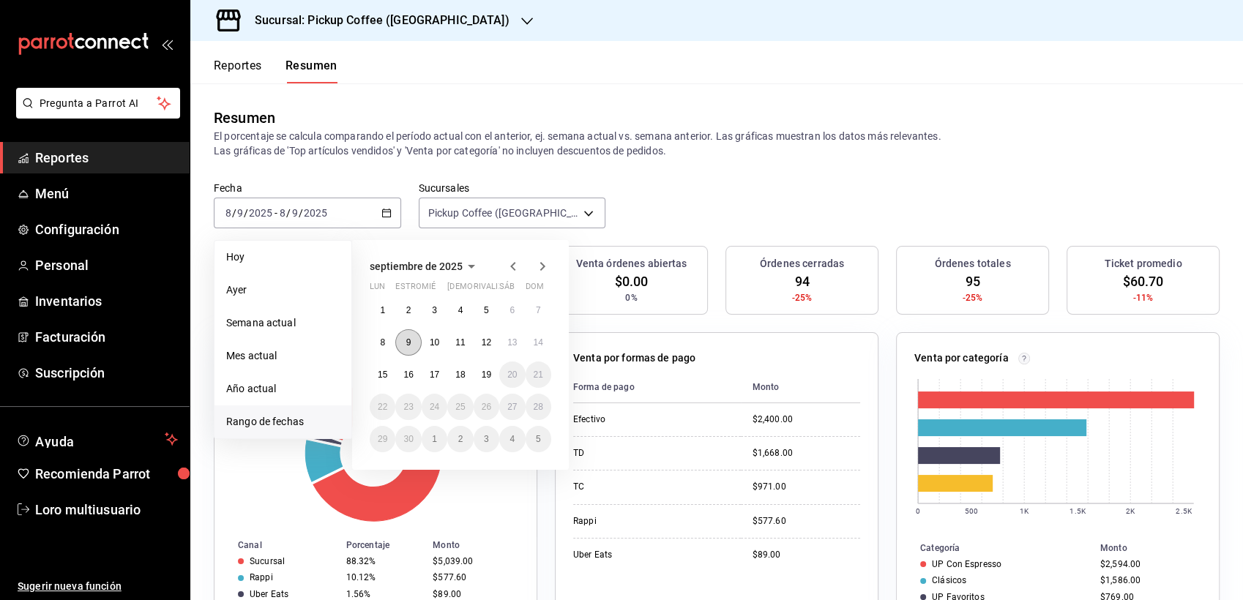
click at [411, 337] on button "9" at bounding box center [408, 342] width 26 height 26
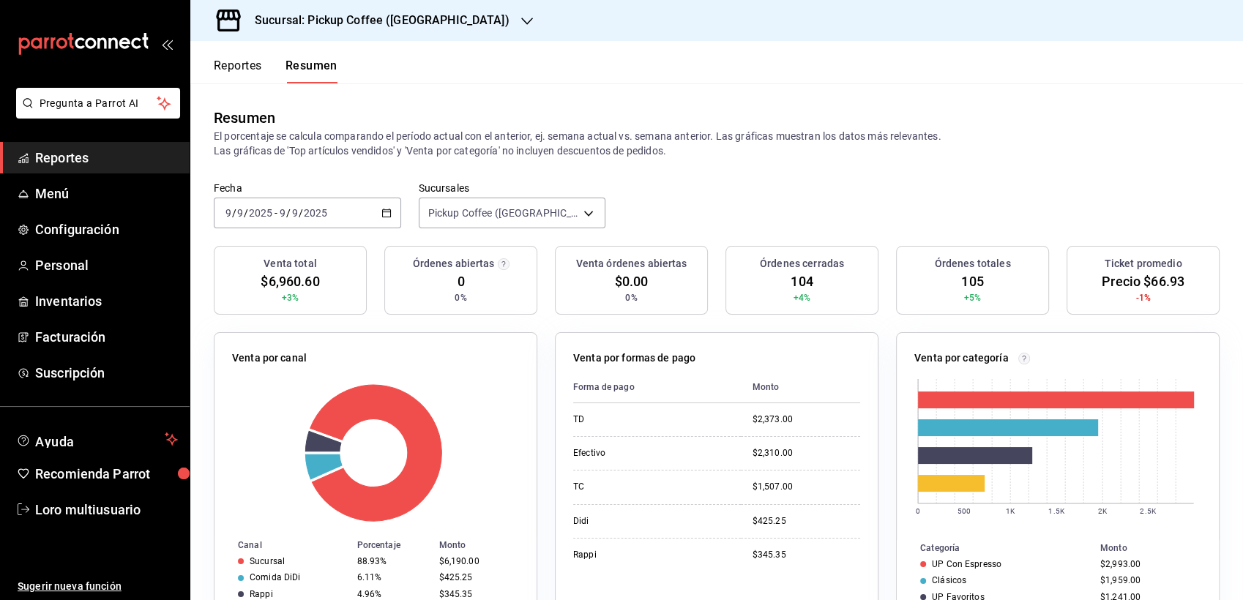
click at [363, 209] on div "[DATE] [DATE] - [DATE] [DATE]" at bounding box center [307, 213] width 187 height 31
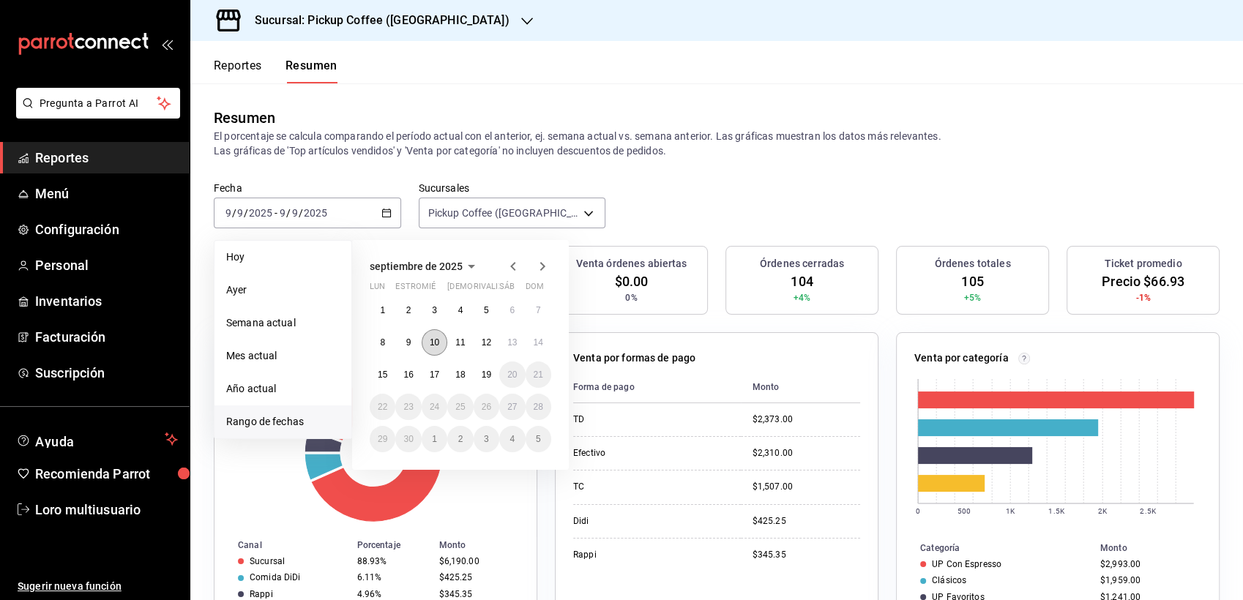
click at [430, 338] on abbr "10" at bounding box center [435, 342] width 10 height 10
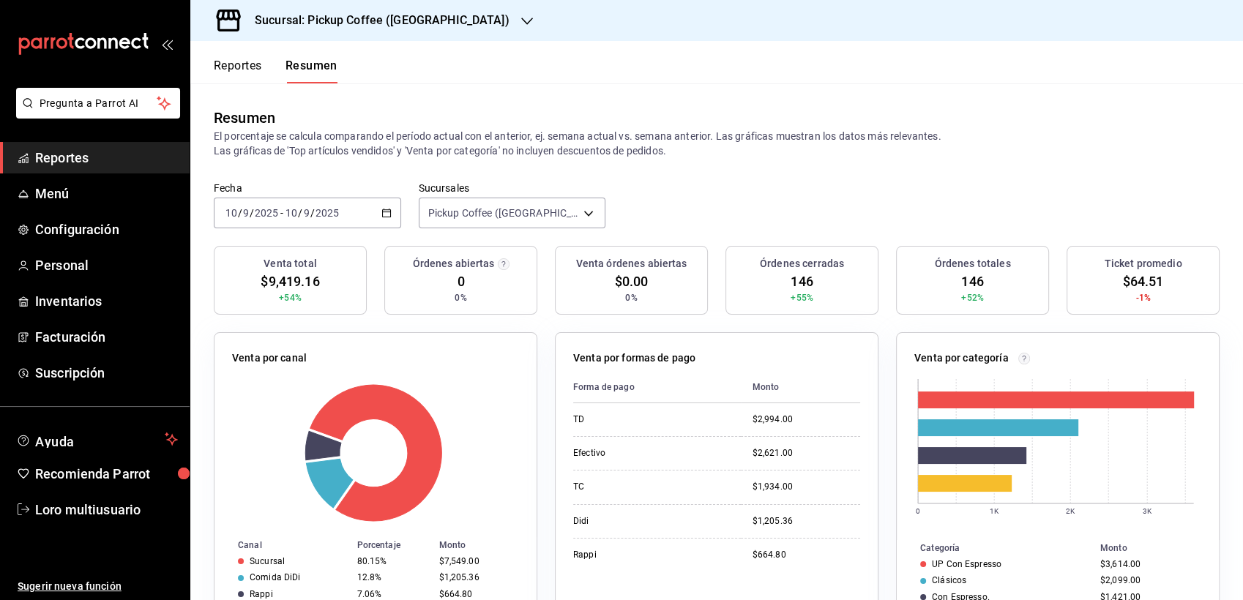
click at [343, 220] on div "[DATE] [DATE] - [DATE] [DATE]" at bounding box center [307, 213] width 187 height 31
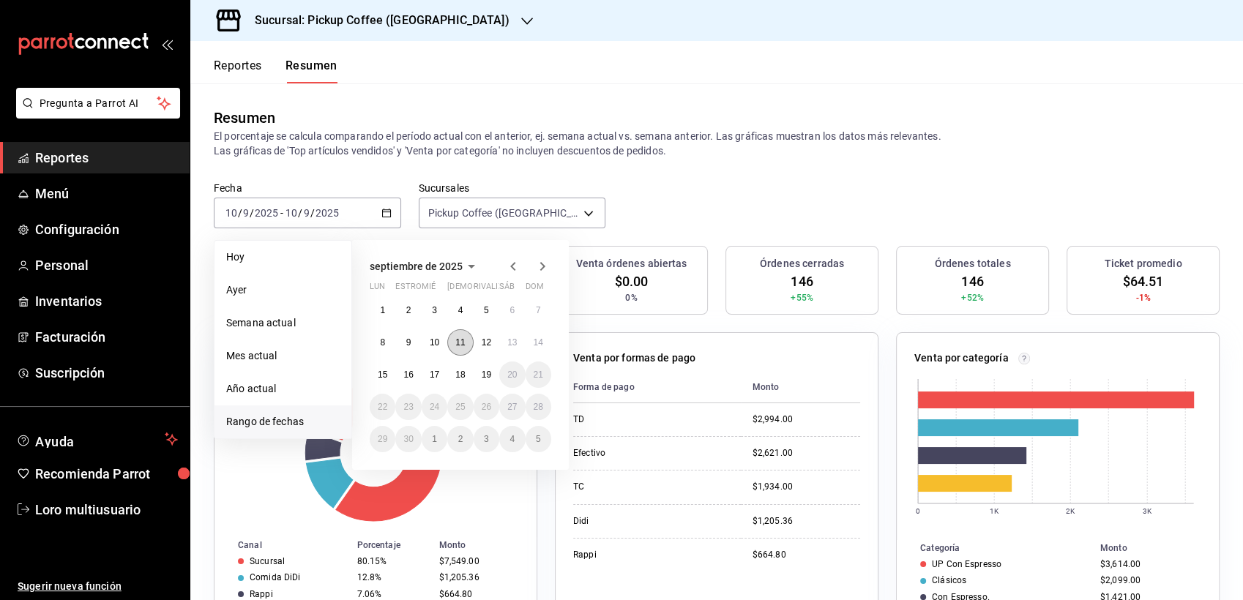
click at [460, 337] on abbr "11" at bounding box center [460, 342] width 10 height 10
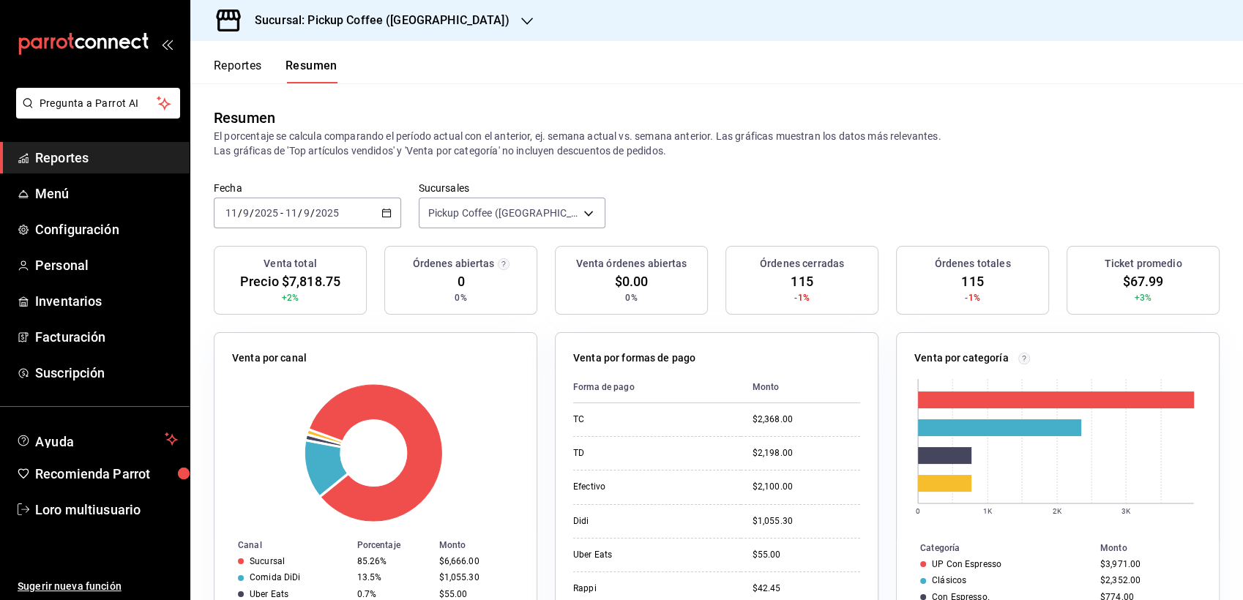
click at [299, 202] on div "[DATE] [DATE] - [DATE] [DATE]" at bounding box center [307, 213] width 187 height 31
click at [312, 220] on div "[DATE] [DATE] - [DATE] [DATE]" at bounding box center [307, 213] width 187 height 31
click at [281, 216] on span "-" at bounding box center [281, 213] width 3 height 12
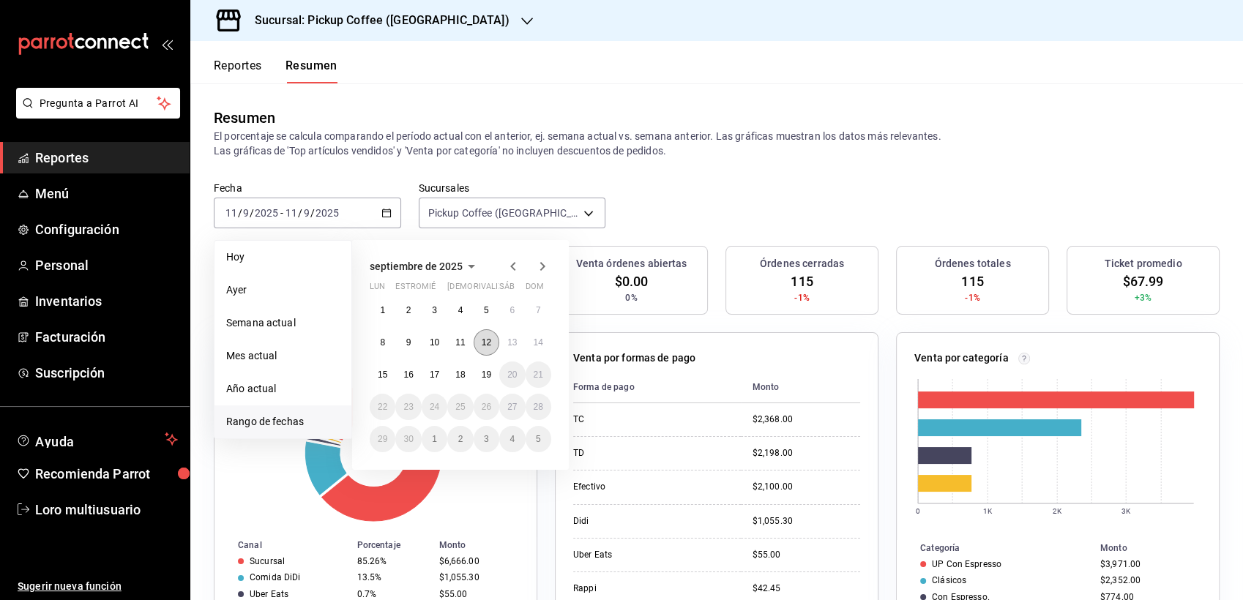
click at [492, 343] on button "12" at bounding box center [487, 342] width 26 height 26
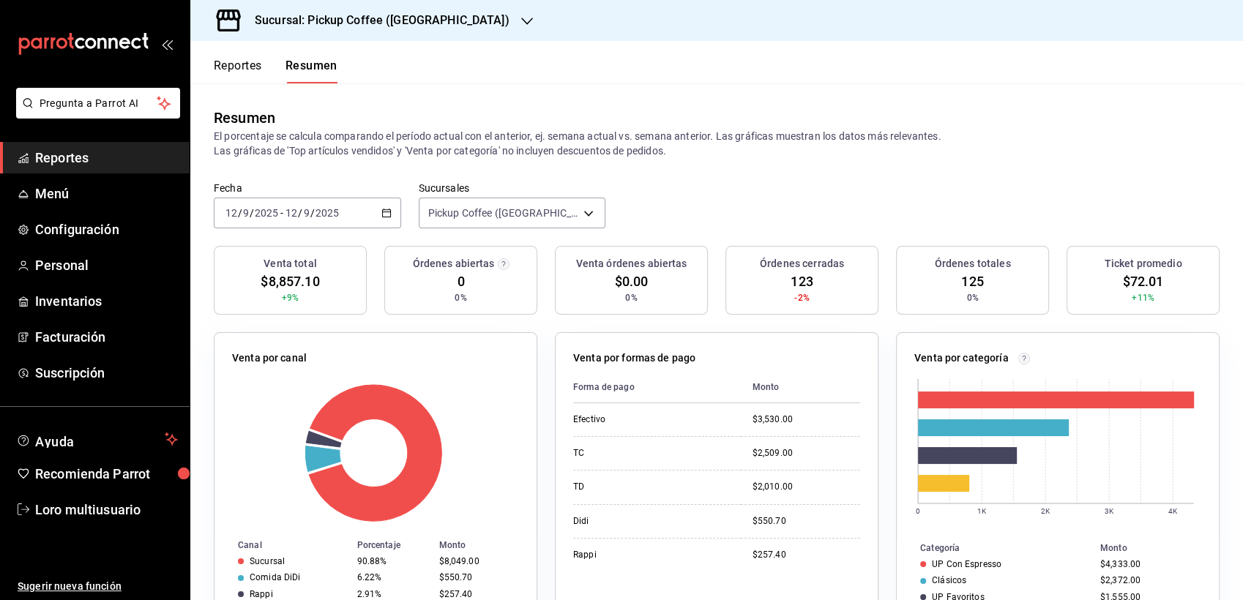
click at [299, 212] on span "/" at bounding box center [300, 213] width 4 height 12
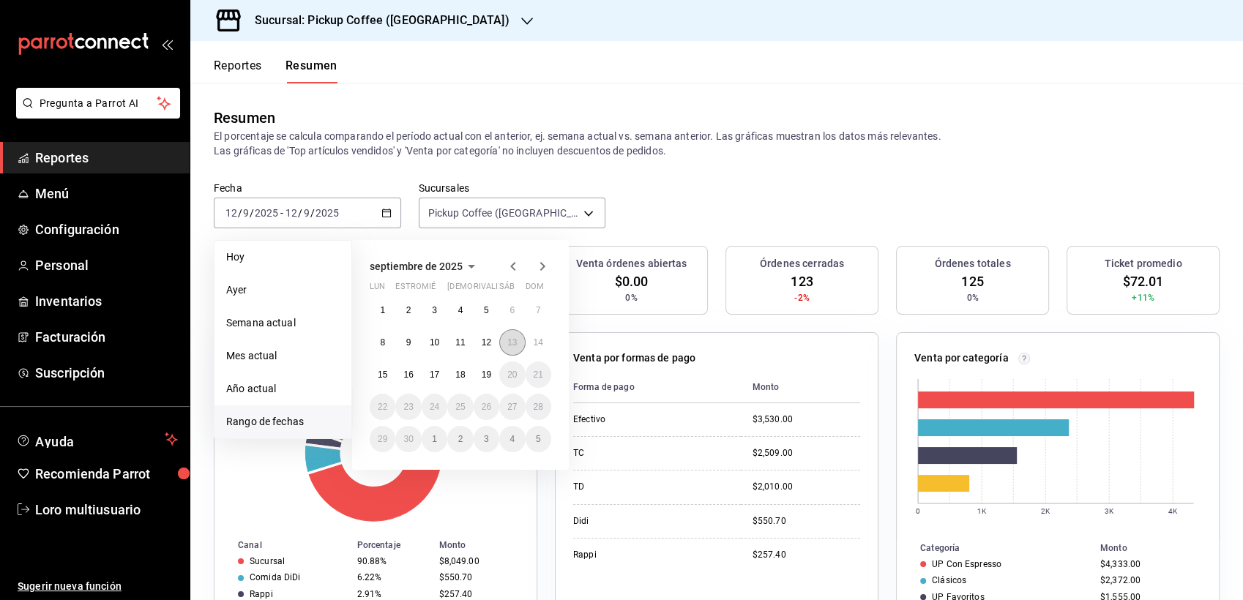
click at [513, 341] on abbr "13" at bounding box center [512, 342] width 10 height 10
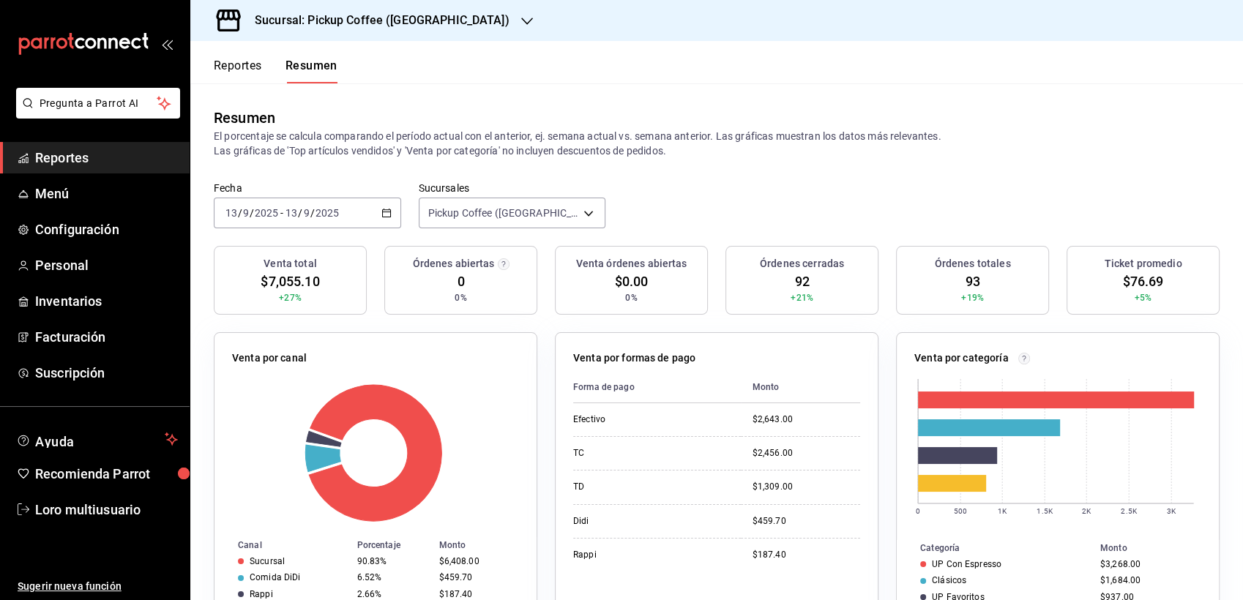
click at [287, 212] on input "13" at bounding box center [291, 213] width 13 height 12
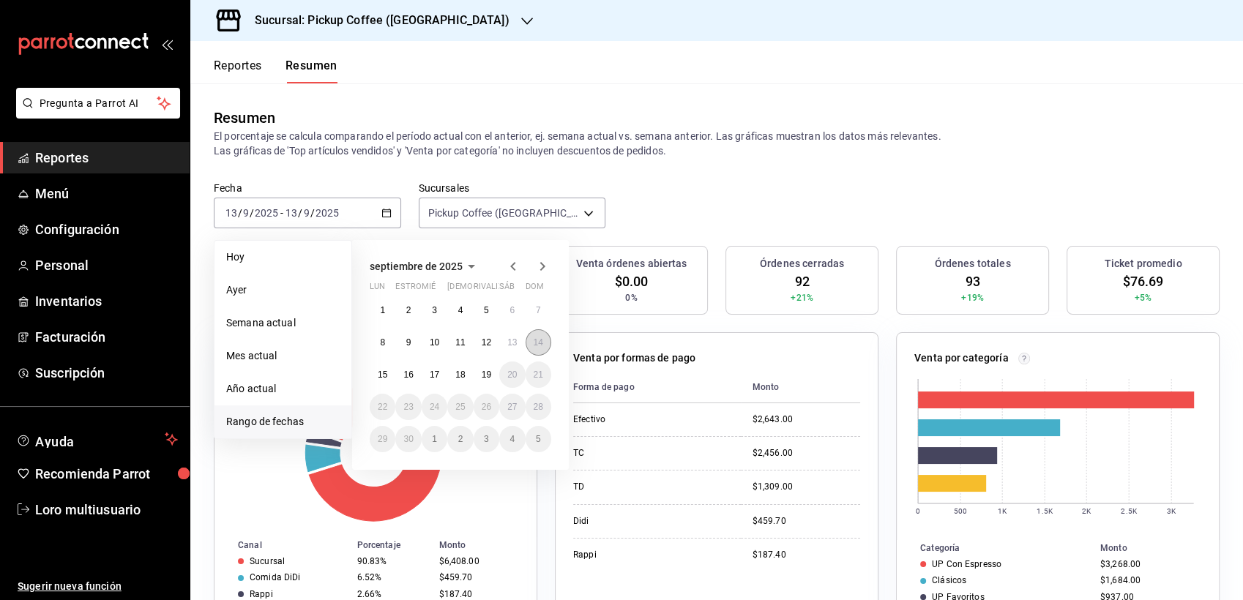
click at [540, 346] on abbr "14" at bounding box center [539, 342] width 10 height 10
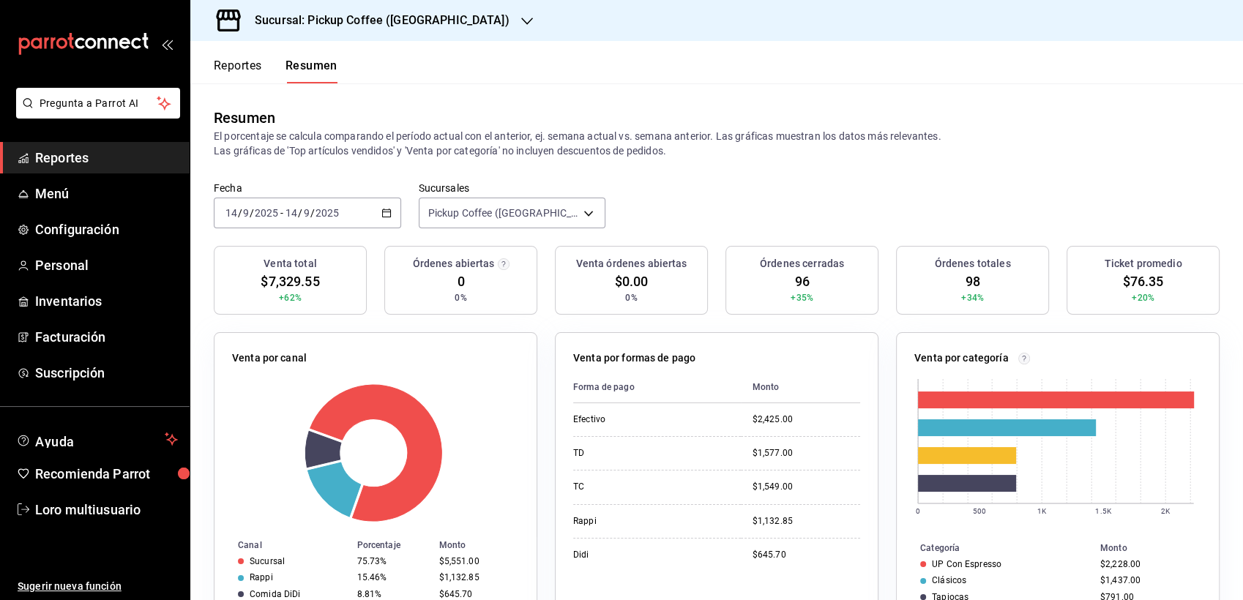
click at [246, 190] on label "Fecha" at bounding box center [307, 188] width 187 height 10
click at [262, 220] on div "[DATE] [DATE] - [DATE] [DATE]" at bounding box center [307, 213] width 187 height 31
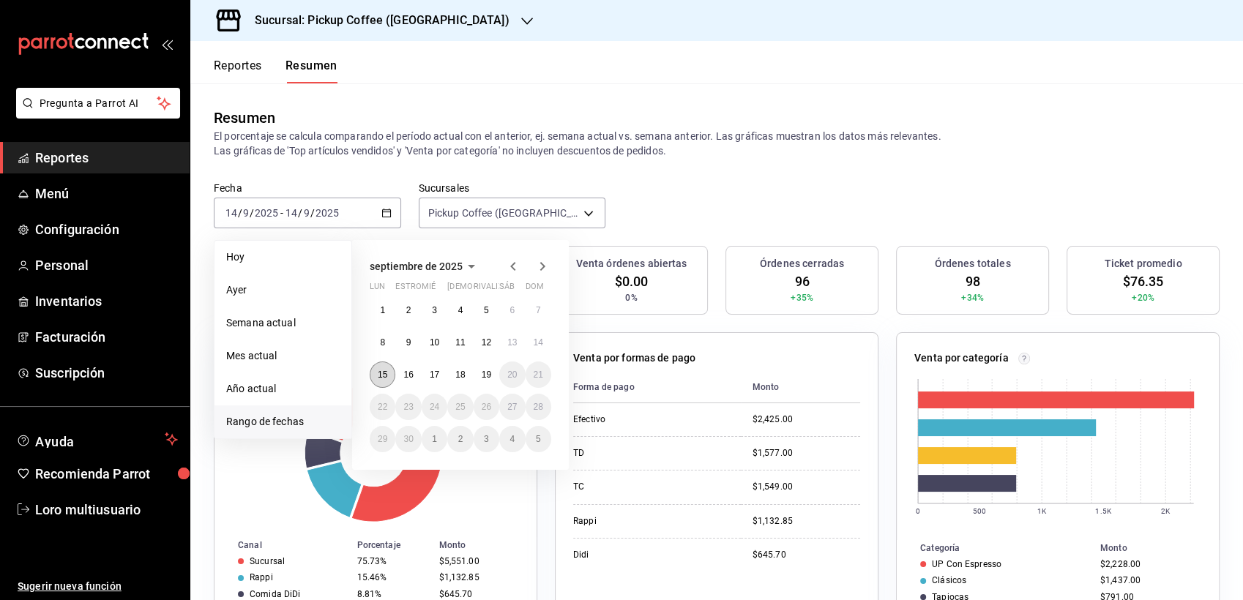
click at [383, 367] on button "15" at bounding box center [383, 375] width 26 height 26
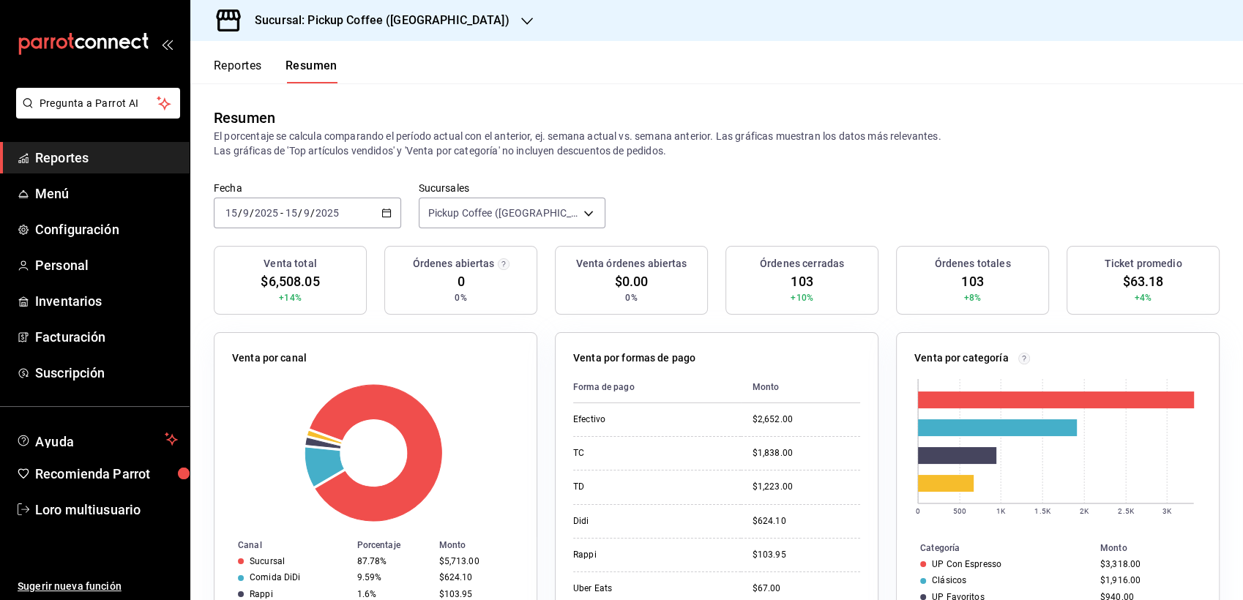
click at [288, 220] on div "[DATE] [DATE] - [DATE] [DATE]" at bounding box center [307, 213] width 187 height 31
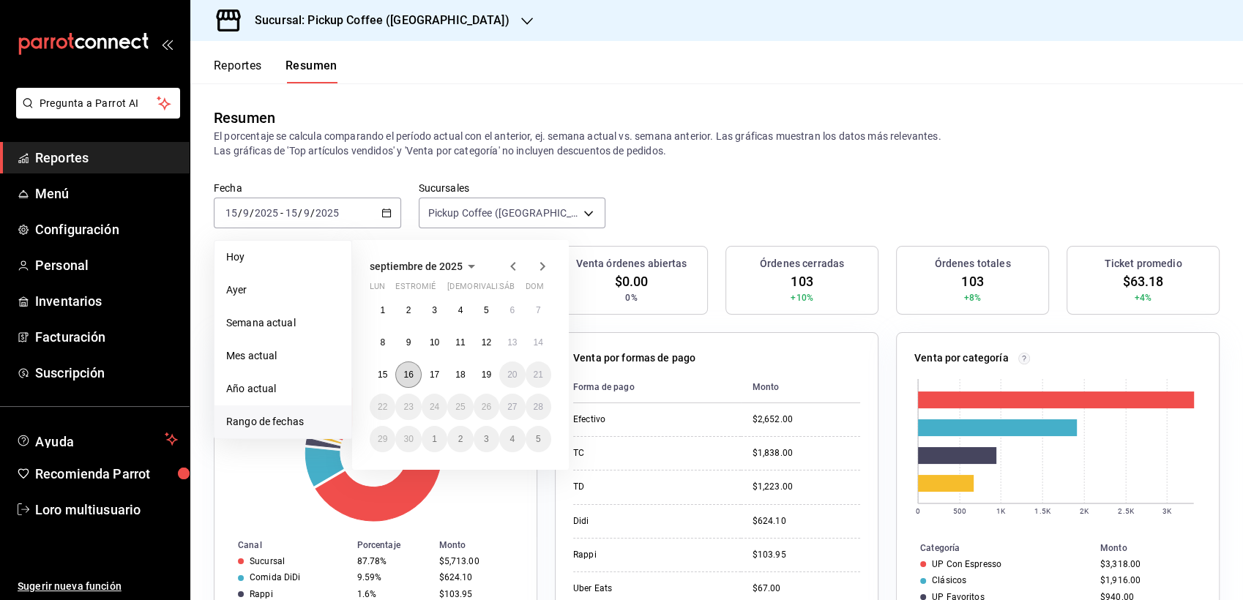
click at [411, 372] on abbr "16" at bounding box center [408, 375] width 10 height 10
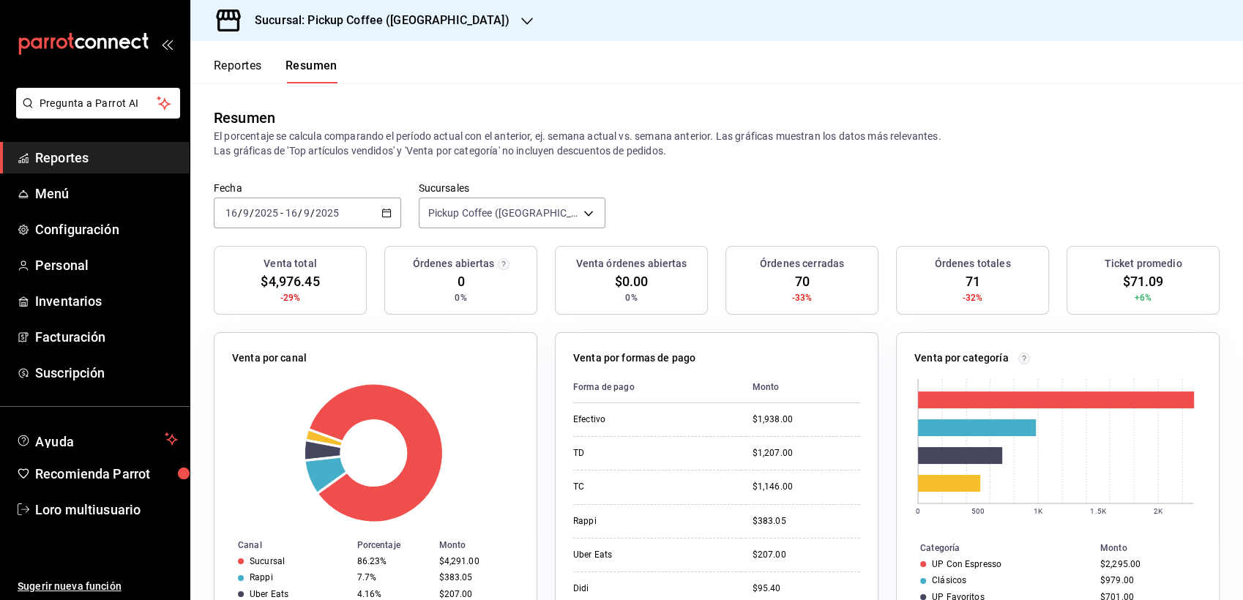
click at [300, 229] on div "Fecha [DATE] [DATE] - [DATE] [DATE] Sucursales Pickup Coffee ([GEOGRAPHIC_DATA]…" at bounding box center [716, 214] width 1052 height 64
click at [290, 220] on div "[DATE] [DATE] - [DATE] [DATE]" at bounding box center [307, 213] width 187 height 31
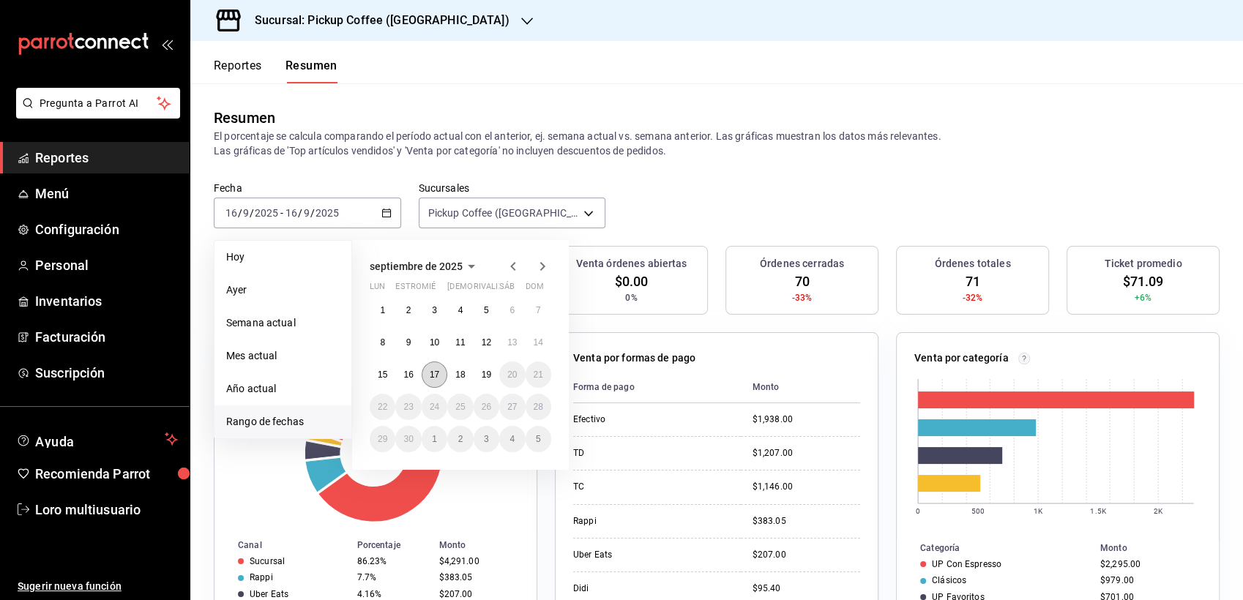
click at [433, 368] on button "17" at bounding box center [435, 375] width 26 height 26
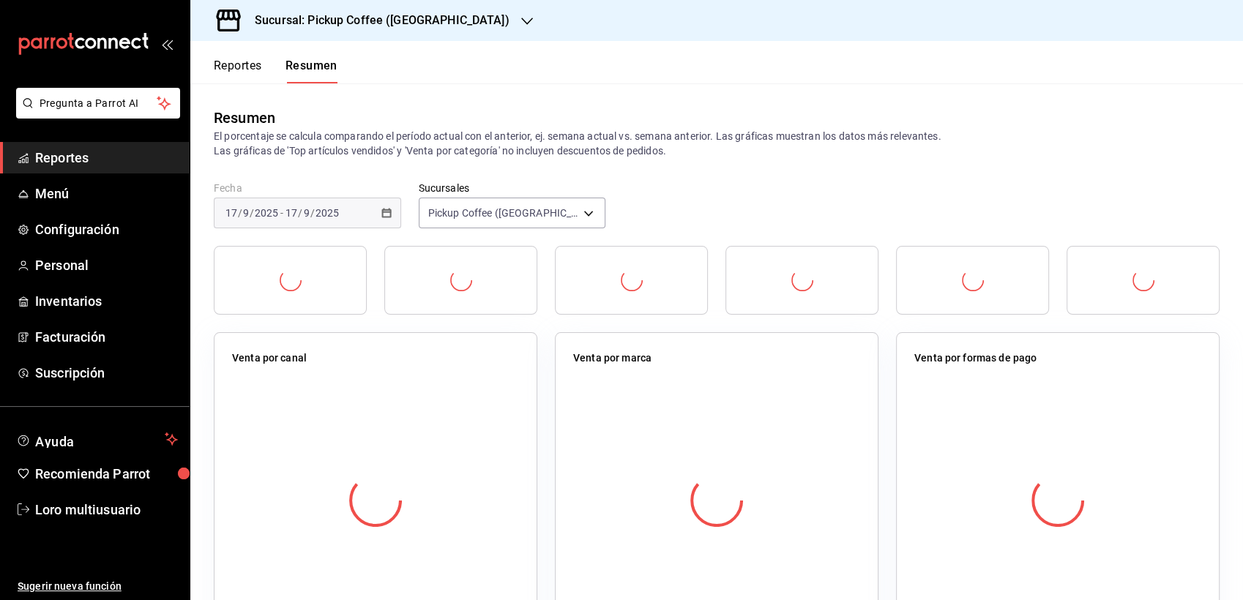
click at [433, 368] on div "Venta por canal" at bounding box center [375, 361] width 287 height 21
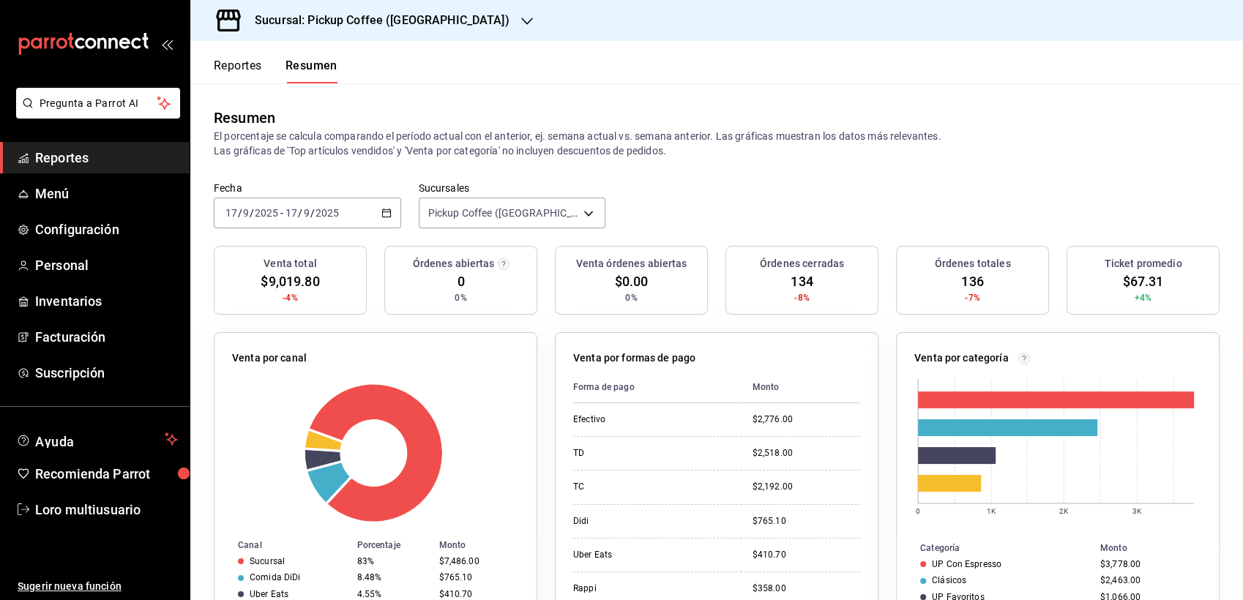
click at [315, 220] on div "[DATE] [DATE] - [DATE] [DATE]" at bounding box center [307, 213] width 187 height 31
click at [299, 223] on div "[DATE] [DATE] - [DATE] [DATE]" at bounding box center [307, 213] width 187 height 31
drag, startPoint x: 301, startPoint y: 231, endPoint x: 285, endPoint y: 220, distance: 18.5
click at [301, 231] on div "Fecha [DATE] [DATE] - [DATE] [DATE] Sucursales Pickup Coffee ([GEOGRAPHIC_DATA]…" at bounding box center [716, 214] width 1052 height 64
click at [299, 220] on div "[DATE] [DATE] - [DATE] [DATE]" at bounding box center [307, 213] width 187 height 31
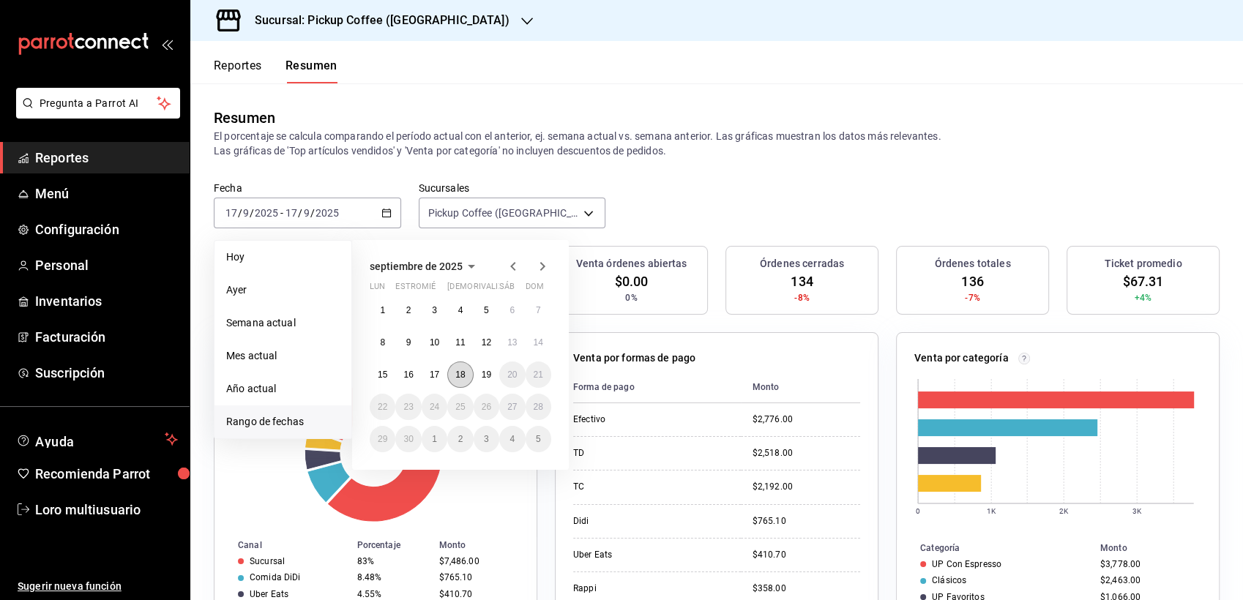
click at [463, 370] on abbr "18" at bounding box center [460, 375] width 10 height 10
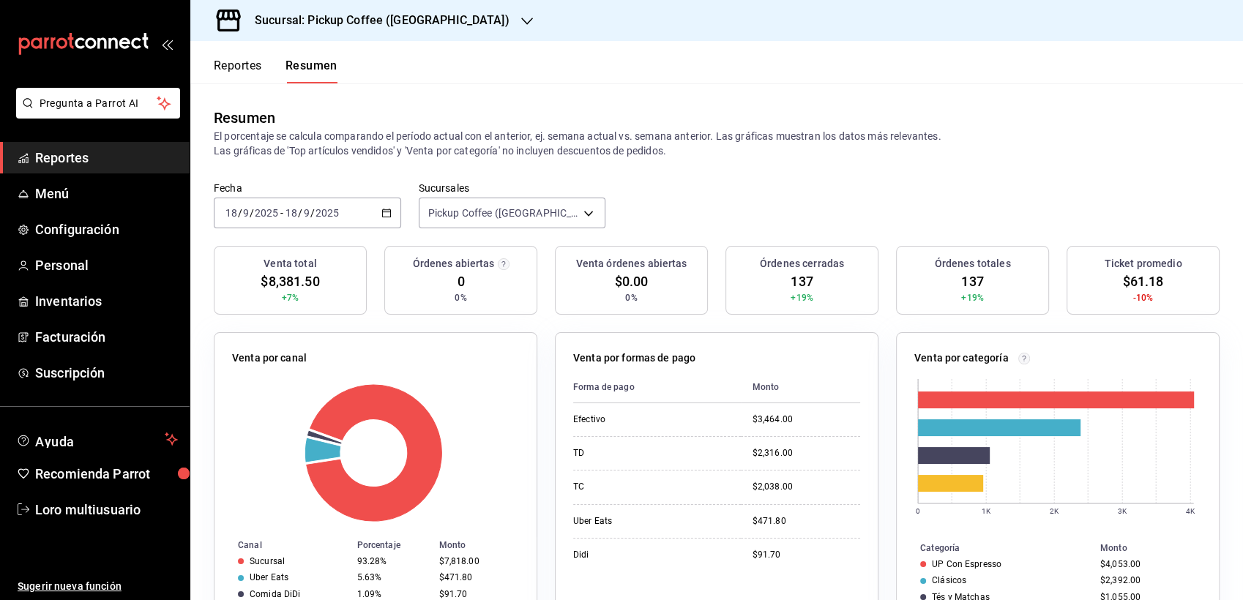
click at [282, 225] on div "[DATE] [DATE] - [DATE] [DATE]" at bounding box center [307, 213] width 187 height 31
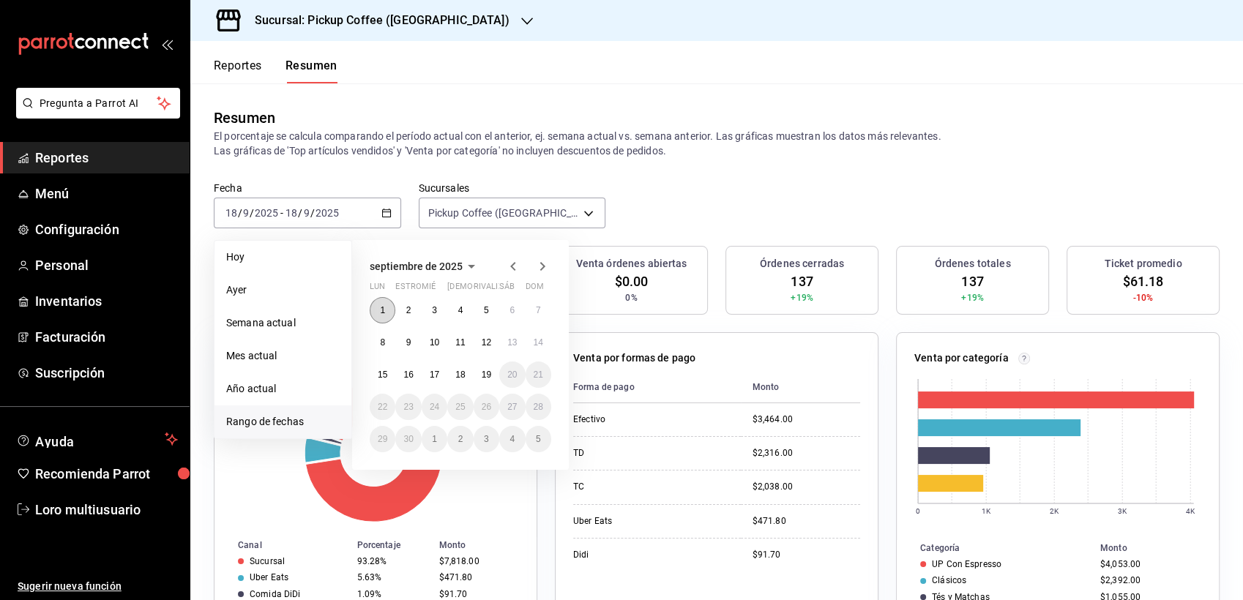
click at [381, 297] on button "1" at bounding box center [383, 310] width 26 height 26
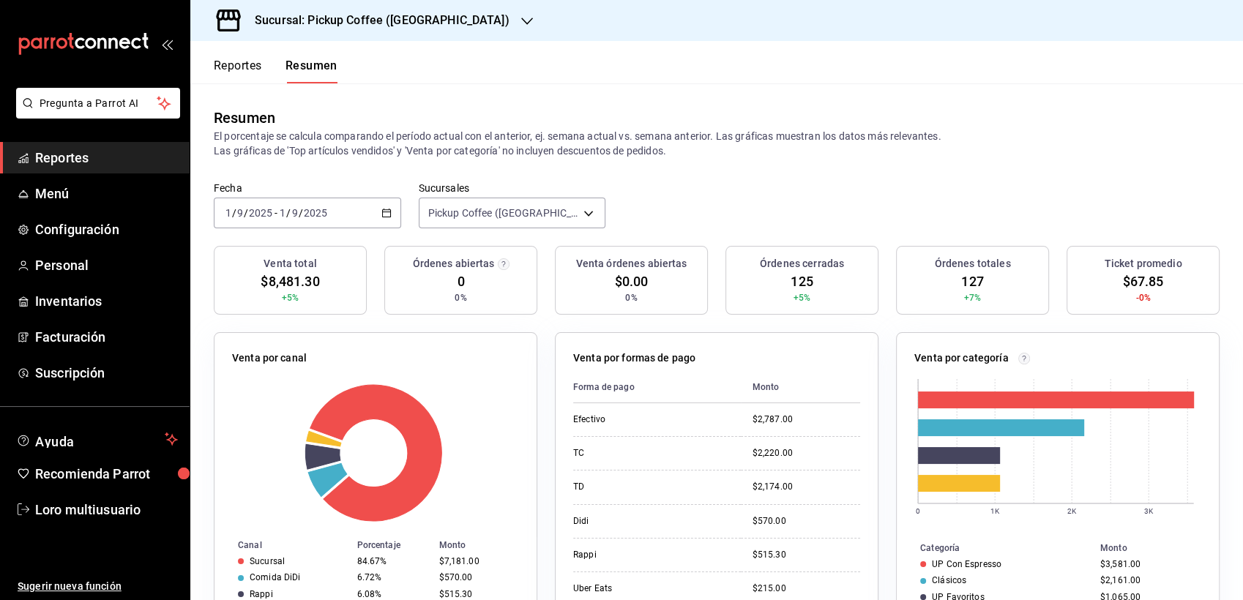
click at [299, 219] on span "/" at bounding box center [301, 213] width 4 height 12
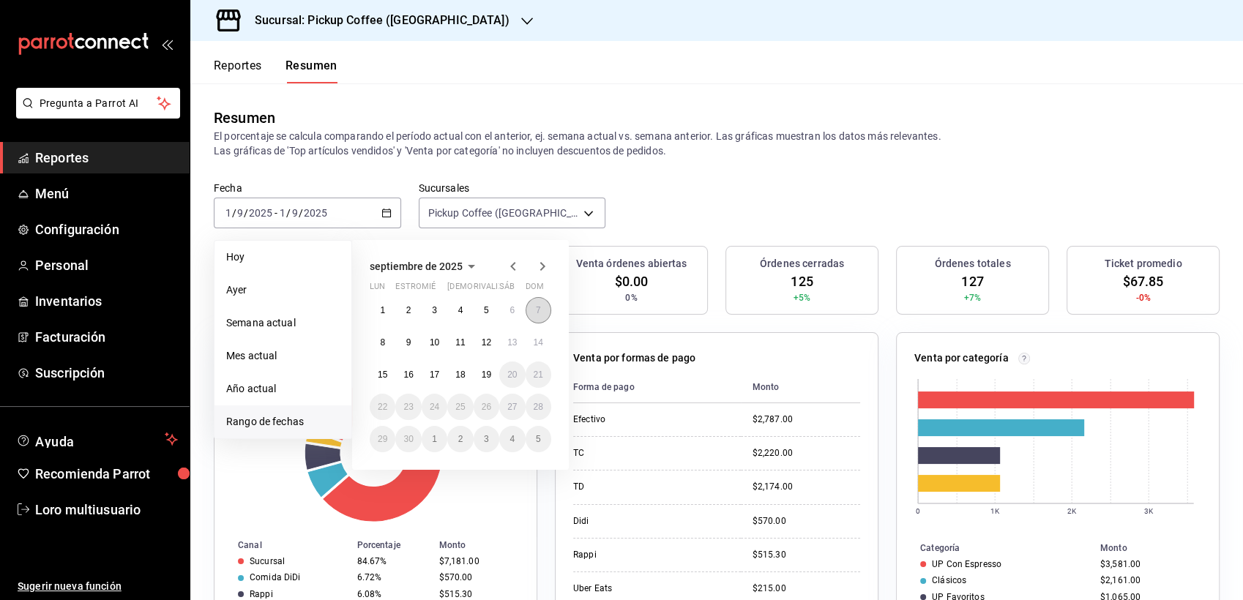
click at [528, 311] on button "7" at bounding box center [538, 310] width 26 height 26
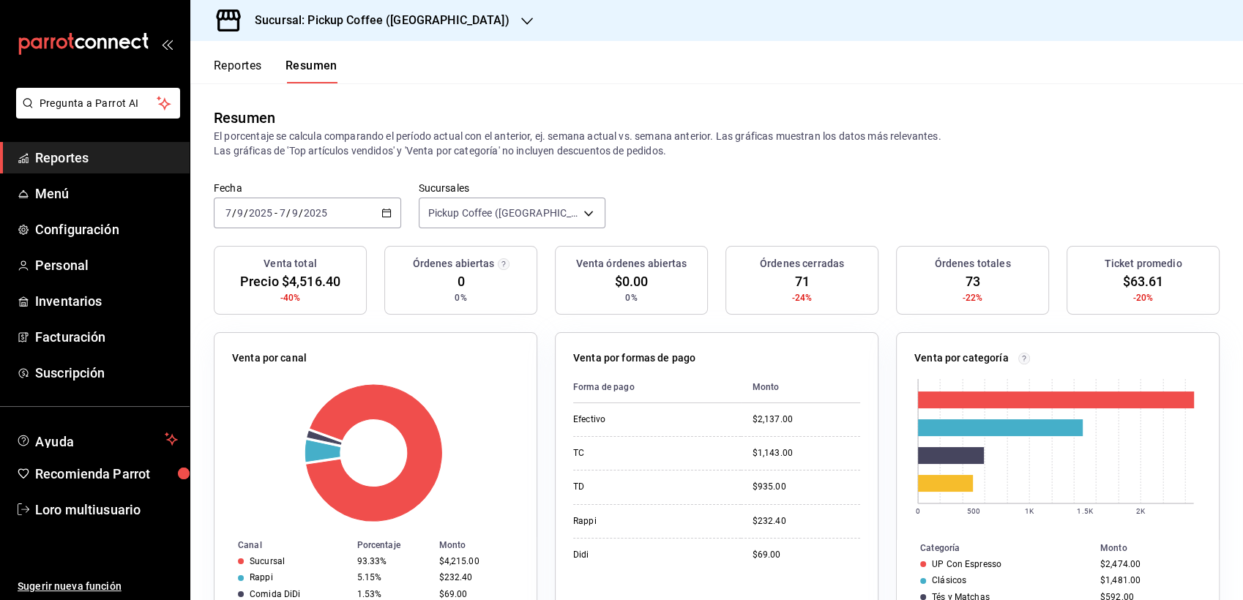
click at [318, 206] on div "[DATE] [DATE] - [DATE] [DATE]" at bounding box center [307, 213] width 187 height 31
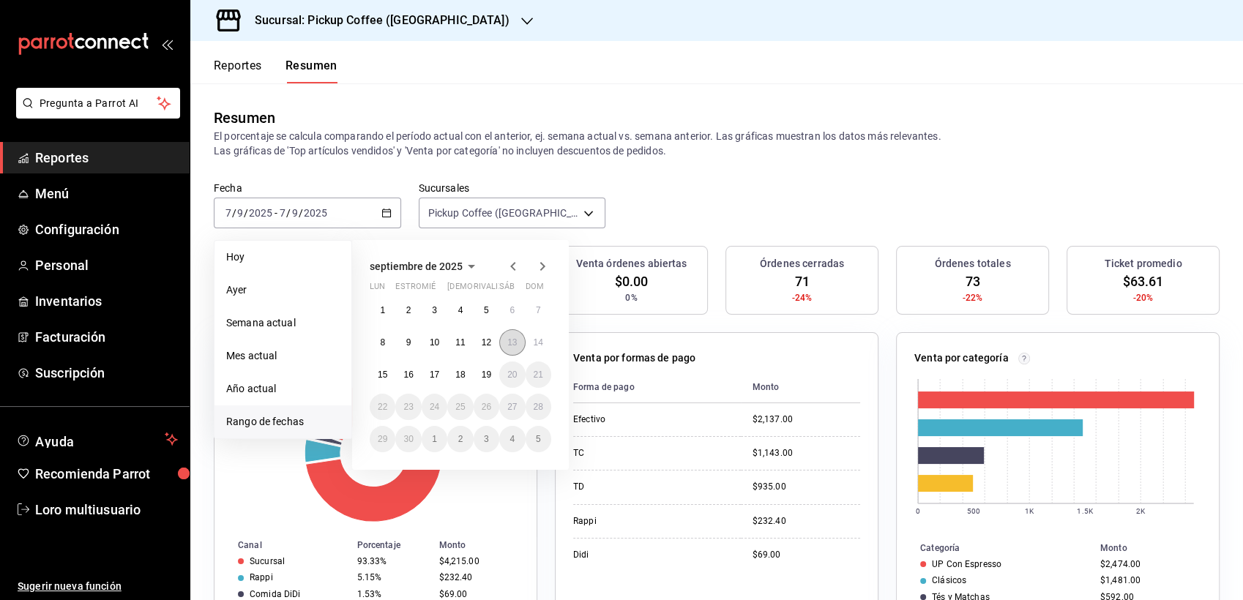
click at [508, 343] on abbr "13" at bounding box center [512, 342] width 10 height 10
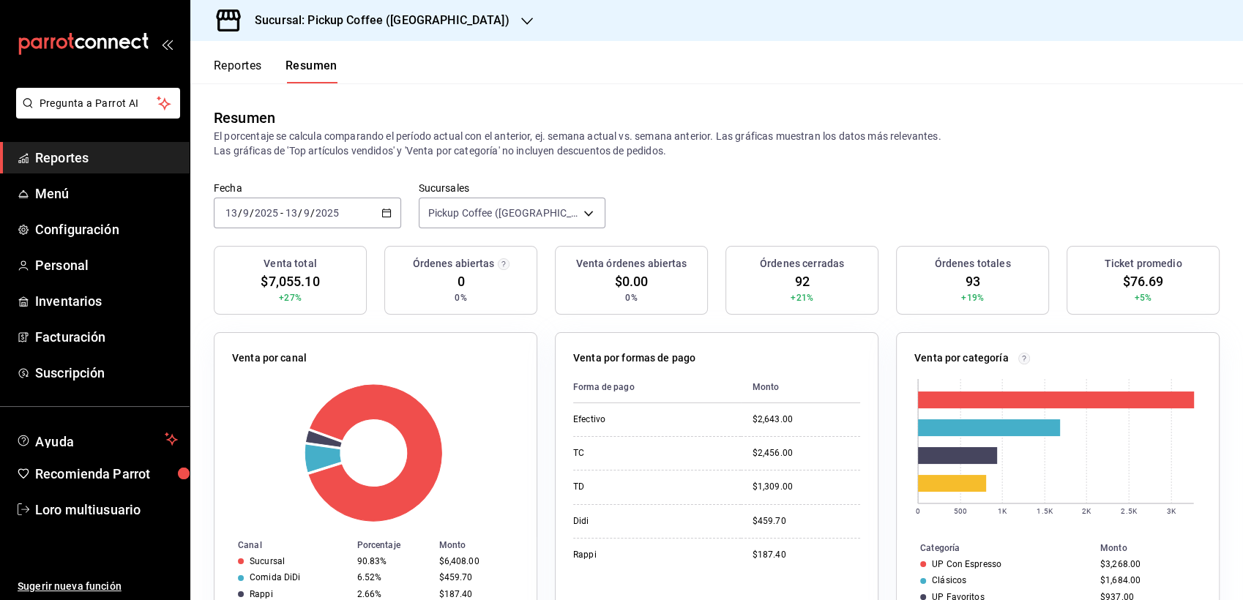
click at [323, 222] on div "[DATE] [DATE] - [DATE] [DATE]" at bounding box center [307, 213] width 187 height 31
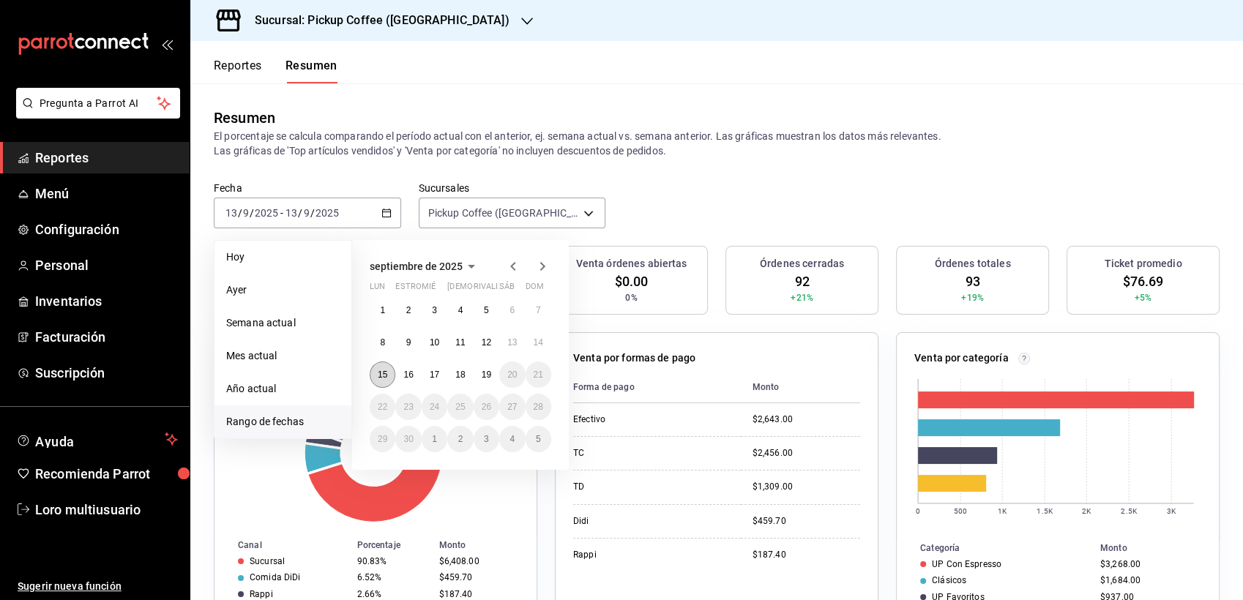
click at [381, 374] on abbr "15" at bounding box center [383, 375] width 10 height 10
